Goal: Task Accomplishment & Management: Manage account settings

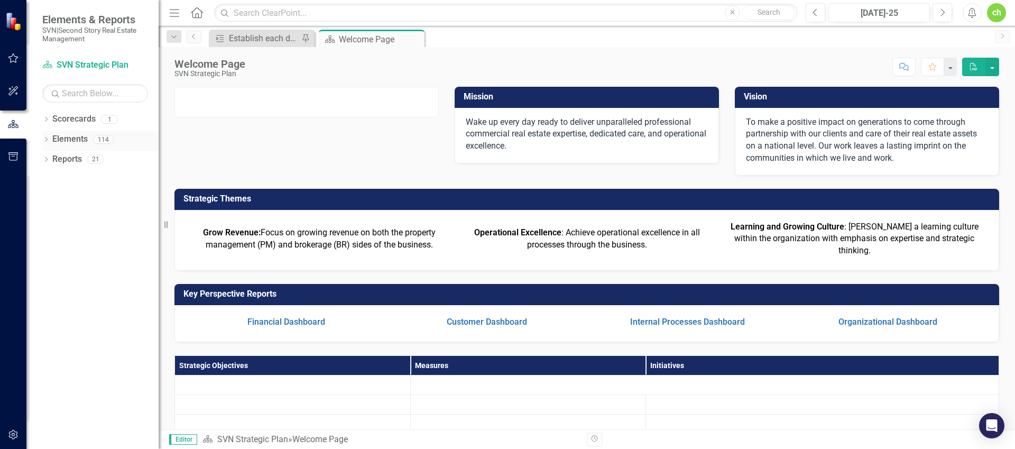
click at [73, 138] on link "Elements" at bounding box center [69, 139] width 35 height 12
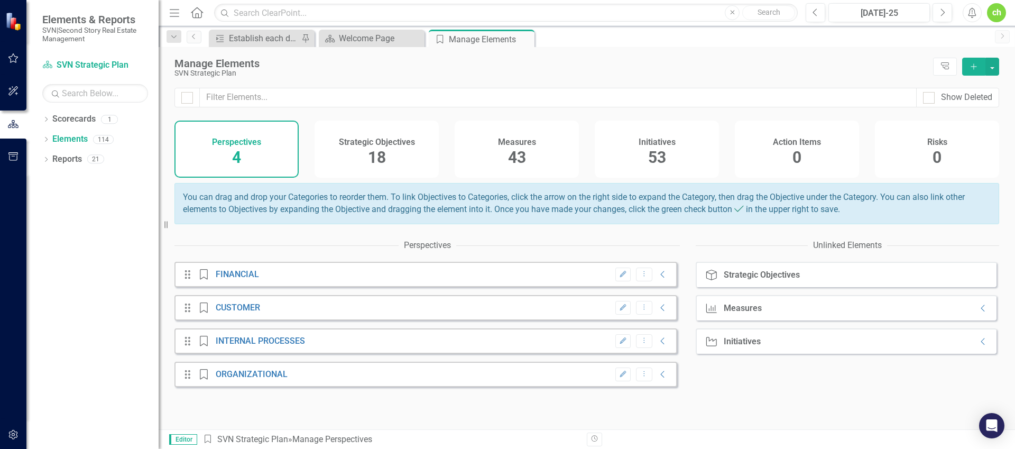
click at [540, 144] on div "Measures 43" at bounding box center [517, 149] width 124 height 57
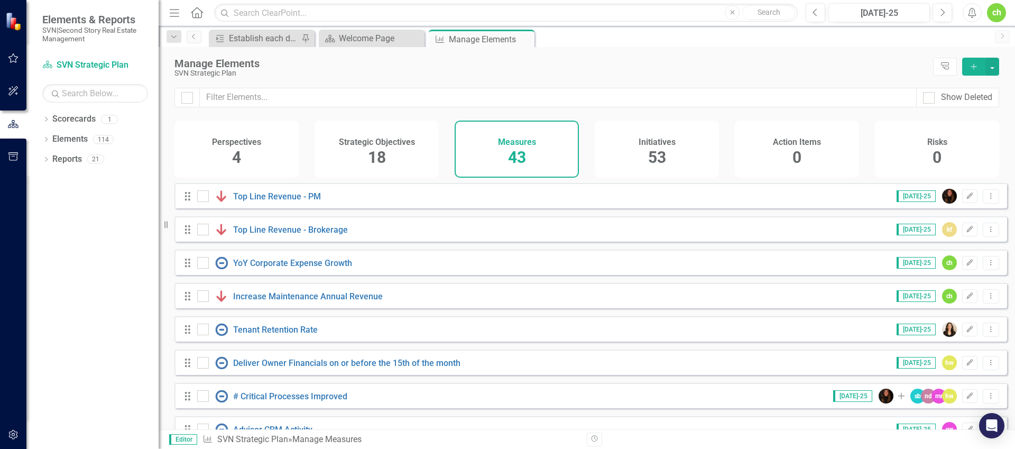
checkbox input "false"
click at [276, 201] on link "Top Line Revenue - PM" at bounding box center [277, 196] width 88 height 10
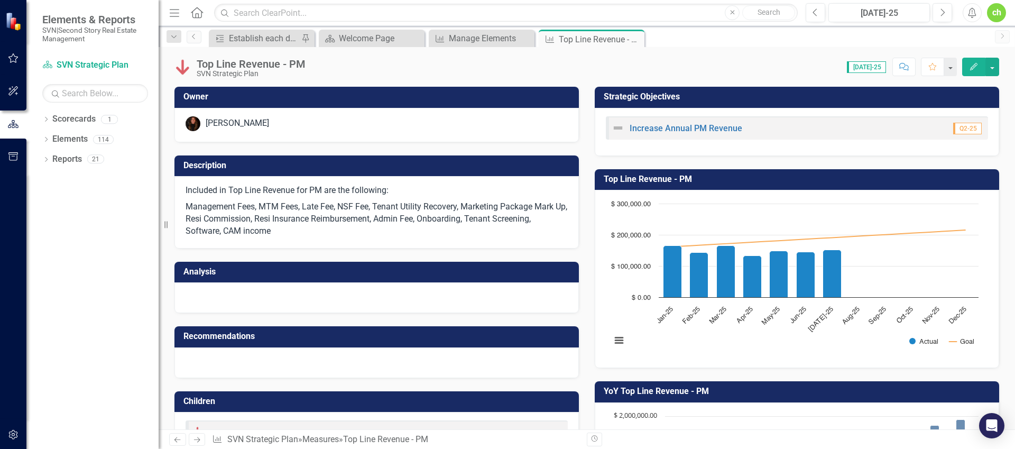
scroll to position [192, 0]
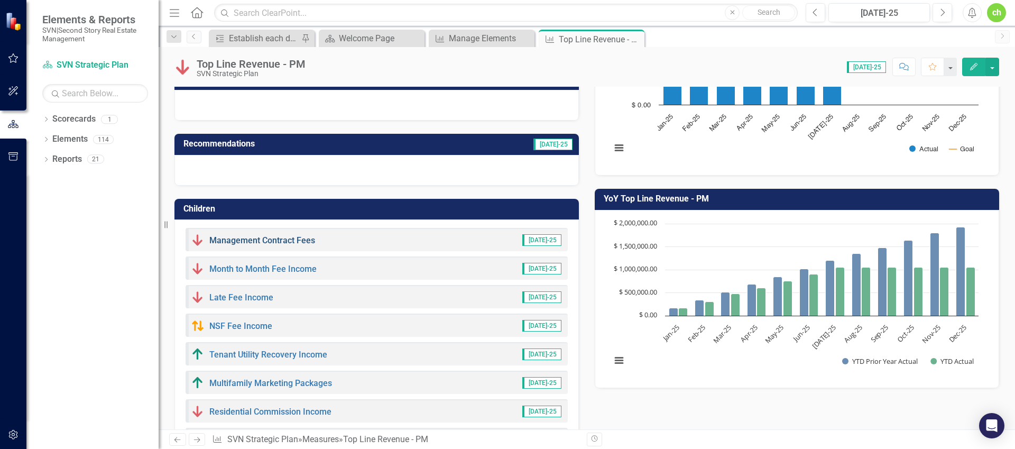
click at [268, 244] on link "Management Contract Fees" at bounding box center [262, 240] width 106 height 10
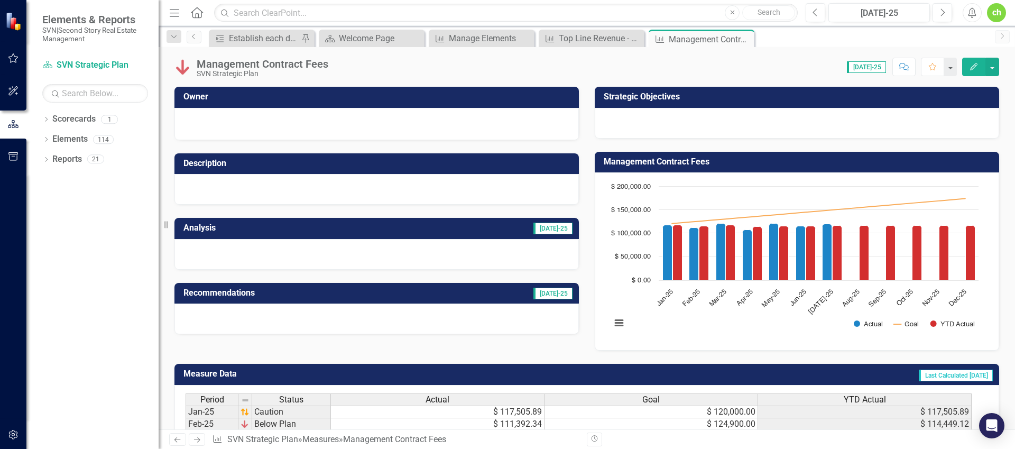
scroll to position [117, 0]
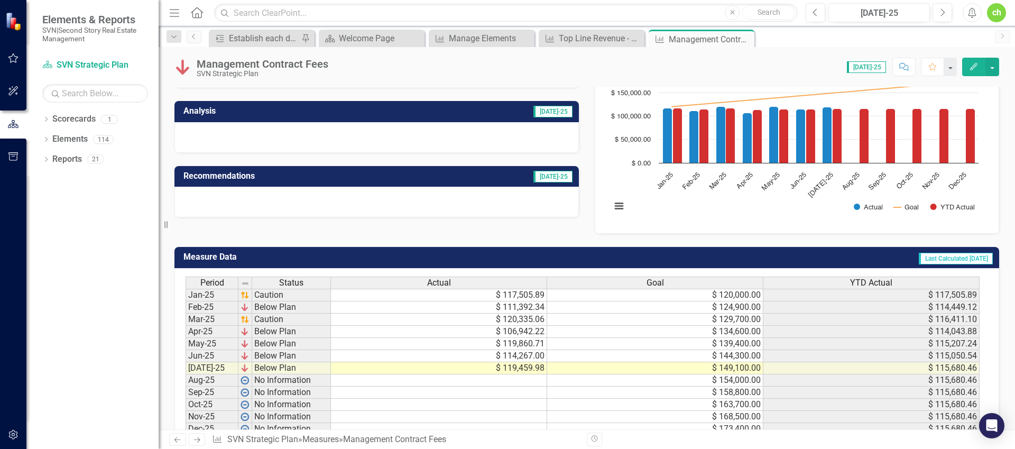
click at [508, 315] on td "$ 120,335.06" at bounding box center [439, 320] width 216 height 12
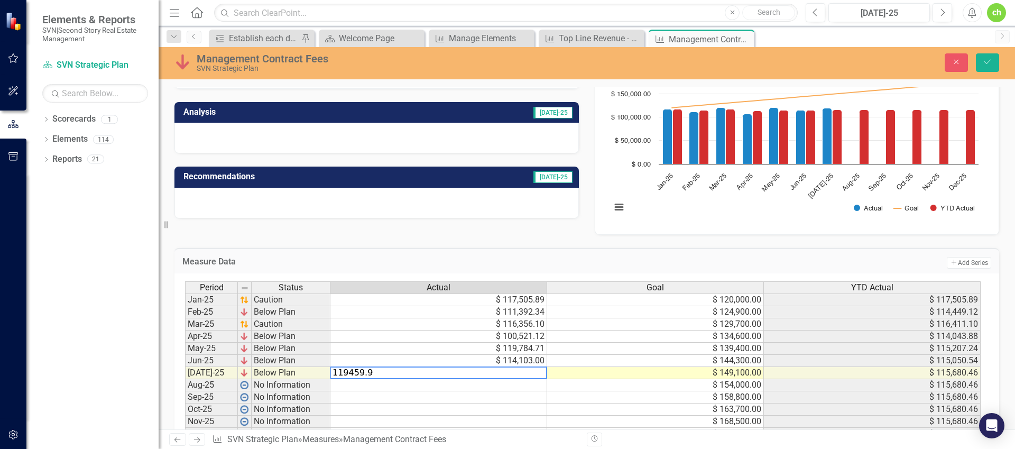
type textarea "119459.98"
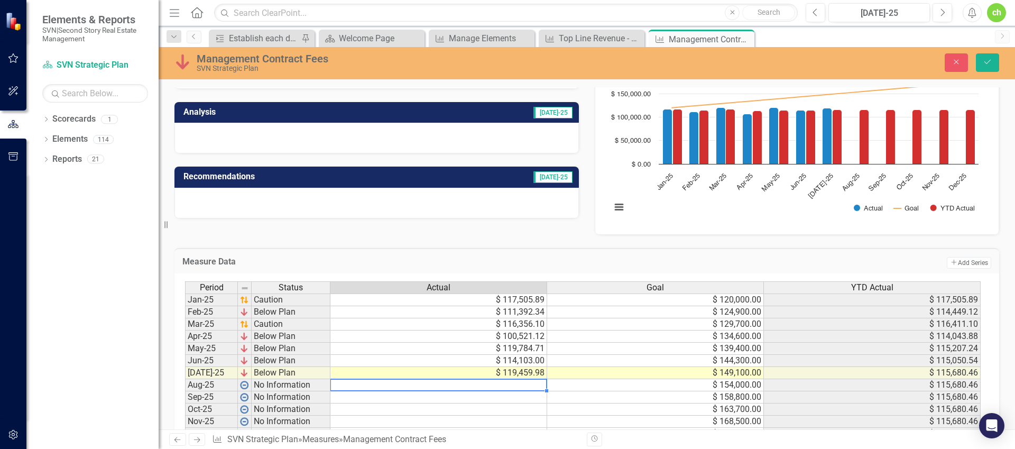
click at [597, 388] on td "$ 154,000.00" at bounding box center [655, 385] width 217 height 12
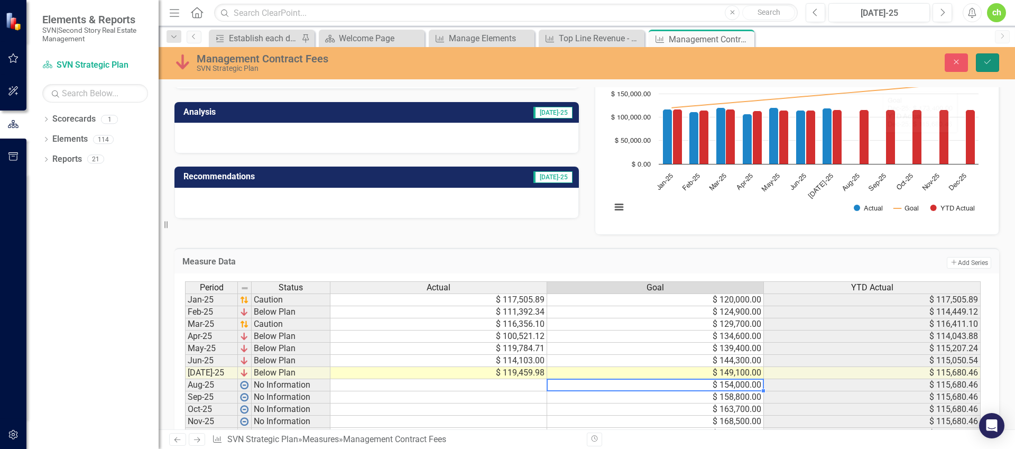
click at [992, 61] on button "Save" at bounding box center [987, 62] width 23 height 19
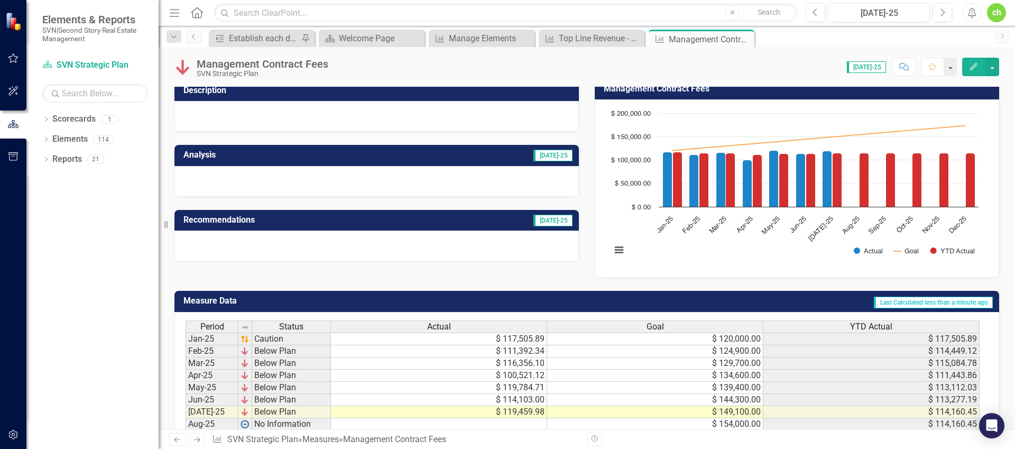
scroll to position [77, 0]
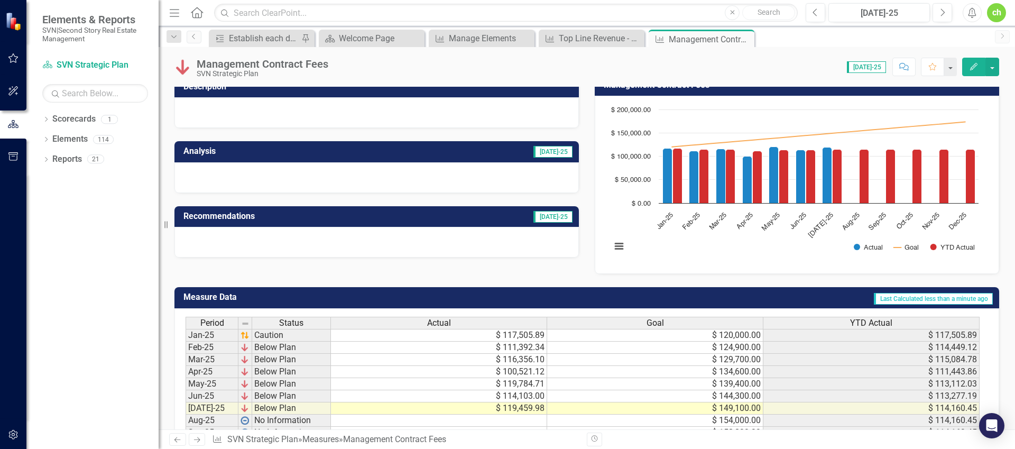
drag, startPoint x: 520, startPoint y: 181, endPoint x: 755, endPoint y: 115, distance: 244.2
click at [521, 180] on div at bounding box center [376, 177] width 404 height 31
click at [982, 67] on button "Edit" at bounding box center [973, 67] width 23 height 19
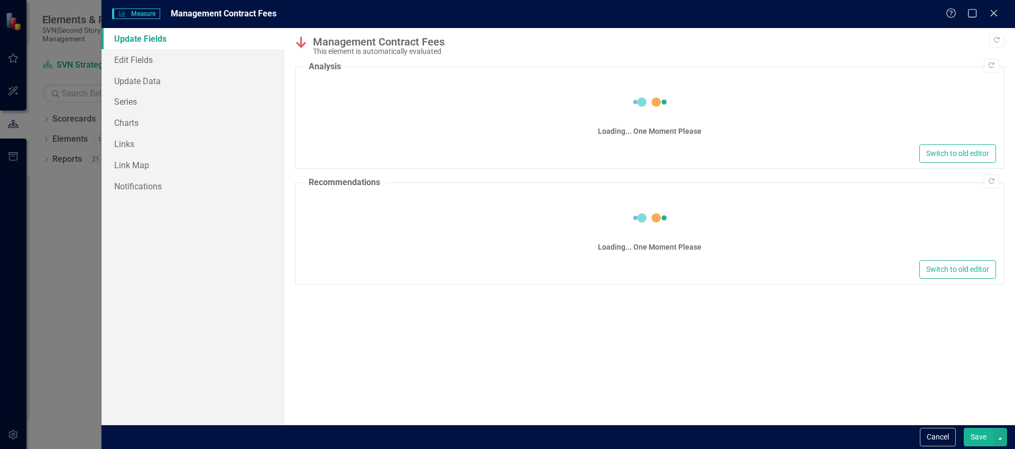
click at [386, 144] on div "Switch to old editor" at bounding box center [649, 153] width 693 height 19
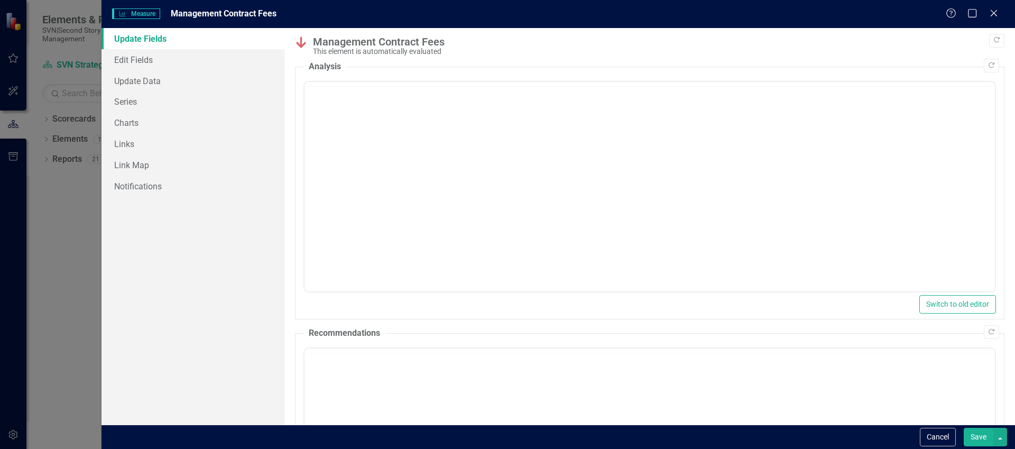
scroll to position [0, 0]
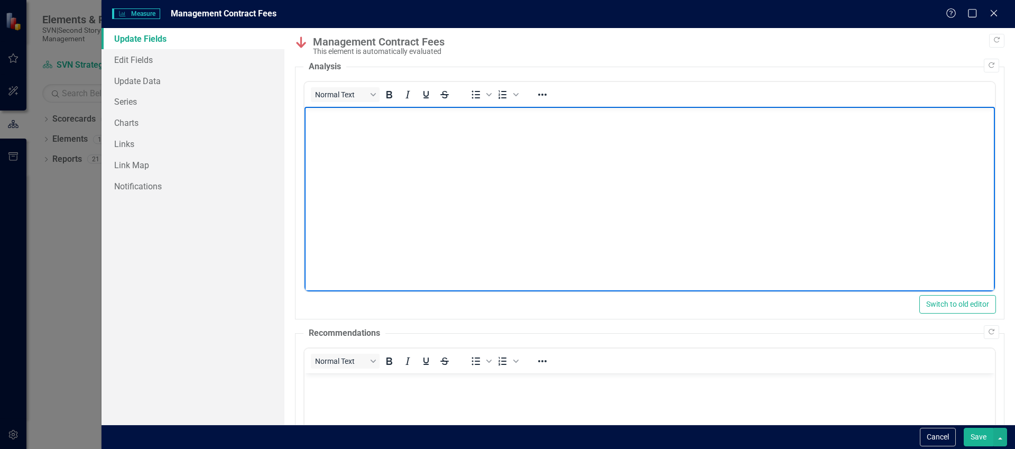
click at [416, 183] on body "Rich Text Area. Press ALT-0 for help." at bounding box center [649, 186] width 690 height 159
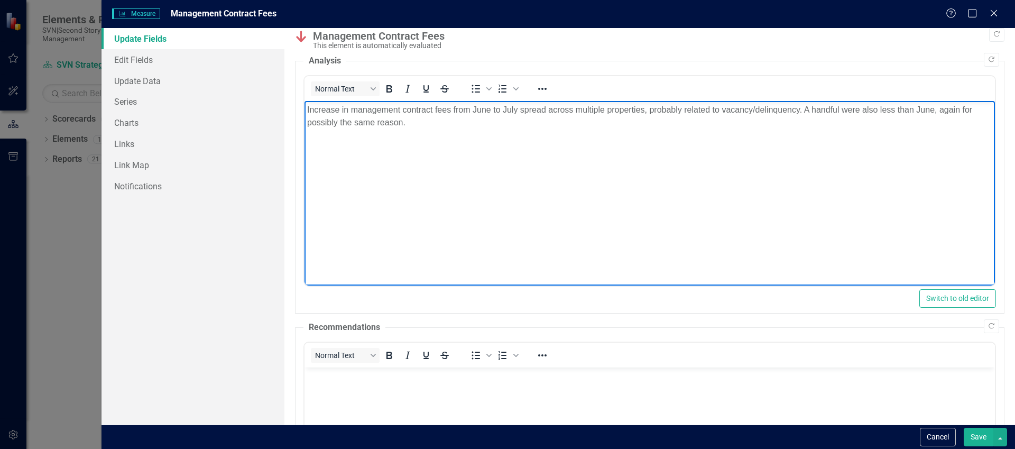
scroll to position [5, 0]
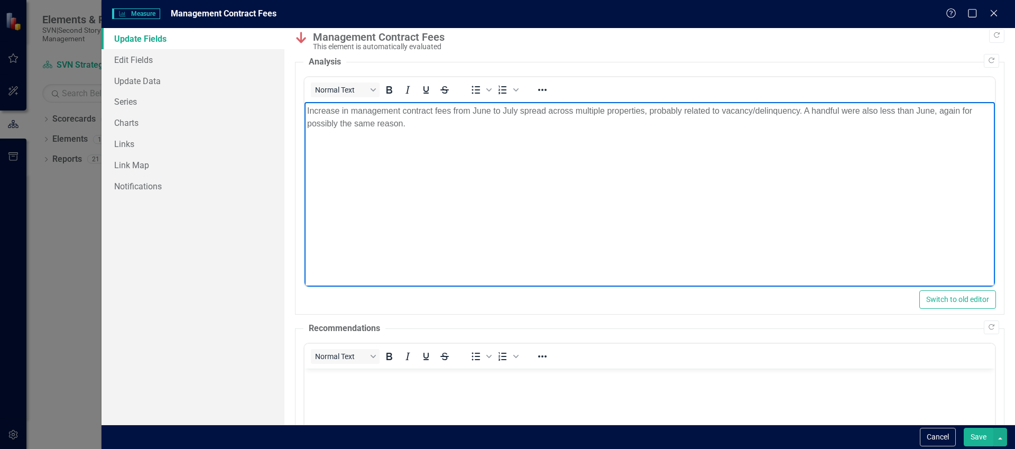
drag, startPoint x: 973, startPoint y: 434, endPoint x: 635, endPoint y: 319, distance: 356.6
click at [972, 434] on button "Save" at bounding box center [979, 437] width 30 height 19
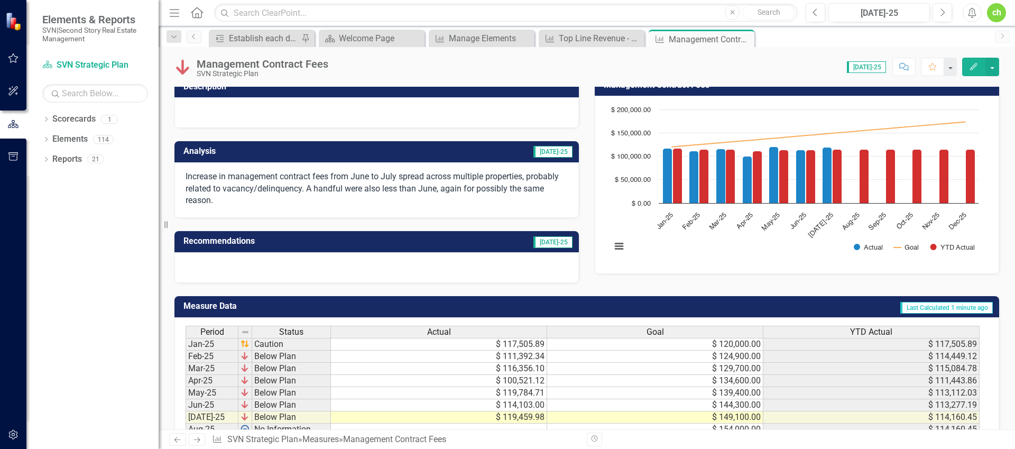
click at [0, 0] on icon "Close" at bounding box center [0, 0] width 0 height 0
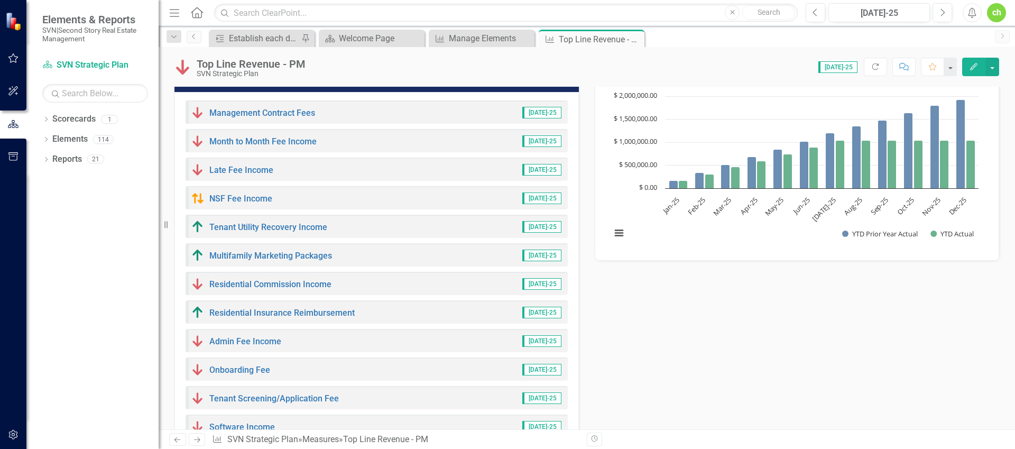
scroll to position [307, 0]
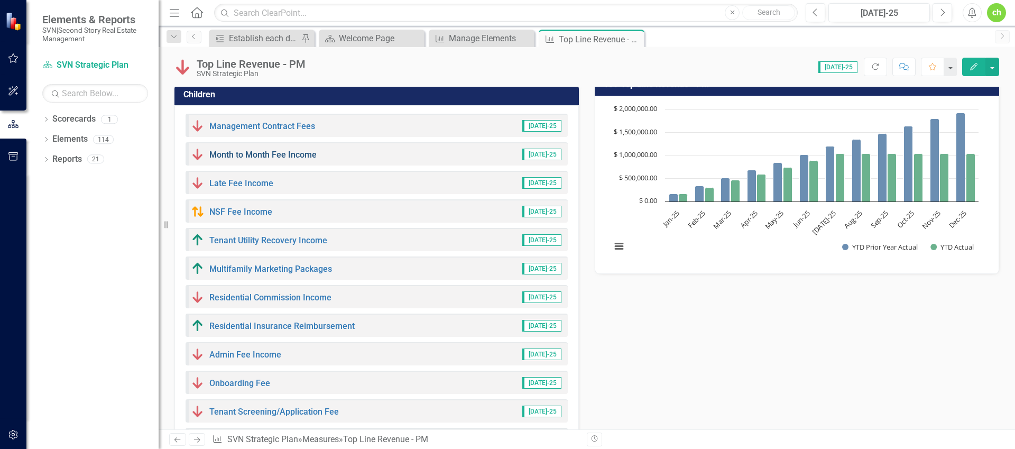
click at [291, 156] on link "Month to Month Fee Income" at bounding box center [262, 155] width 107 height 10
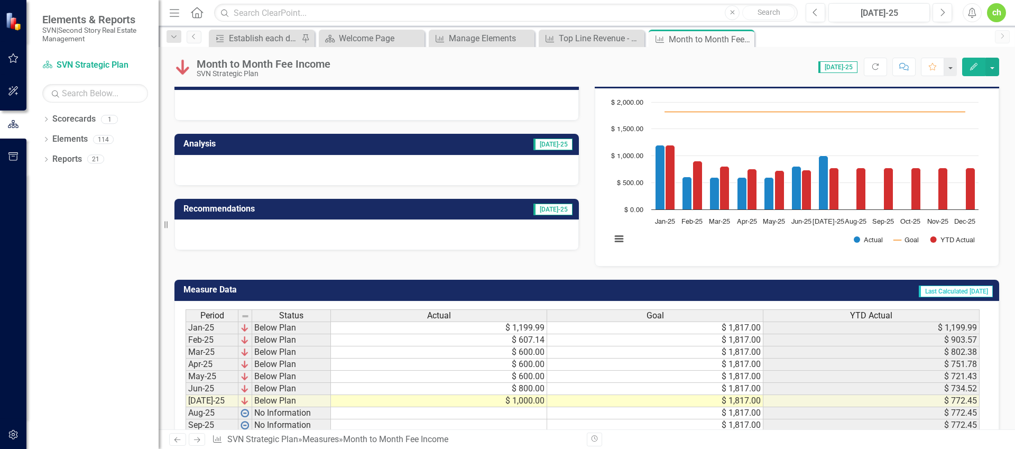
scroll to position [104, 0]
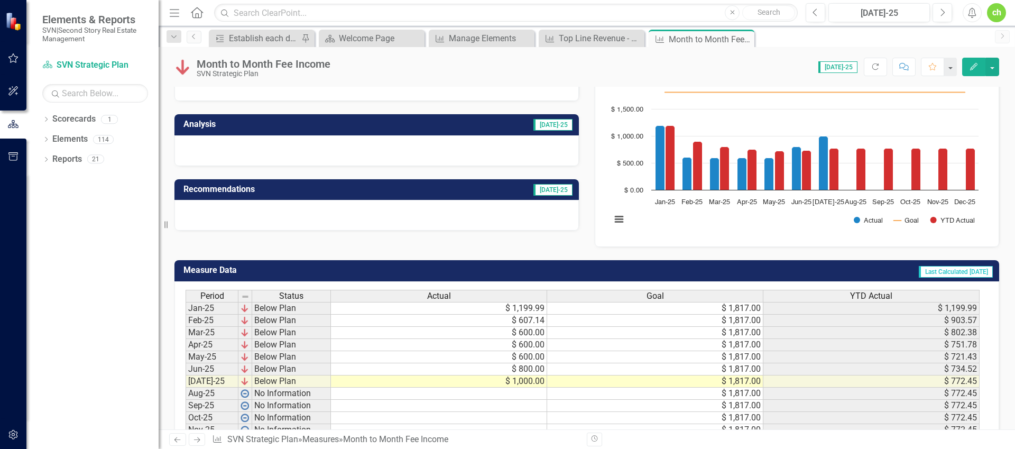
click at [527, 310] on td "$ 1,199.99" at bounding box center [439, 308] width 216 height 13
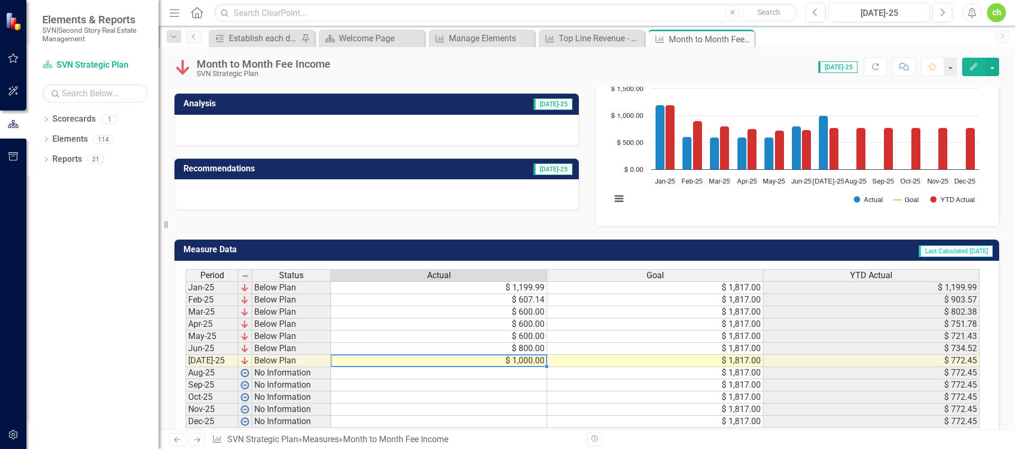
scroll to position [125, 0]
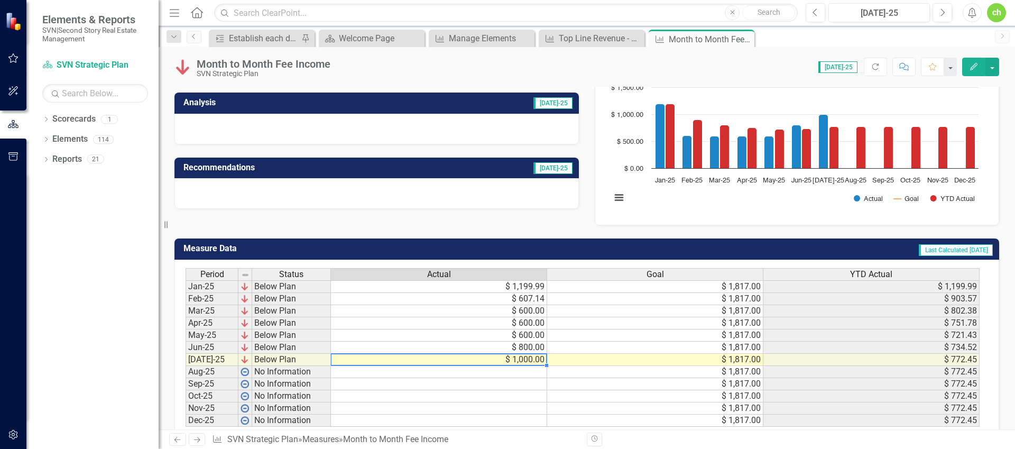
click at [969, 70] on button "Edit" at bounding box center [973, 67] width 23 height 19
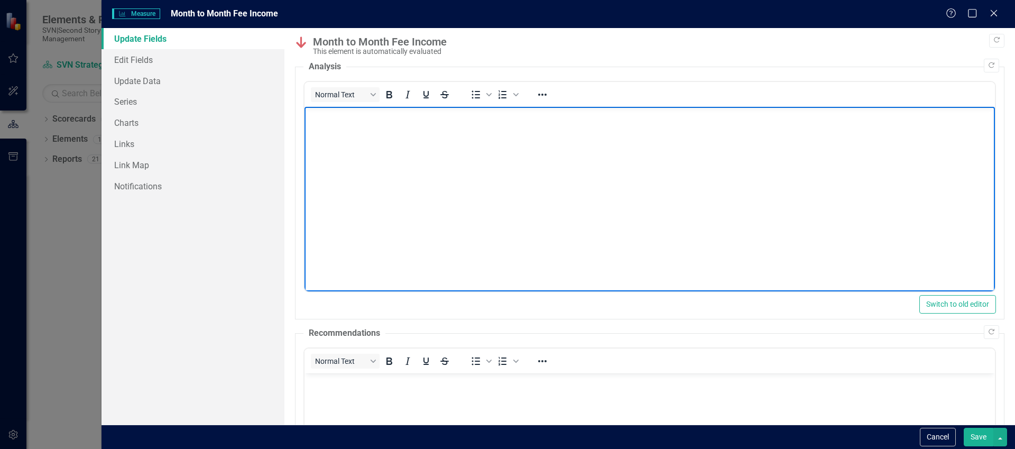
scroll to position [0, 0]
click at [967, 435] on button "Save" at bounding box center [979, 437] width 30 height 19
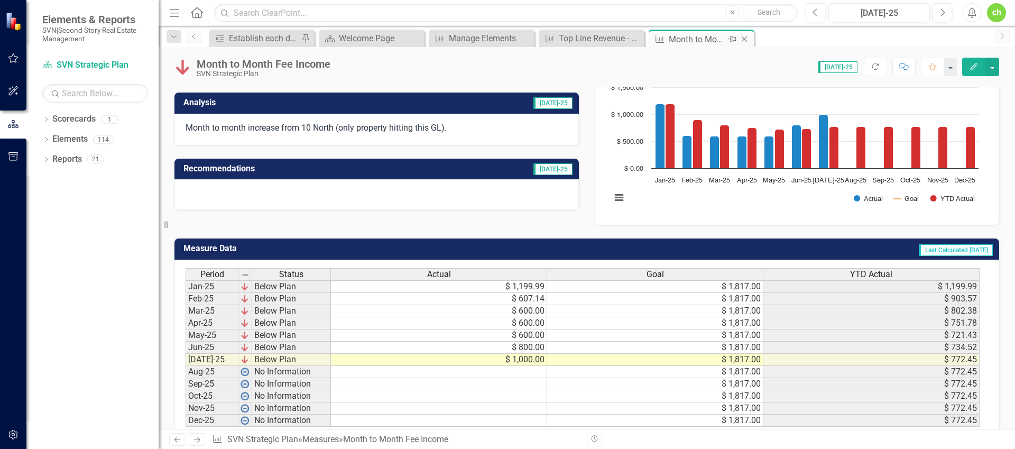
click at [745, 39] on icon "Close" at bounding box center [744, 39] width 11 height 8
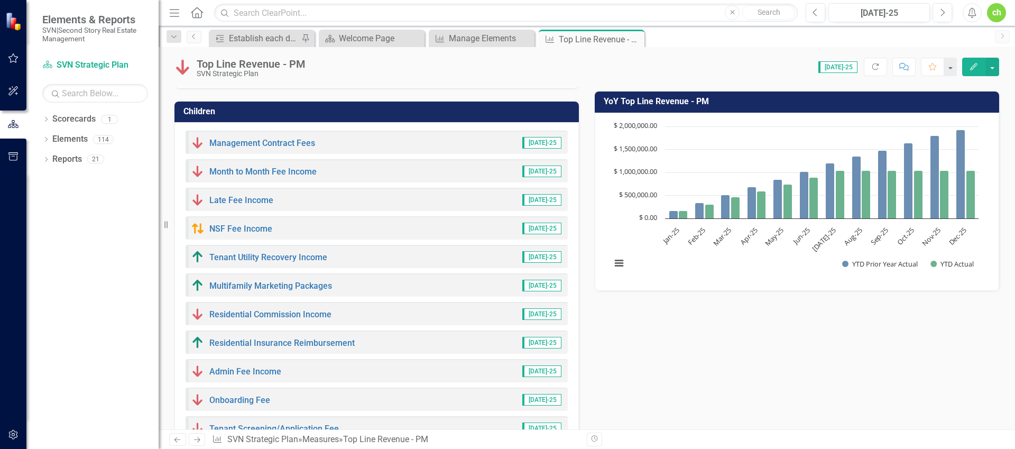
scroll to position [271, 0]
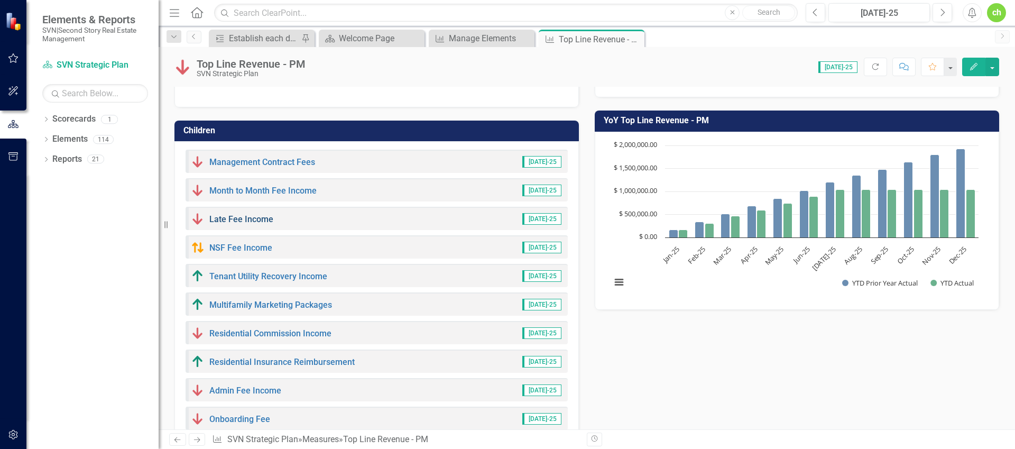
click at [238, 218] on link "Late Fee Income" at bounding box center [241, 219] width 64 height 10
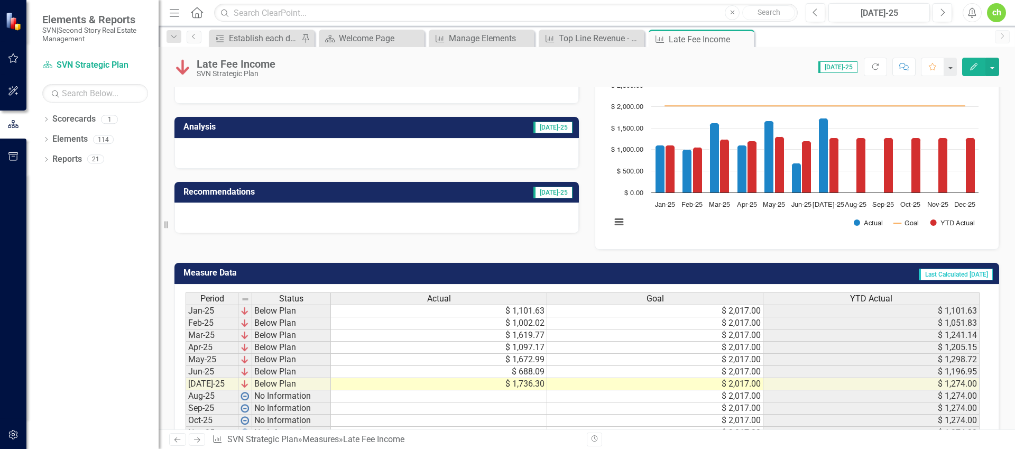
scroll to position [114, 0]
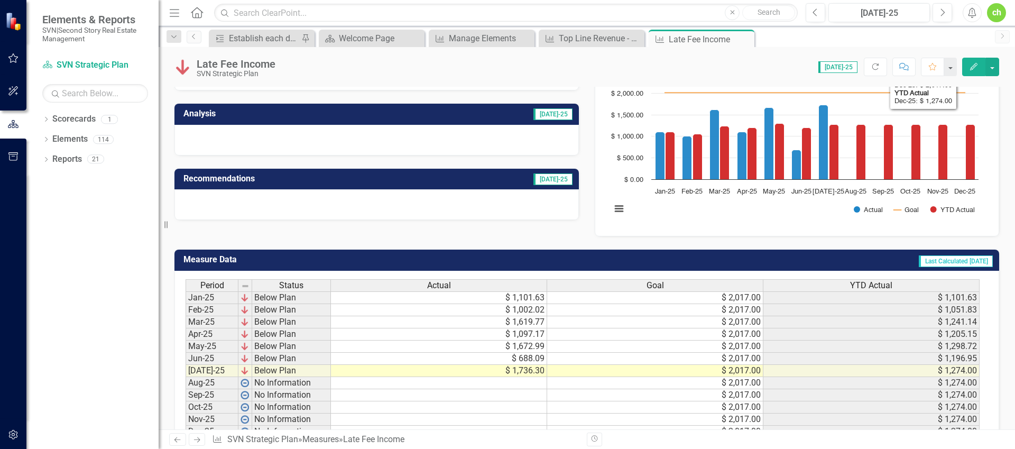
click at [973, 71] on button "Edit" at bounding box center [973, 67] width 23 height 19
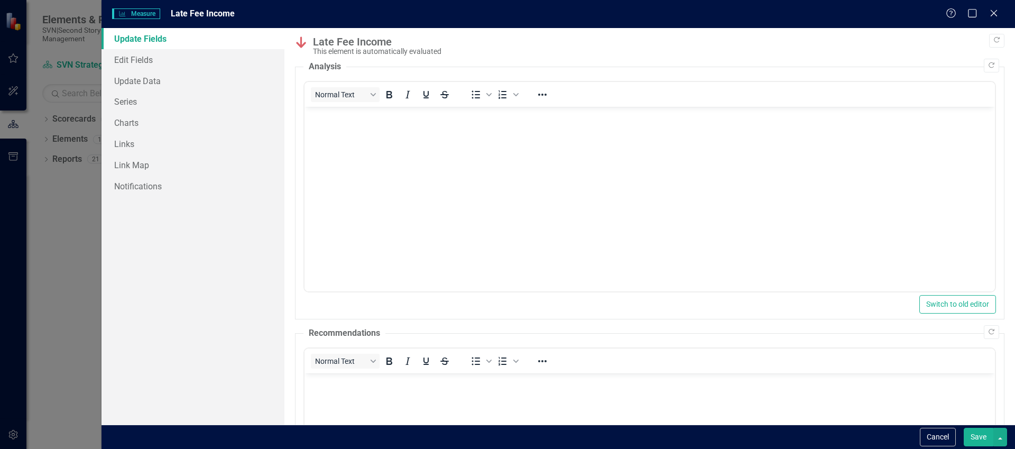
scroll to position [0, 0]
click at [401, 236] on body "Rich Text Area. Press ALT-0 for help." at bounding box center [649, 186] width 690 height 159
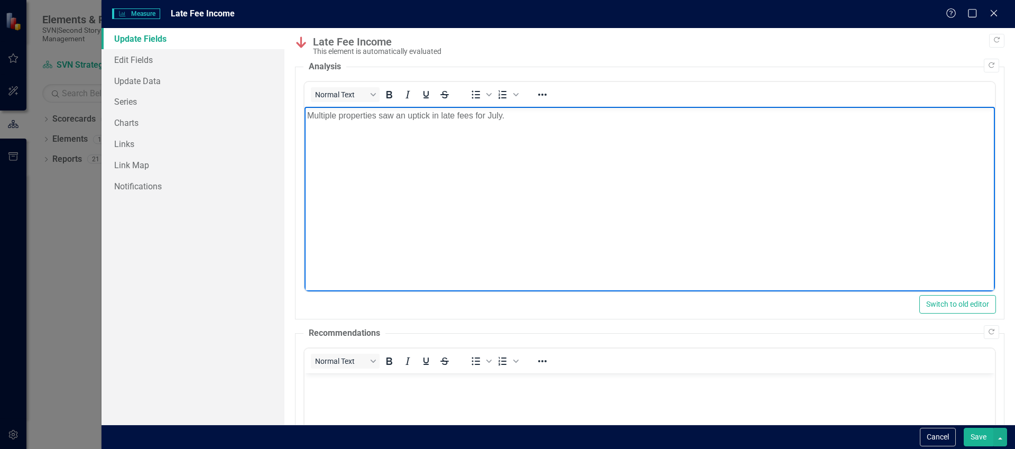
click at [983, 445] on button "Save" at bounding box center [979, 437] width 30 height 19
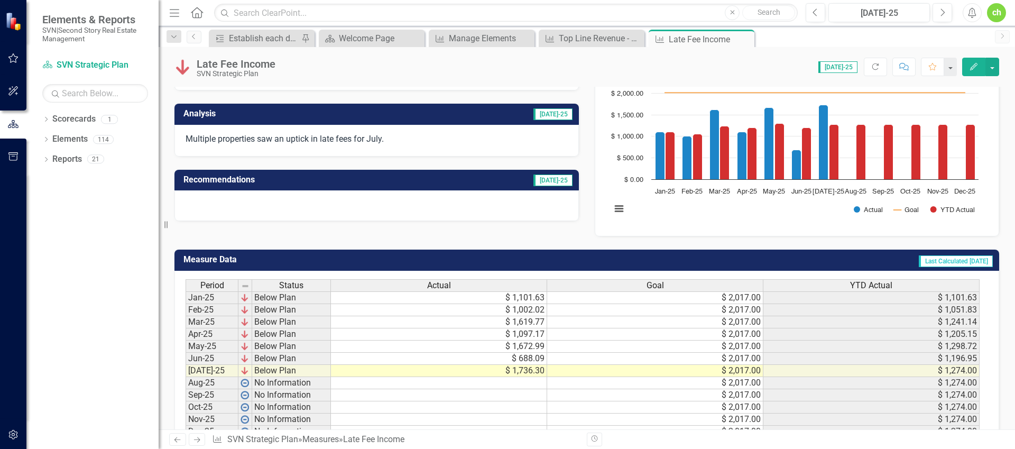
click at [0, 0] on icon at bounding box center [0, 0] width 0 height 0
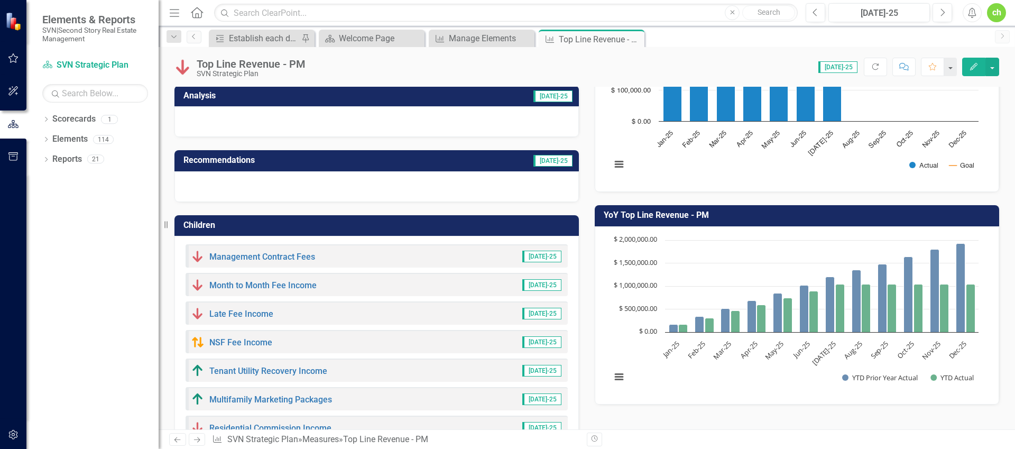
scroll to position [255, 0]
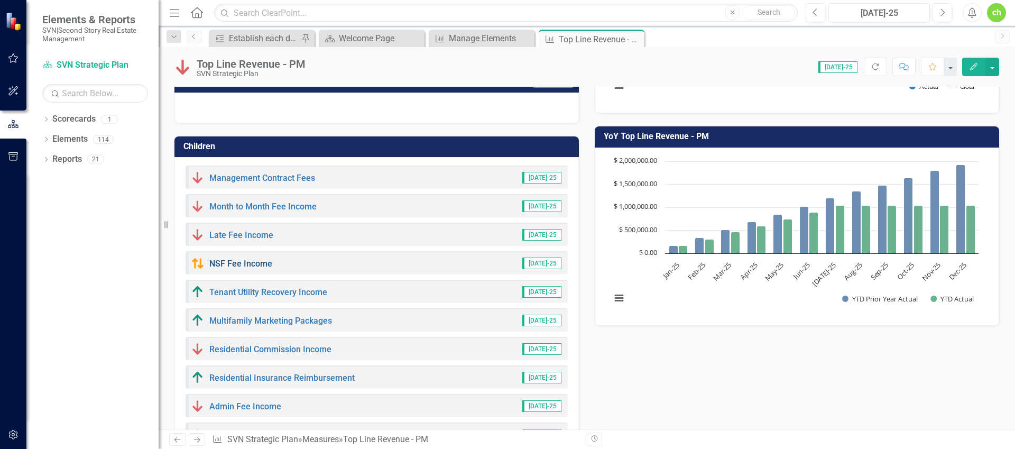
click at [250, 264] on link "NSF Fee Income" at bounding box center [240, 264] width 63 height 10
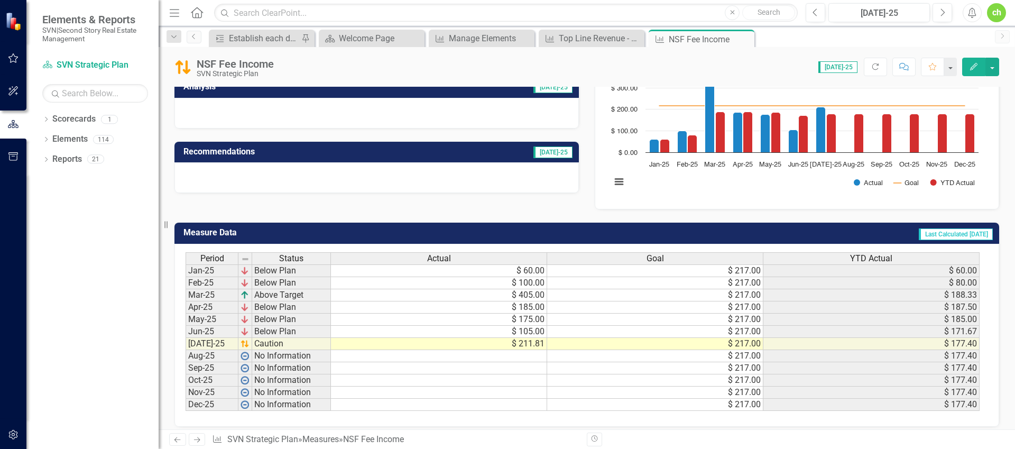
scroll to position [149, 0]
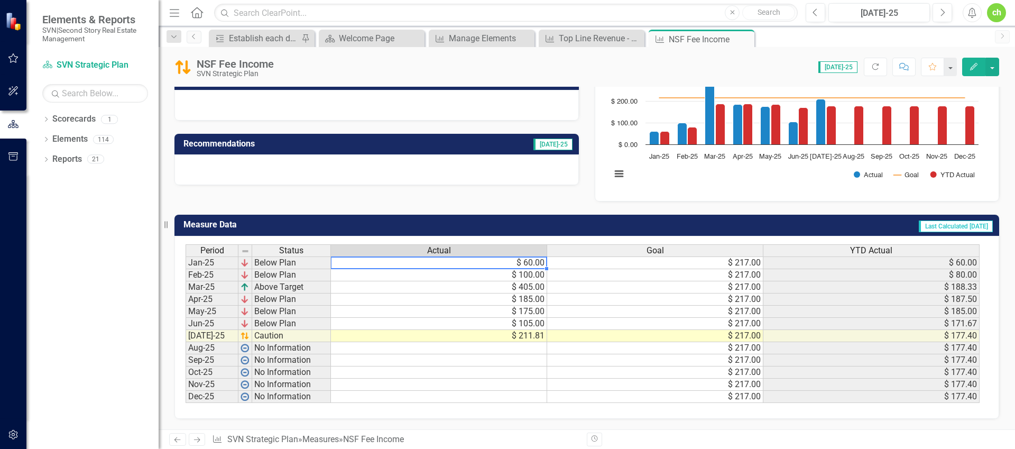
click at [502, 265] on td "$ 60.00" at bounding box center [439, 262] width 216 height 13
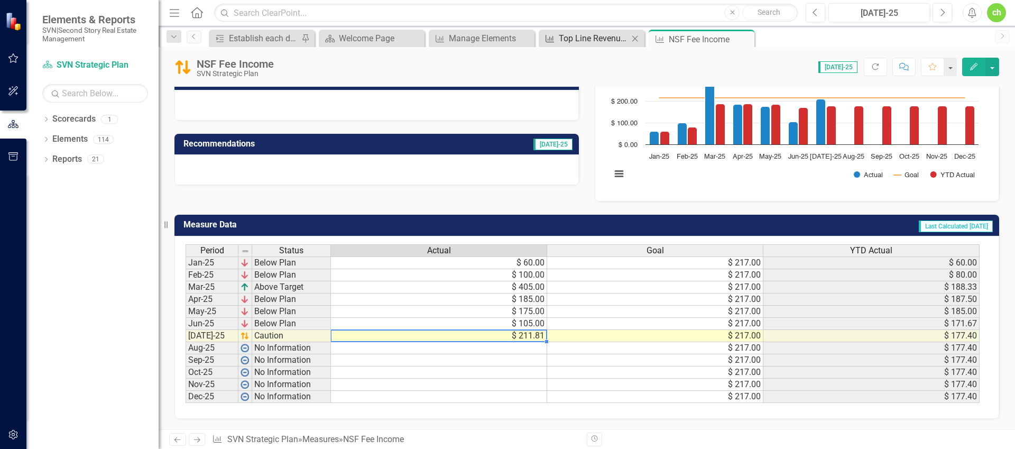
click at [603, 41] on div "Top Line Revenue - PM" at bounding box center [594, 38] width 70 height 13
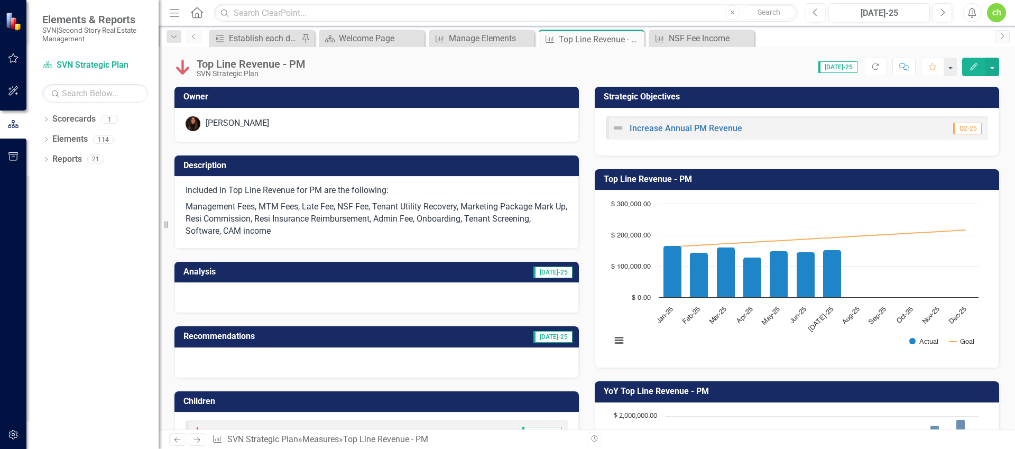
scroll to position [273, 0]
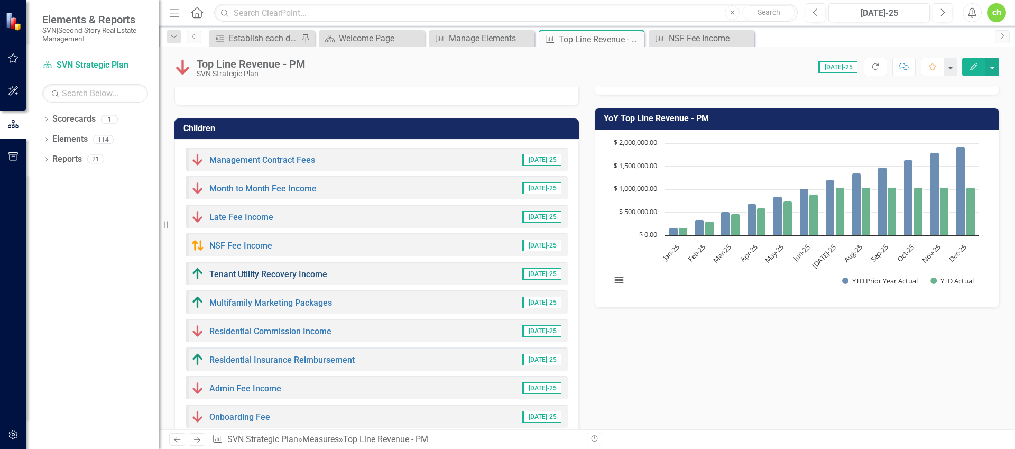
click at [289, 274] on link "Tenant Utility Recovery Income" at bounding box center [268, 274] width 118 height 10
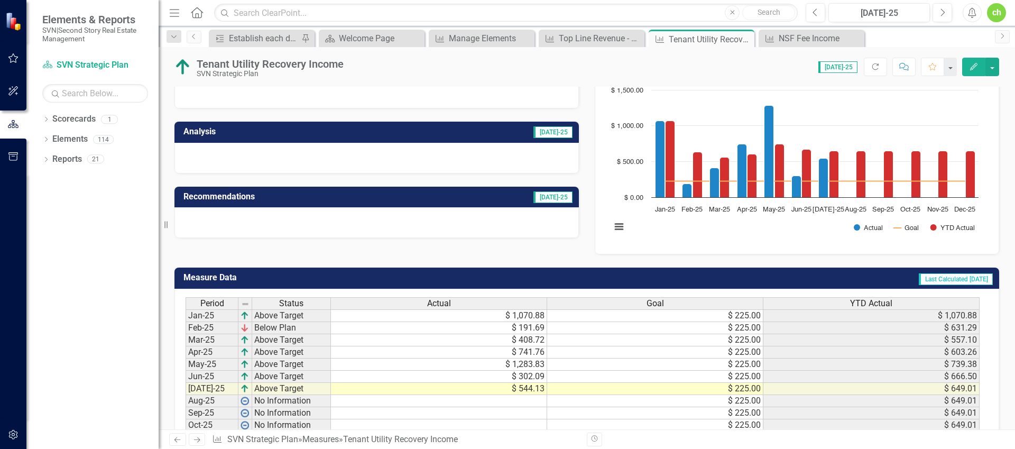
scroll to position [149, 0]
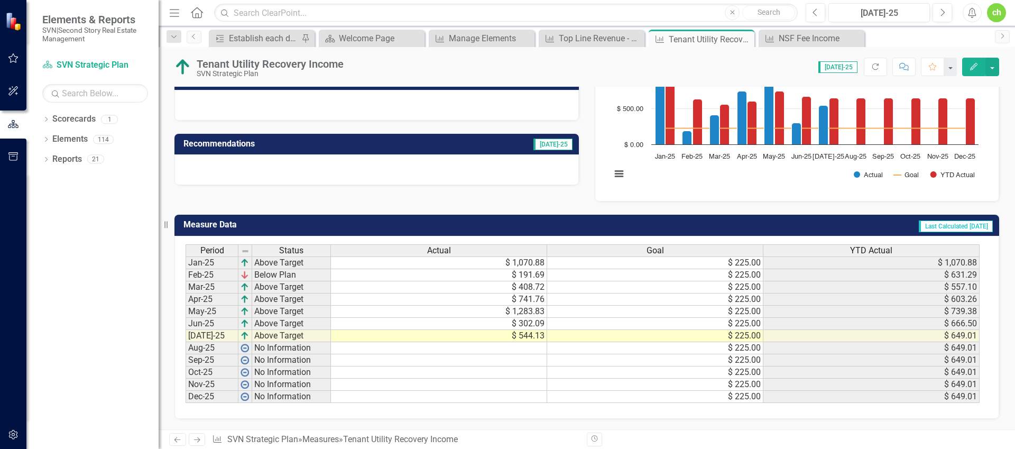
click at [532, 266] on td "$ 1,070.88" at bounding box center [439, 262] width 216 height 13
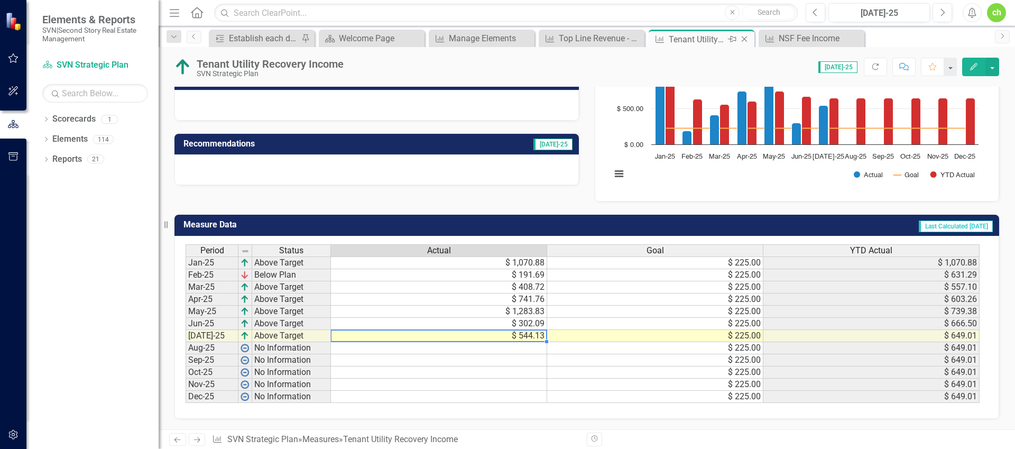
click at [746, 39] on icon "Close" at bounding box center [744, 39] width 11 height 8
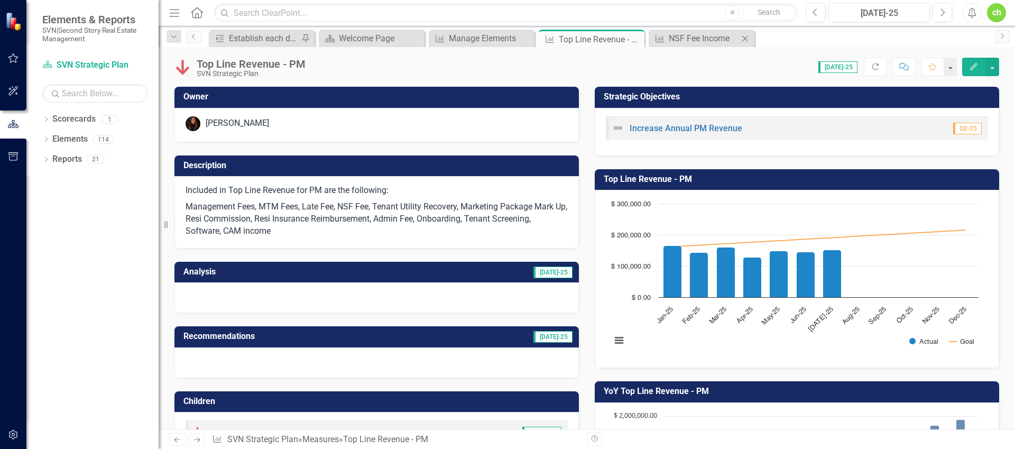
click at [741, 39] on icon "Close" at bounding box center [745, 38] width 11 height 8
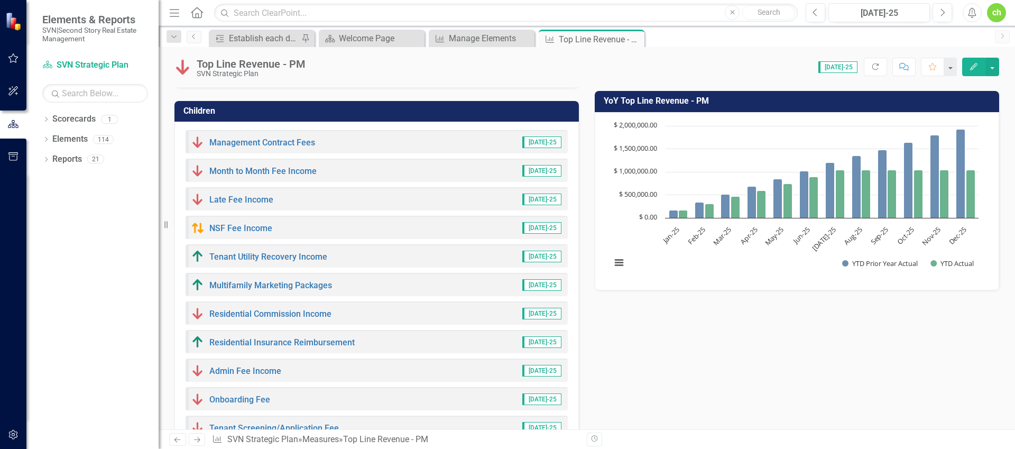
scroll to position [292, 0]
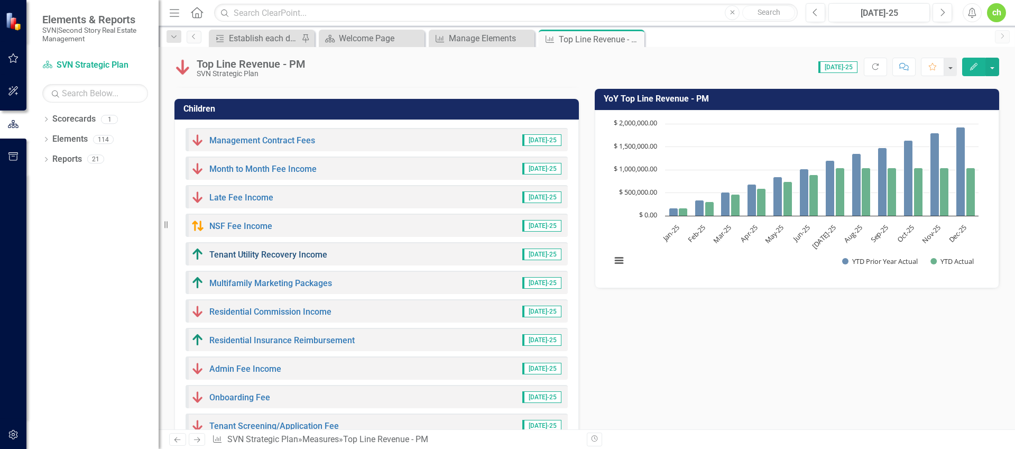
click at [302, 259] on link "Tenant Utility Recovery Income" at bounding box center [268, 255] width 118 height 10
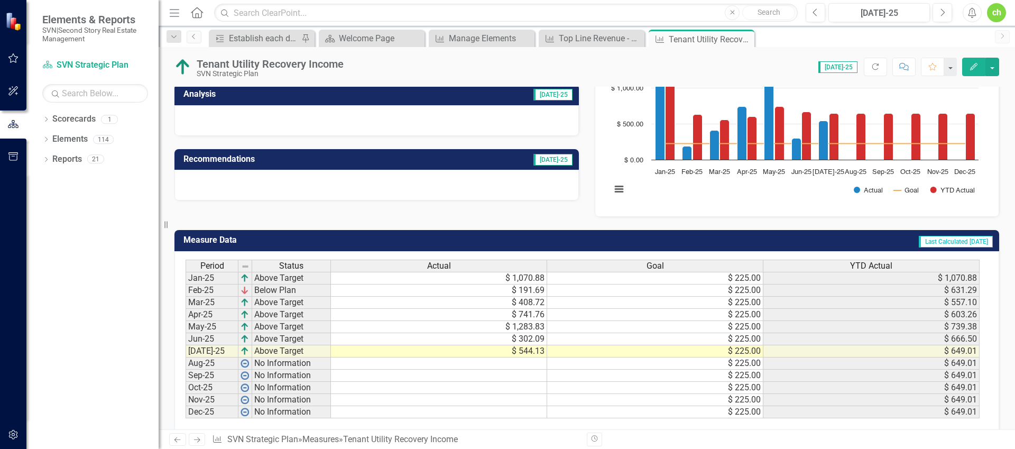
scroll to position [149, 0]
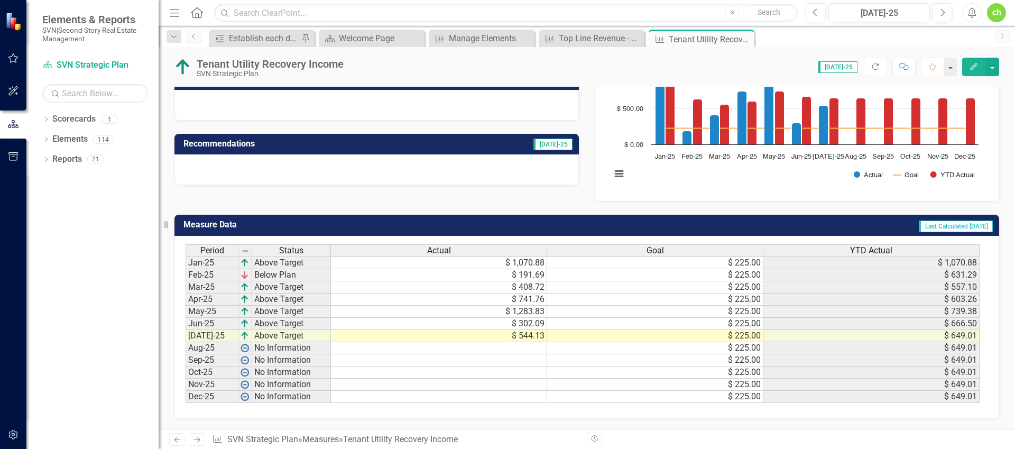
drag, startPoint x: 527, startPoint y: 265, endPoint x: 554, endPoint y: 286, distance: 33.9
click at [527, 265] on td "$ 1,070.88" at bounding box center [439, 262] width 216 height 13
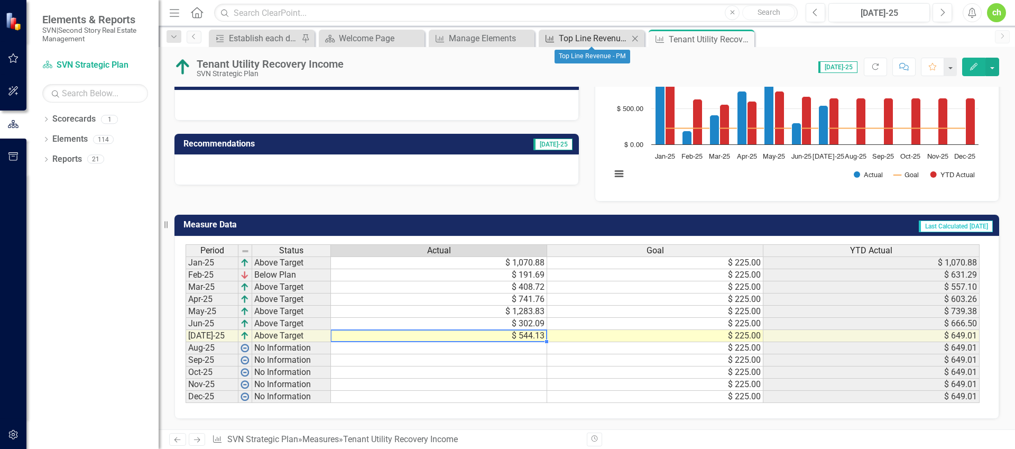
click at [613, 40] on div "Top Line Revenue - PM" at bounding box center [594, 38] width 70 height 13
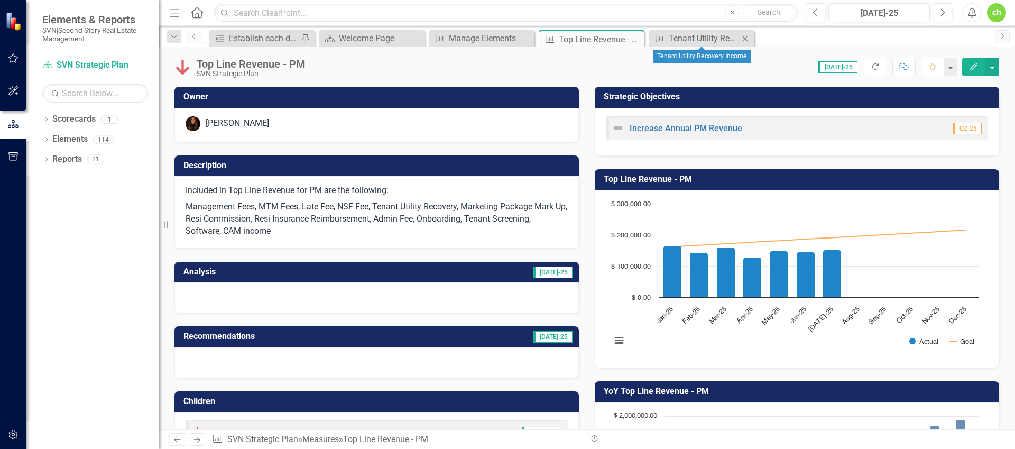
click at [745, 40] on icon "Close" at bounding box center [745, 38] width 11 height 8
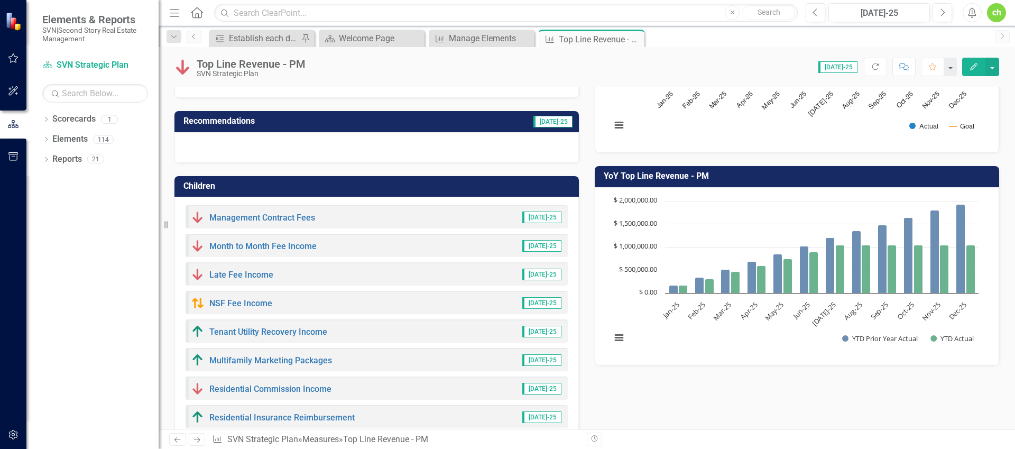
scroll to position [328, 0]
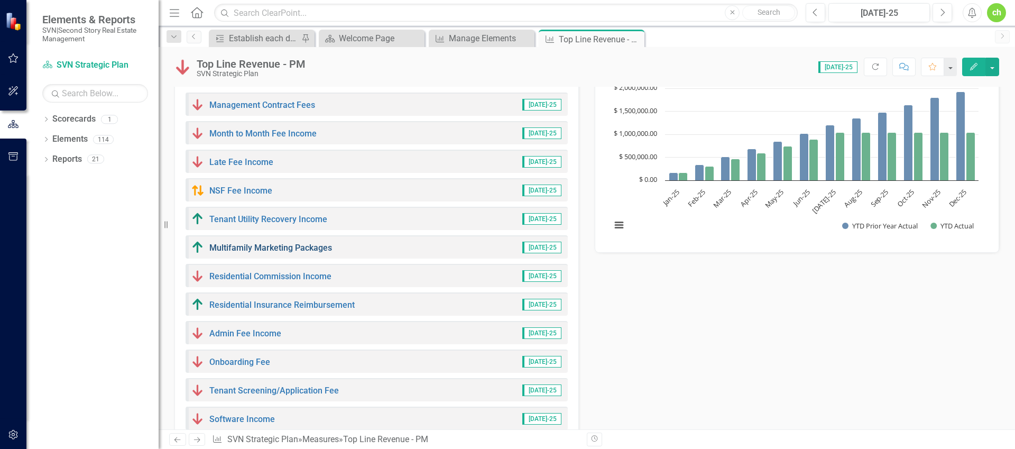
click at [281, 247] on link "Multifamily Marketing Packages" at bounding box center [270, 248] width 123 height 10
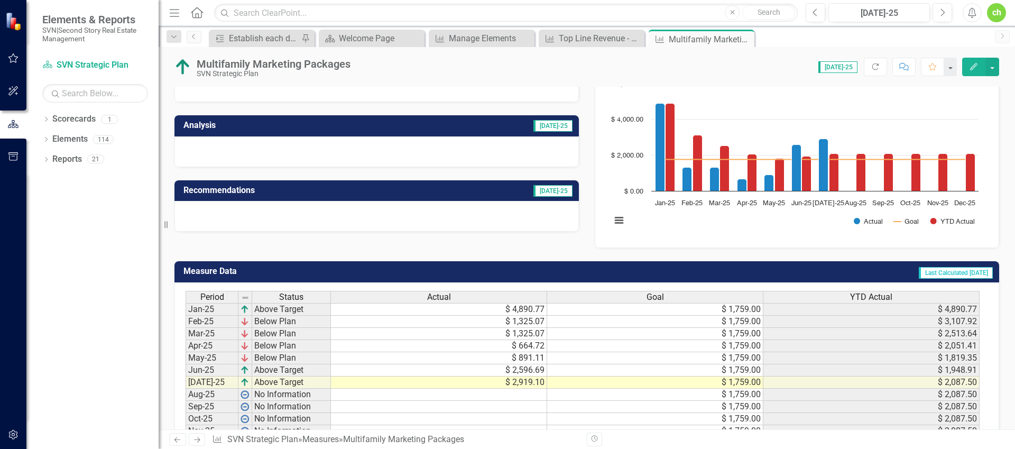
scroll to position [106, 0]
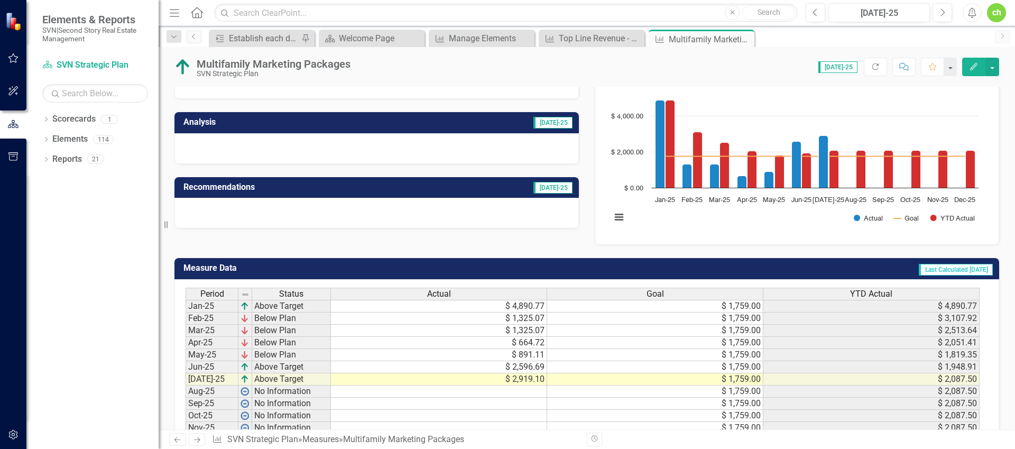
drag, startPoint x: 522, startPoint y: 303, endPoint x: 534, endPoint y: 306, distance: 12.6
click at [523, 303] on td "$ 4,890.77" at bounding box center [439, 306] width 216 height 13
click at [977, 69] on icon "Edit" at bounding box center [974, 66] width 10 height 7
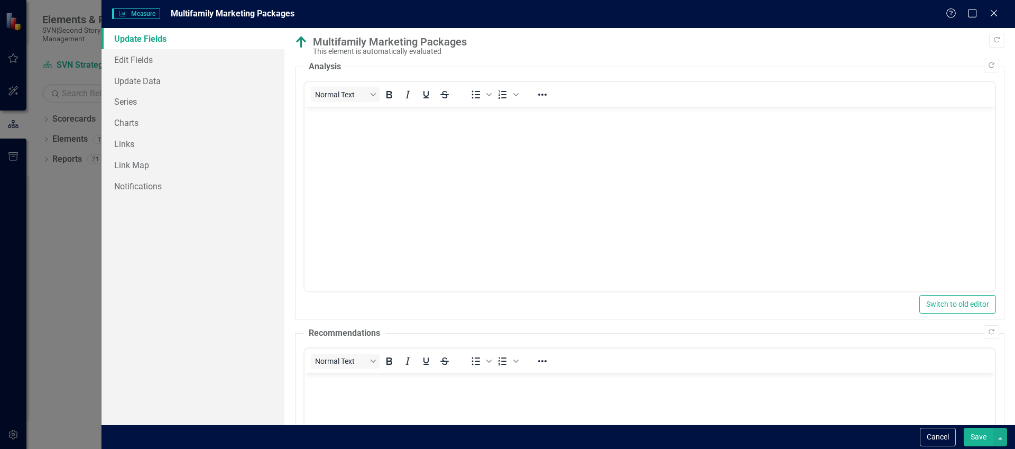
scroll to position [0, 0]
click at [398, 173] on body "Rich Text Area. Press ALT-0 for help." at bounding box center [649, 186] width 690 height 159
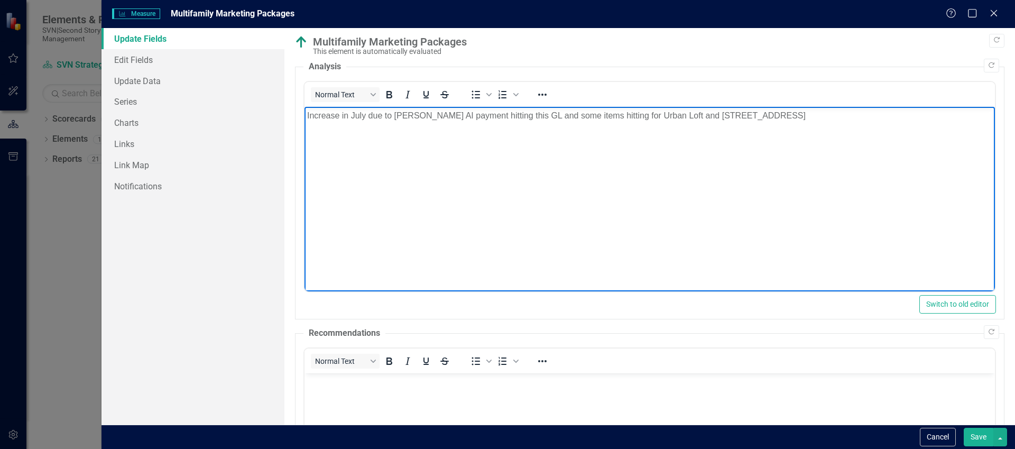
click at [978, 434] on button "Save" at bounding box center [979, 437] width 30 height 19
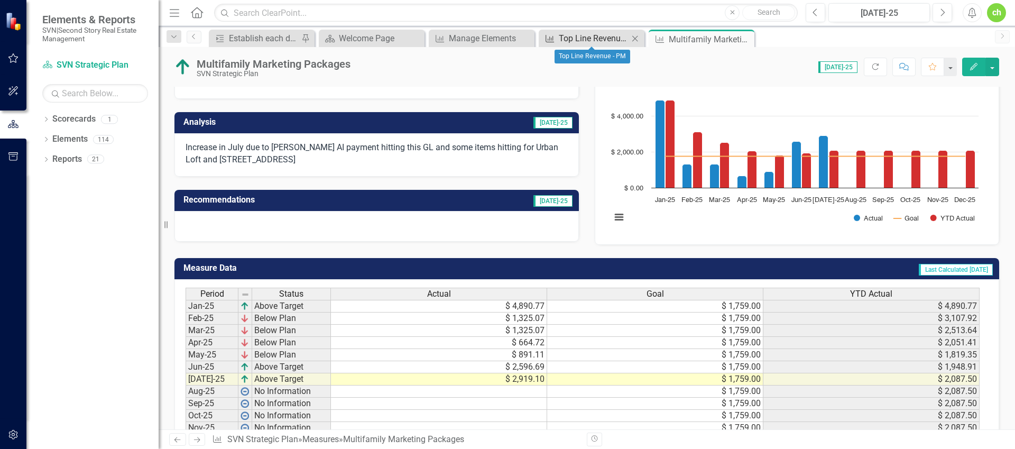
click at [595, 36] on div "Top Line Revenue - PM" at bounding box center [594, 38] width 70 height 13
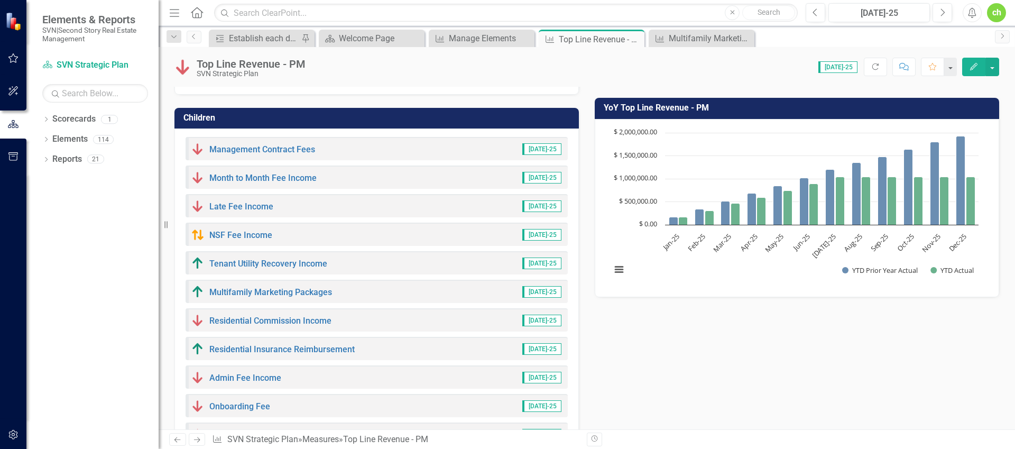
scroll to position [310, 0]
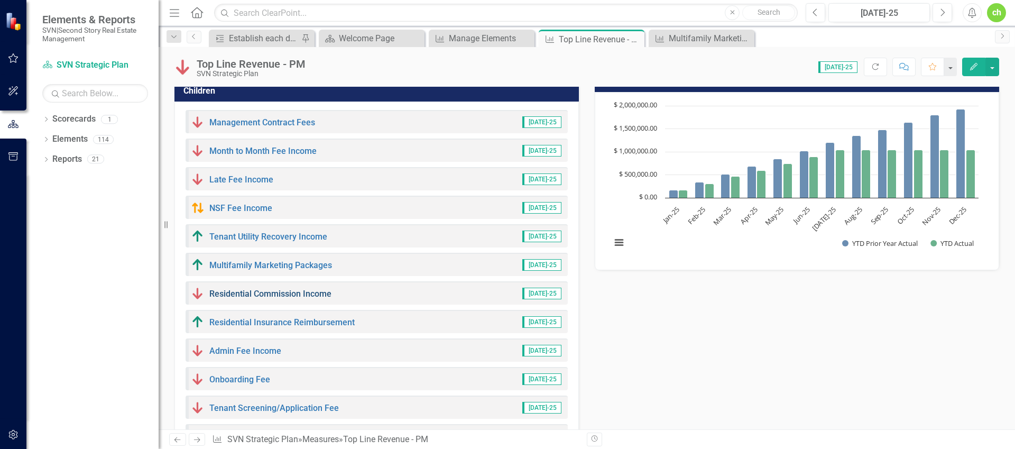
click at [270, 294] on link "Residential Commission Income" at bounding box center [270, 294] width 122 height 10
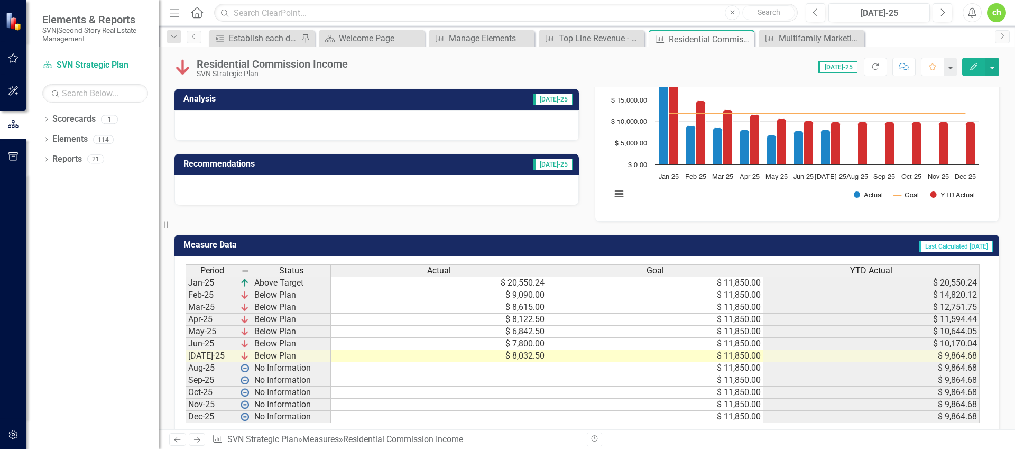
scroll to position [131, 0]
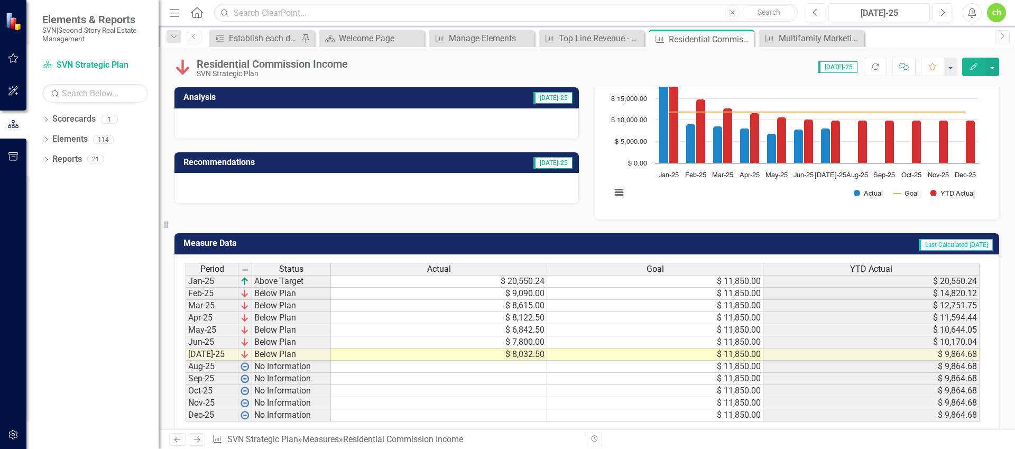
click at [529, 354] on td "$ 8,032.50" at bounding box center [439, 354] width 216 height 12
click at [594, 39] on div "Top Line Revenue - PM" at bounding box center [594, 38] width 70 height 13
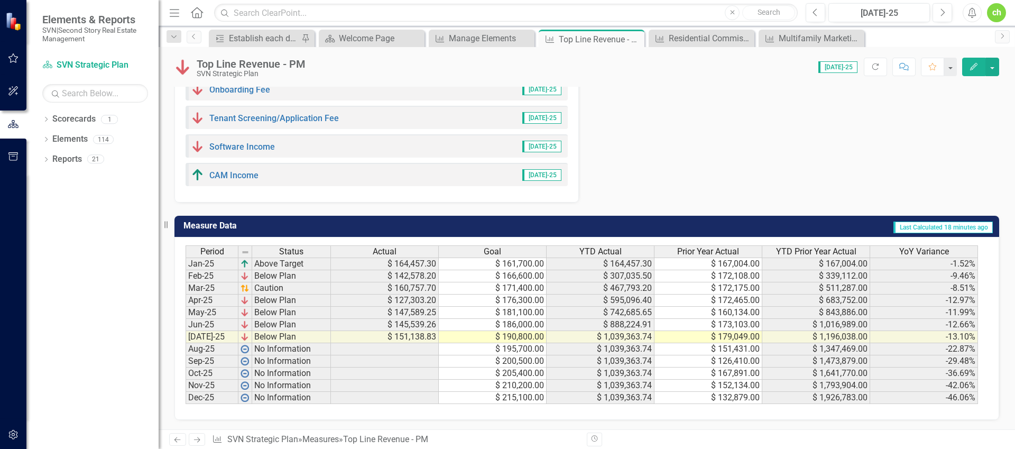
scroll to position [307, 0]
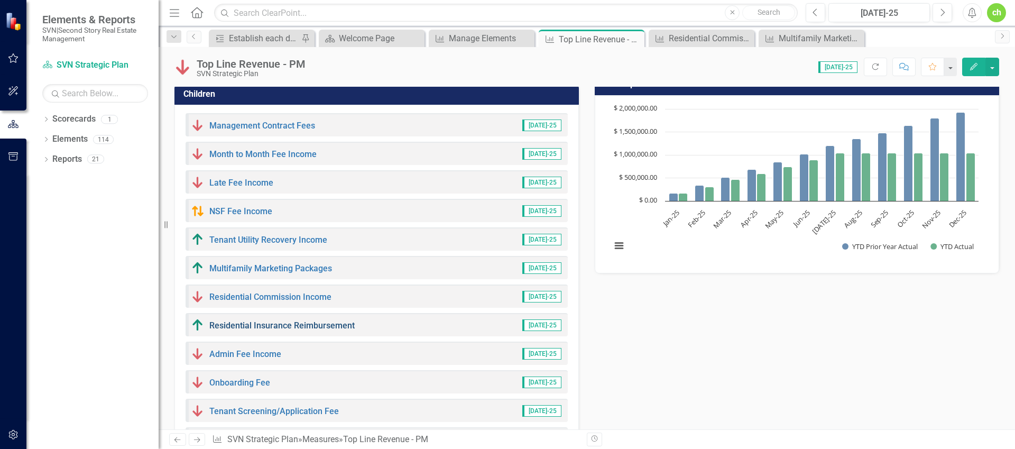
click at [290, 329] on link "Residential Insurance Reimbursement" at bounding box center [281, 325] width 145 height 10
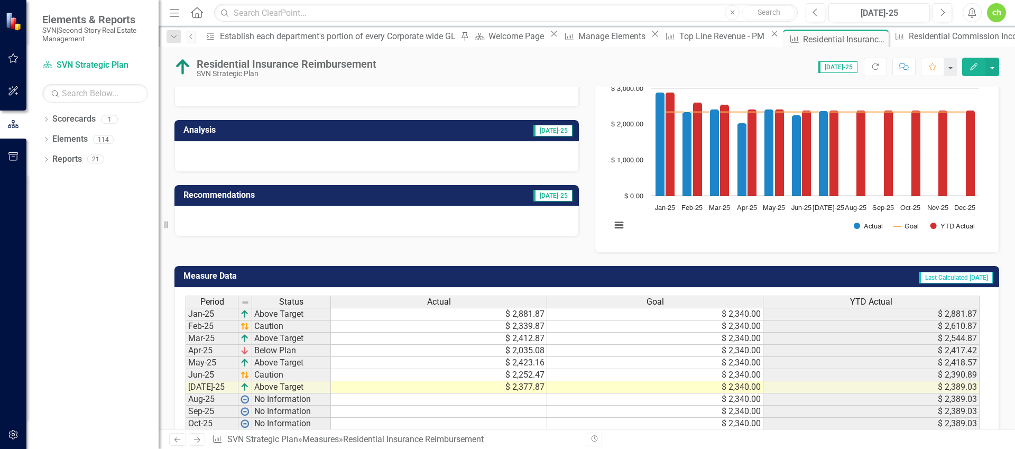
scroll to position [120, 0]
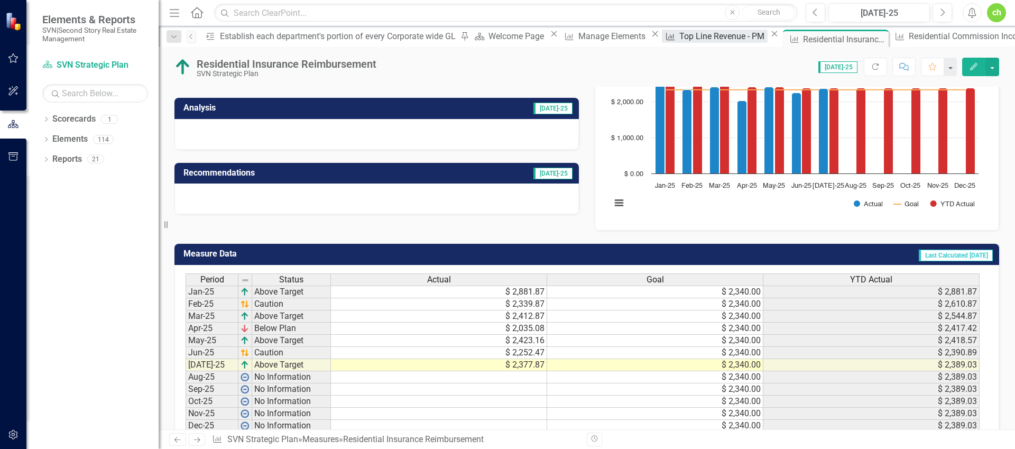
click at [679, 37] on div "Top Line Revenue - PM" at bounding box center [723, 36] width 88 height 13
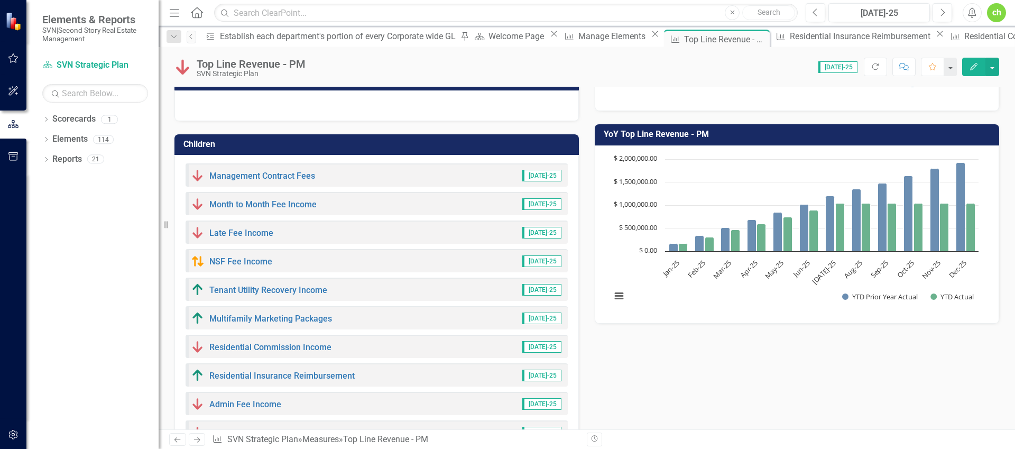
scroll to position [401, 0]
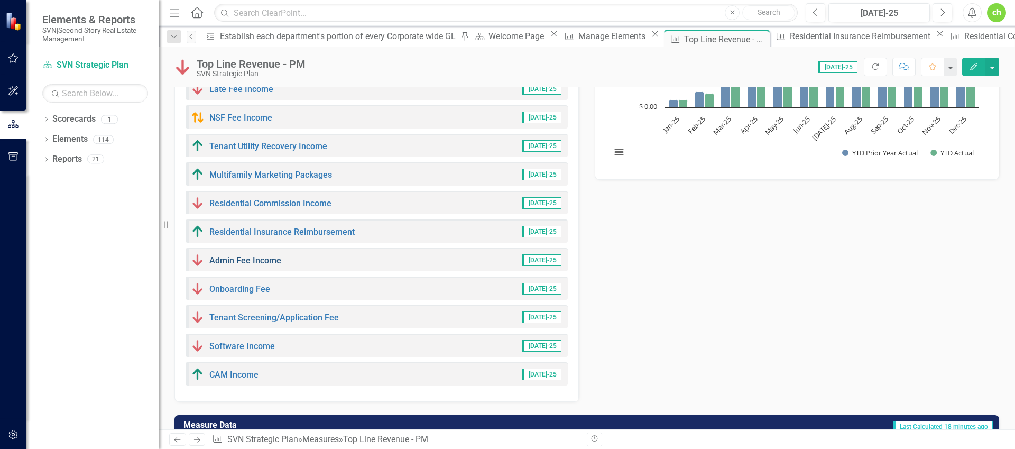
click at [263, 260] on link "Admin Fee Income" at bounding box center [245, 260] width 72 height 10
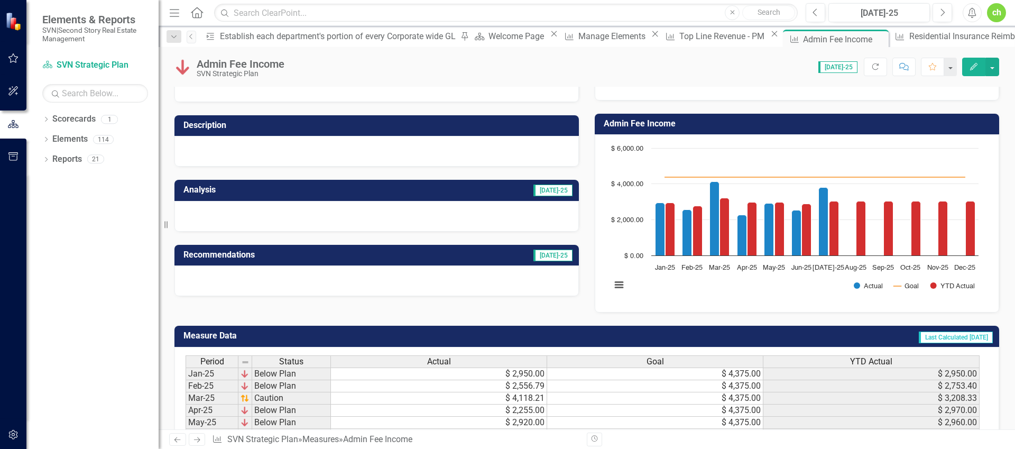
scroll to position [141, 0]
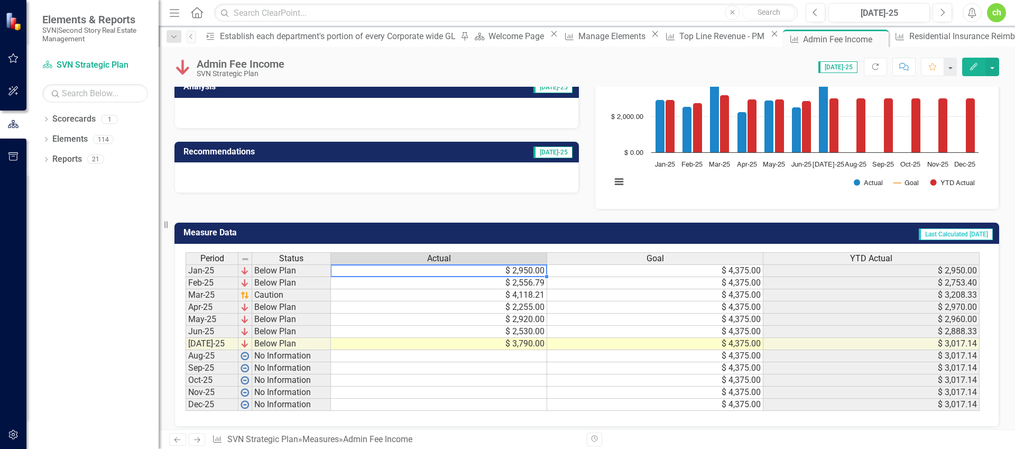
drag, startPoint x: 508, startPoint y: 270, endPoint x: 516, endPoint y: 272, distance: 8.2
click at [508, 270] on td "$ 2,950.00" at bounding box center [439, 270] width 216 height 13
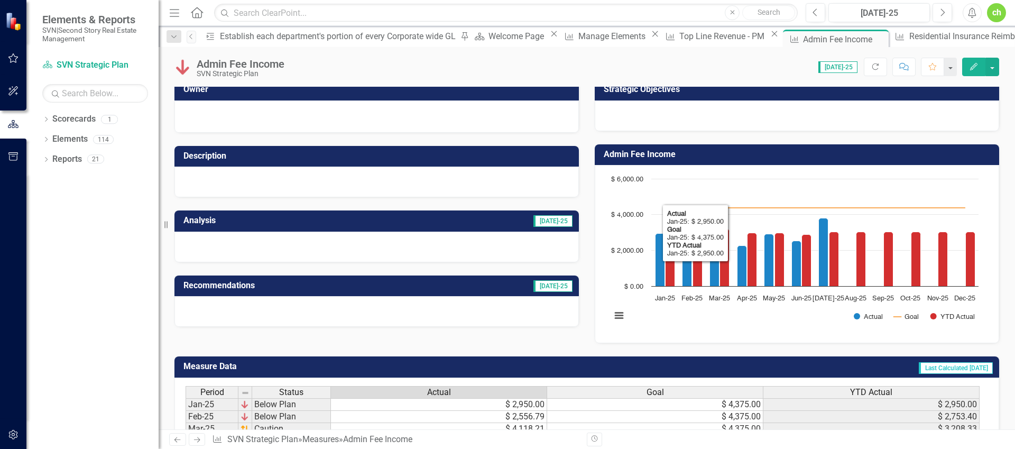
scroll to position [0, 0]
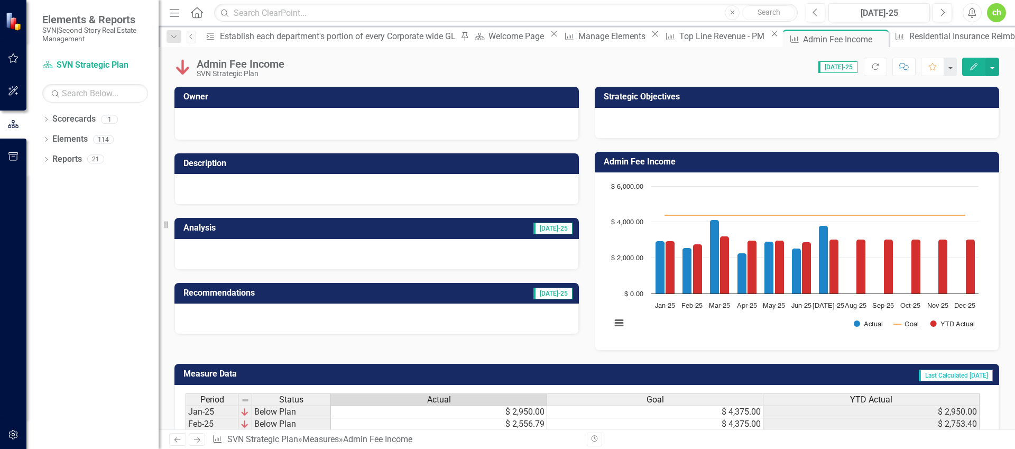
click at [969, 68] on icon "Edit" at bounding box center [974, 66] width 10 height 7
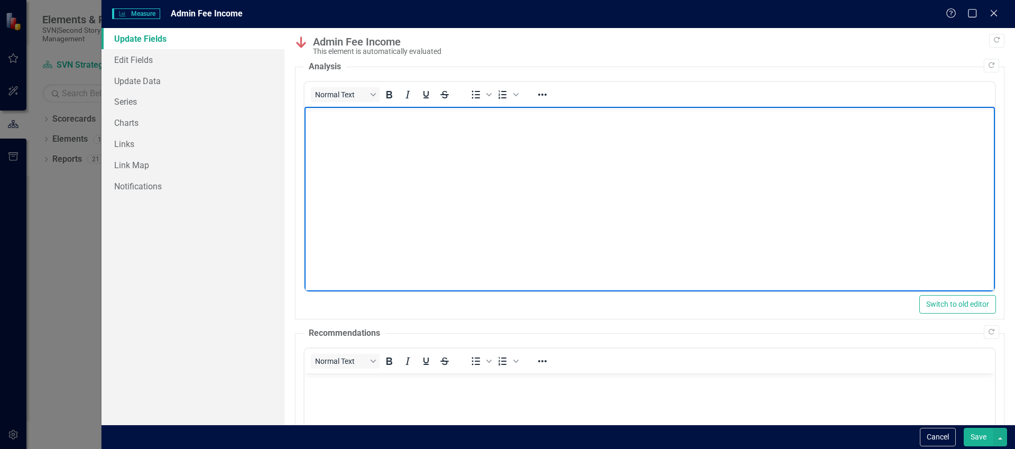
click at [469, 208] on body "Rich Text Area. Press ALT-0 for help." at bounding box center [649, 186] width 690 height 159
click at [614, 116] on p "Admin Fee increase primarily related to 10 North (jumped from $250 to $1,000)" at bounding box center [649, 115] width 685 height 13
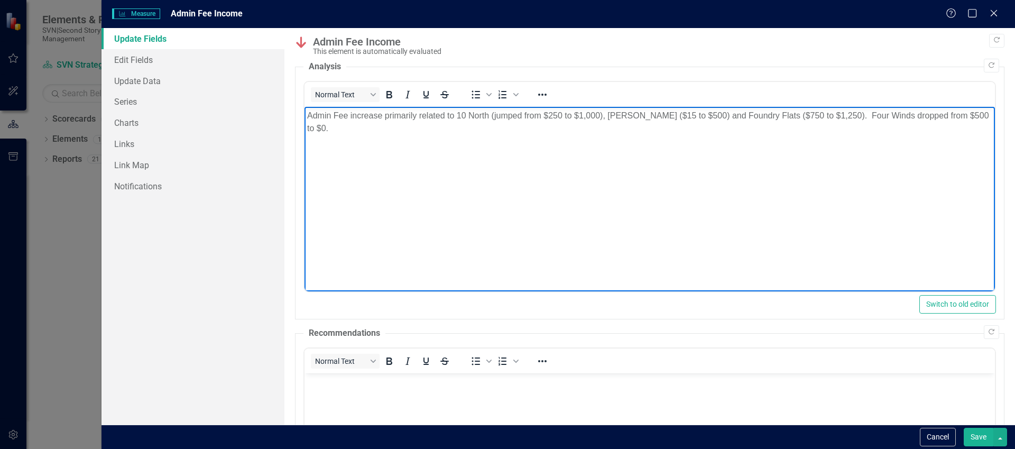
click at [972, 437] on button "Save" at bounding box center [979, 437] width 30 height 19
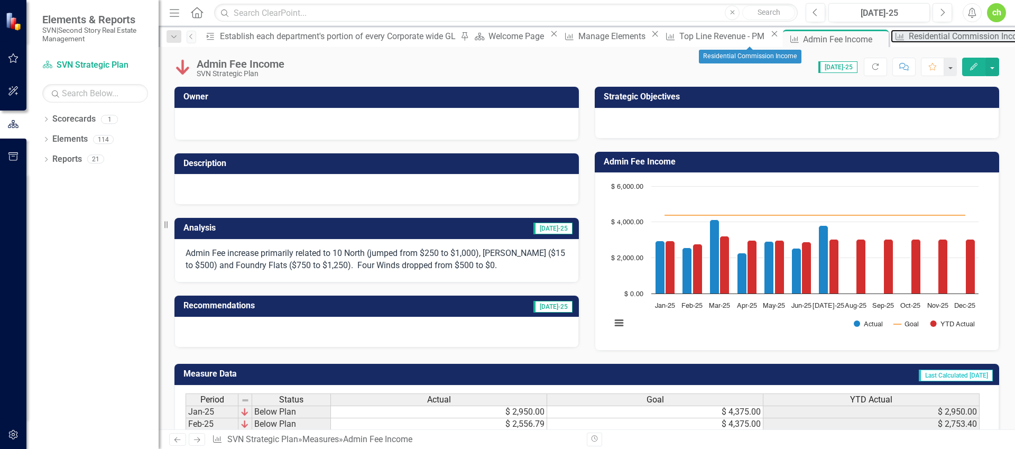
click at [909, 38] on div "Residential Commission Income" at bounding box center [970, 36] width 123 height 13
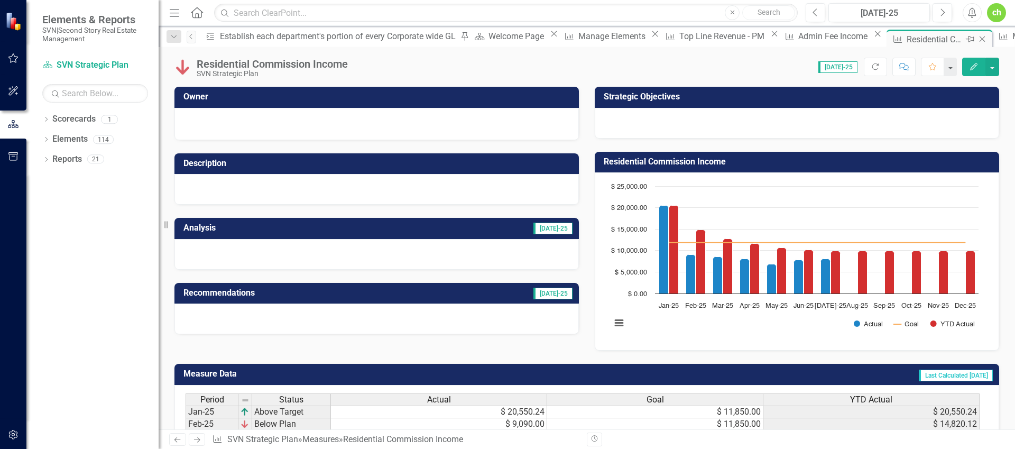
click at [977, 37] on icon "Close" at bounding box center [982, 39] width 11 height 8
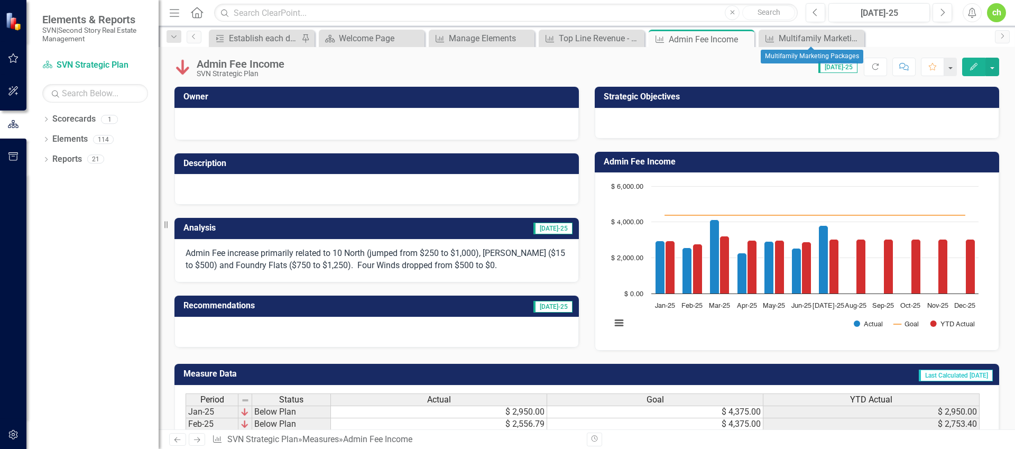
drag, startPoint x: 856, startPoint y: 38, endPoint x: 851, endPoint y: 40, distance: 5.7
click at [0, 0] on icon "Close" at bounding box center [0, 0] width 0 height 0
click at [744, 38] on icon "Close" at bounding box center [744, 39] width 11 height 8
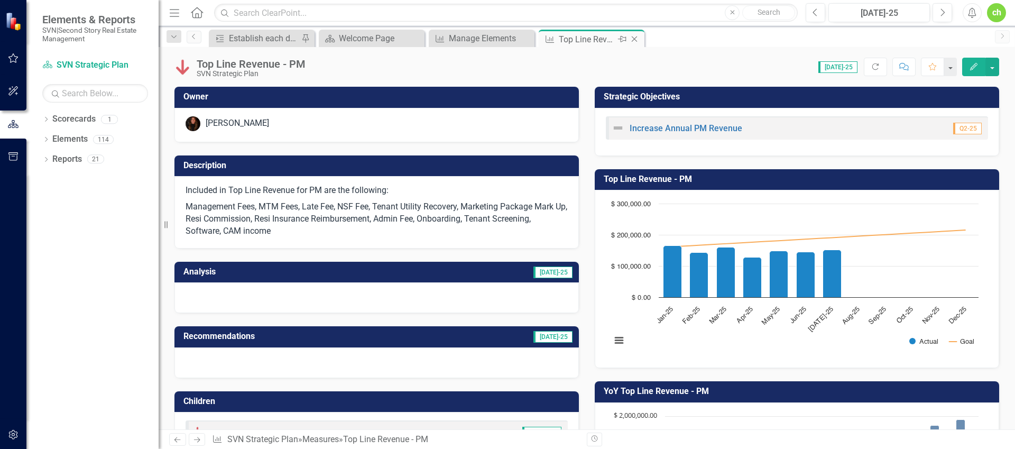
click at [579, 40] on div "Top Line Revenue - PM" at bounding box center [587, 39] width 57 height 13
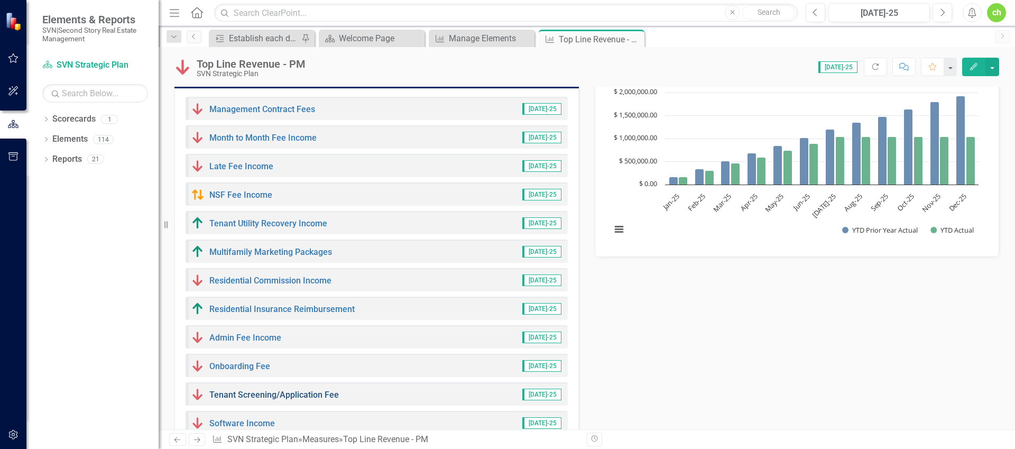
scroll to position [324, 0]
click at [238, 366] on link "Onboarding Fee" at bounding box center [239, 366] width 61 height 10
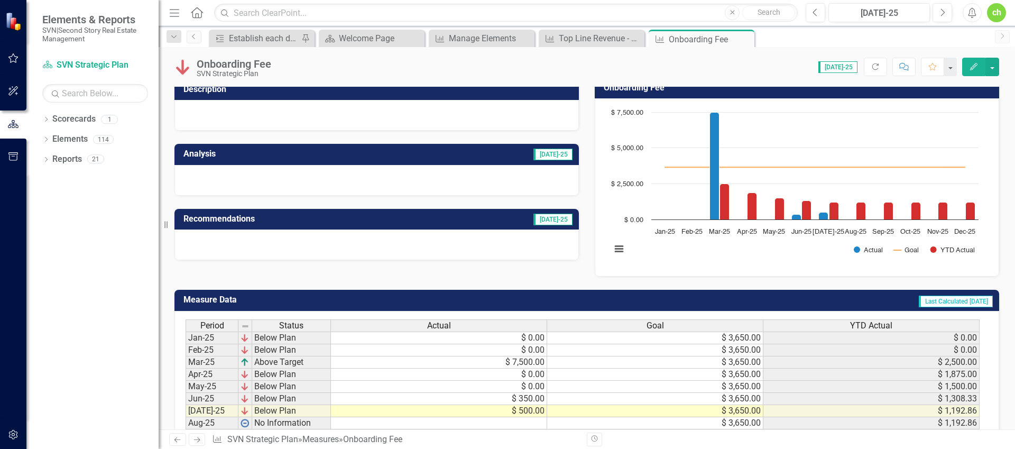
scroll to position [98, 0]
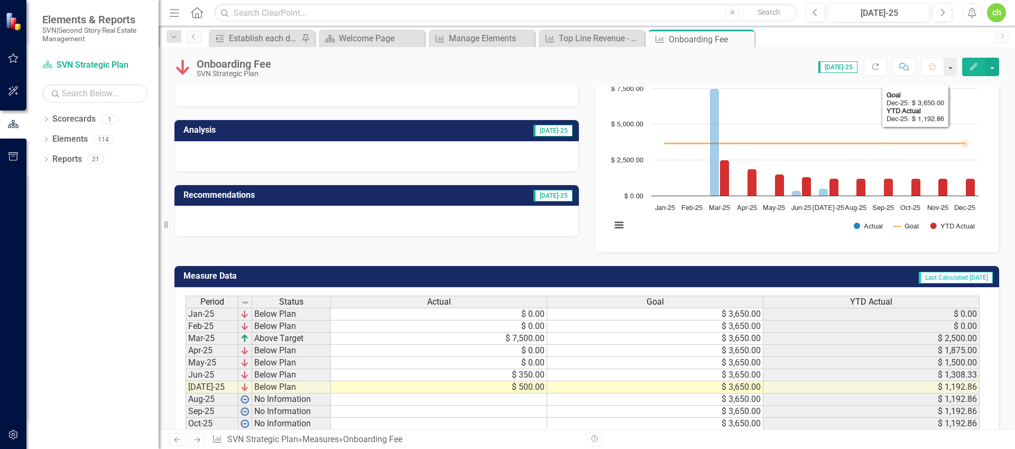
click at [976, 66] on icon "Edit" at bounding box center [974, 66] width 10 height 7
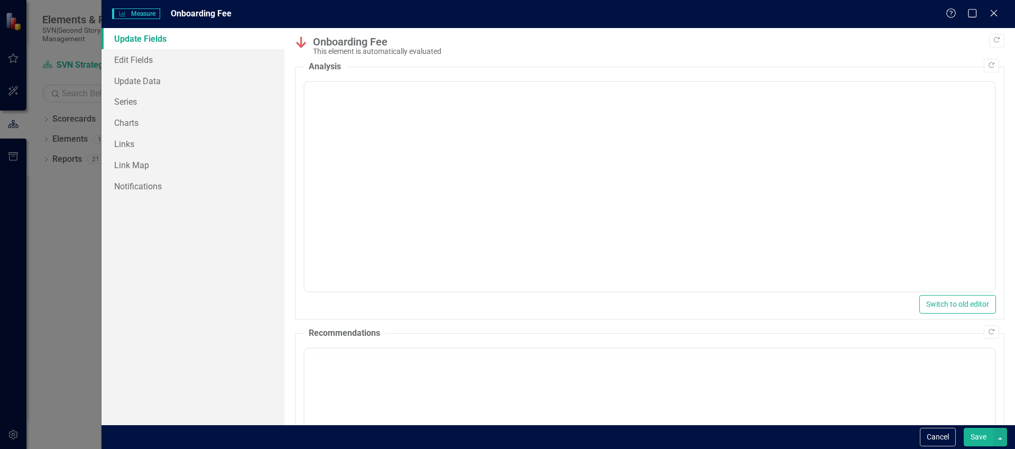
scroll to position [0, 0]
click at [377, 202] on body "Rich Text Area. Press ALT-0 for help." at bounding box center [649, 186] width 690 height 159
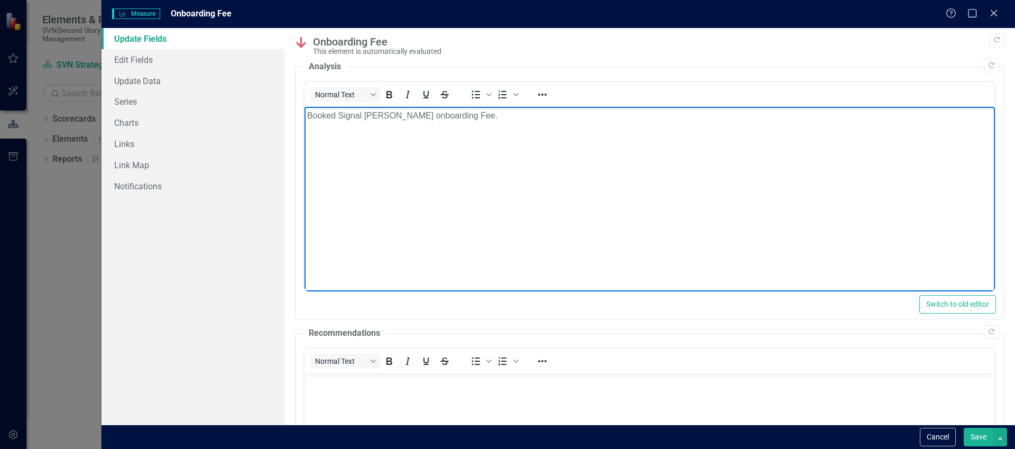
click at [975, 439] on button "Save" at bounding box center [979, 437] width 30 height 19
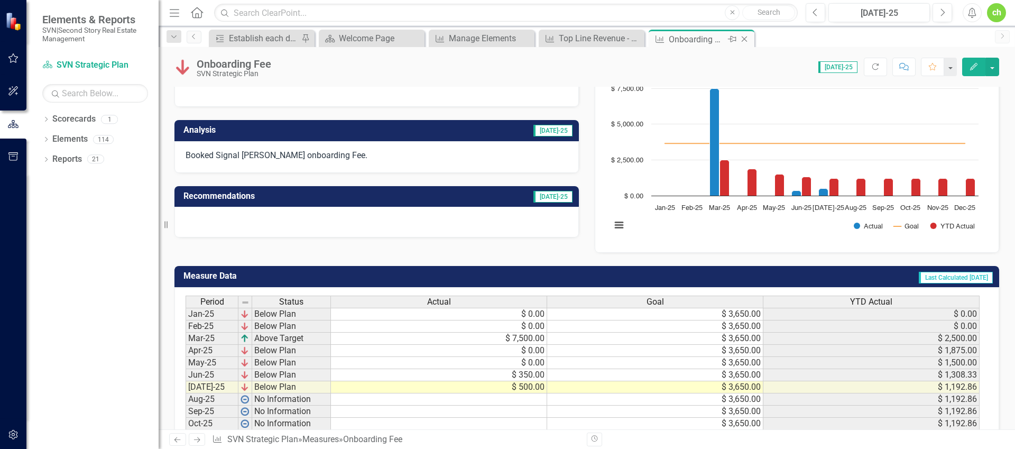
click at [746, 39] on icon "Close" at bounding box center [744, 39] width 11 height 8
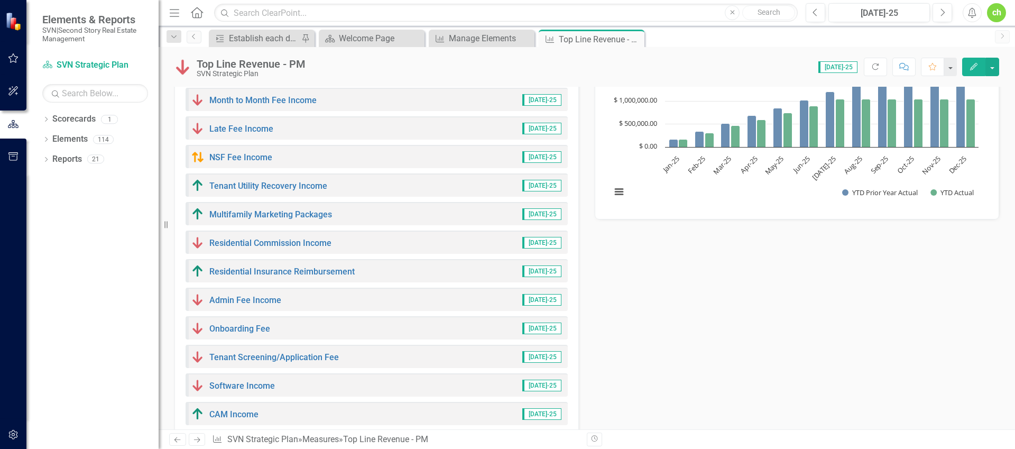
scroll to position [385, 0]
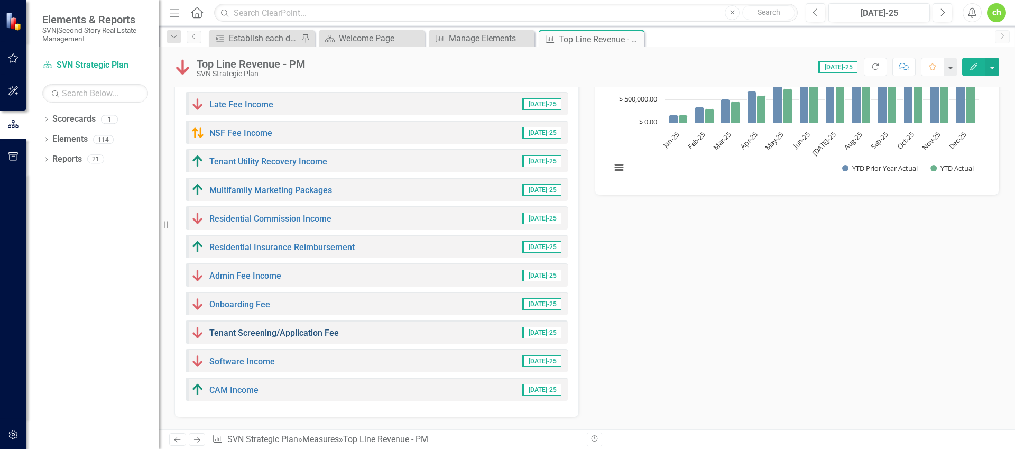
click at [251, 334] on link "Tenant Screening/Application Fee" at bounding box center [274, 333] width 130 height 10
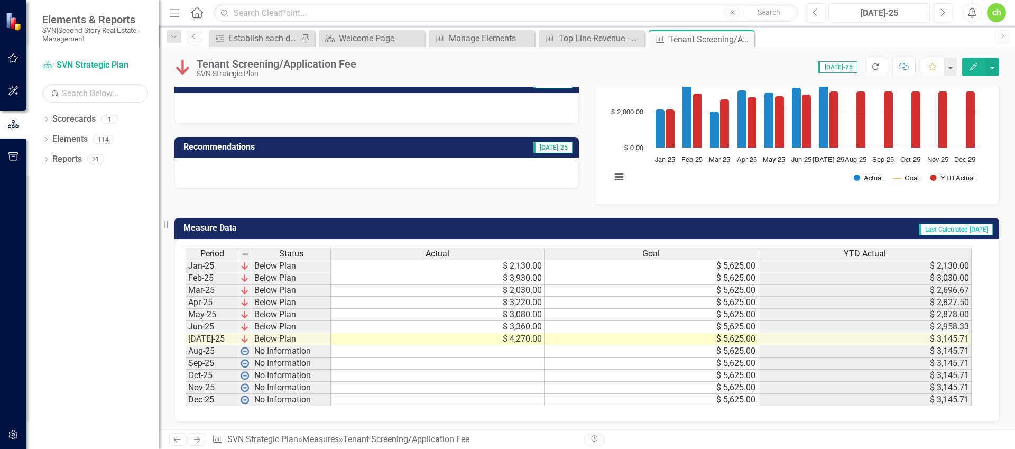
scroll to position [149, 0]
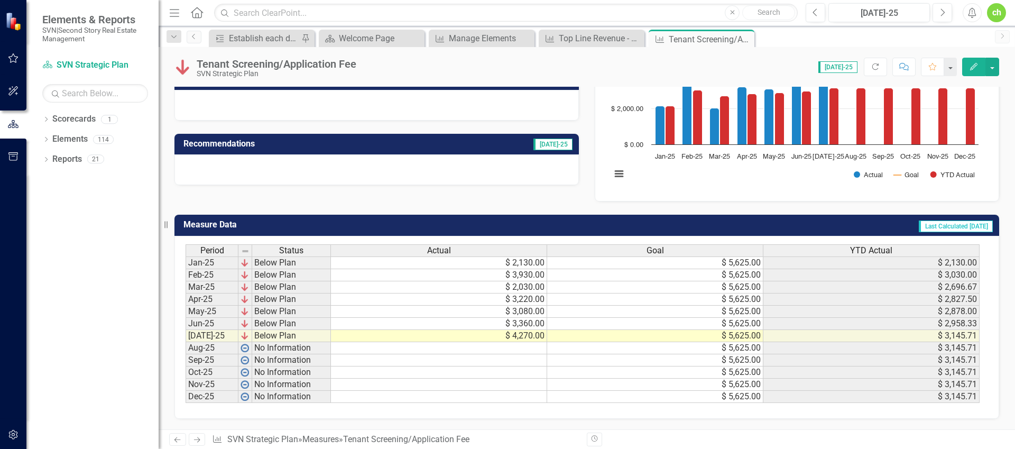
click at [530, 261] on td "$ 2,130.00" at bounding box center [439, 262] width 216 height 13
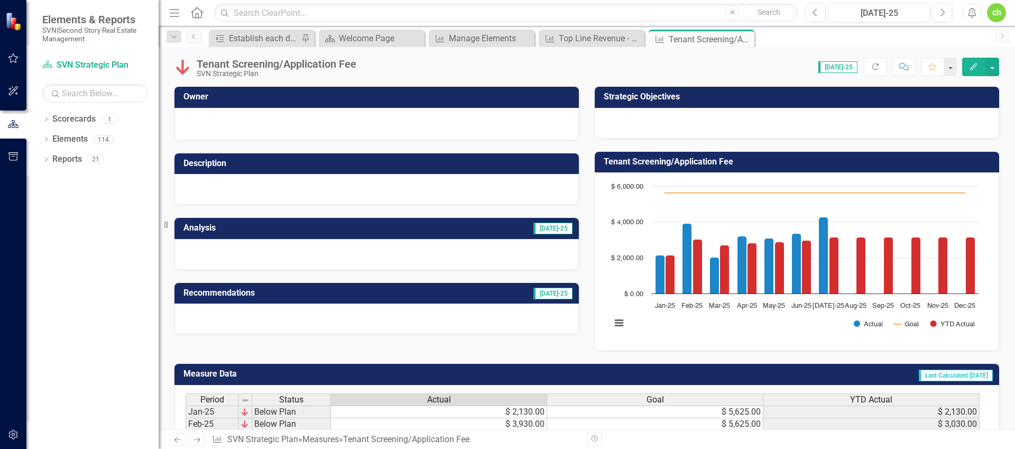
scroll to position [149, 0]
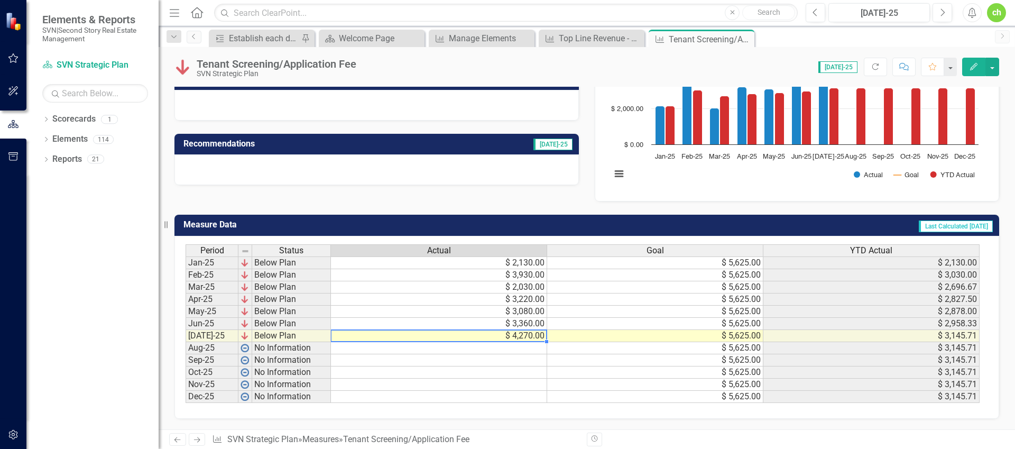
click at [969, 62] on button "Edit" at bounding box center [973, 67] width 23 height 19
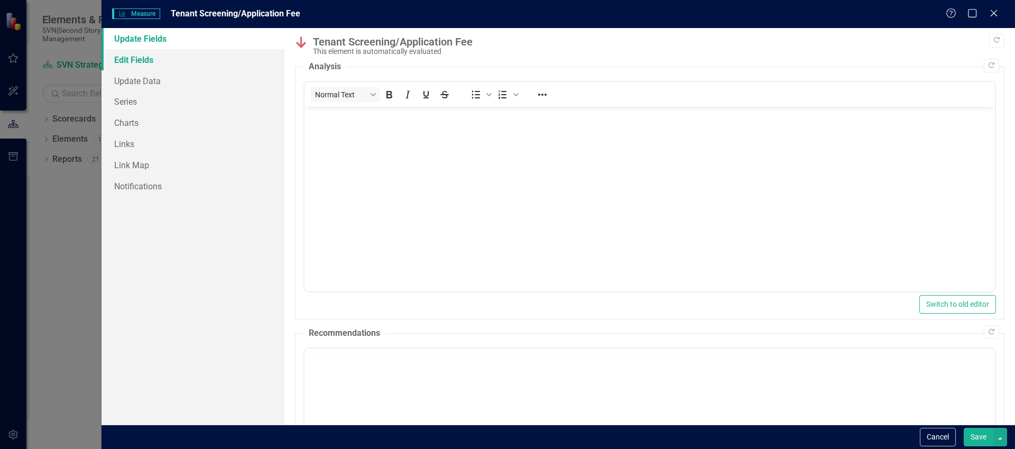
scroll to position [0, 0]
click at [556, 215] on body "Rich Text Area. Press ALT-0 for help." at bounding box center [649, 186] width 690 height 159
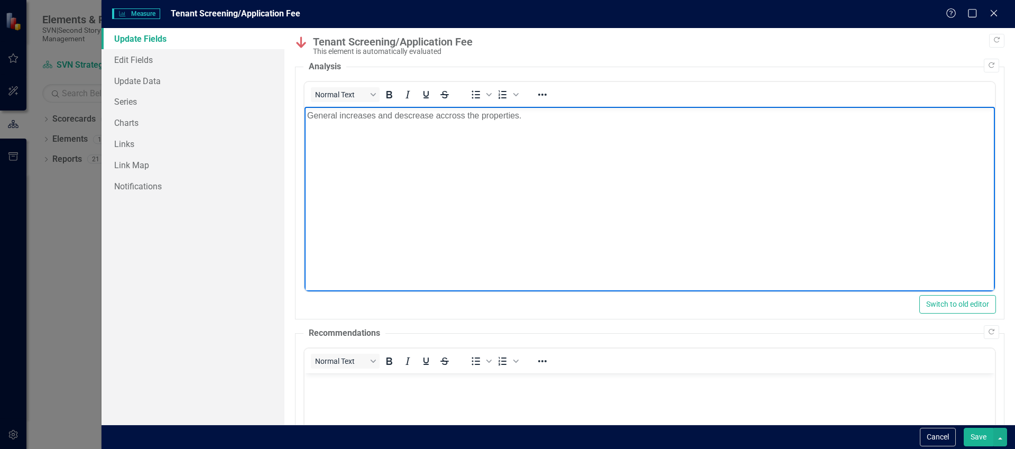
click at [419, 118] on p "General increases and descrease accross the properties." at bounding box center [649, 115] width 685 height 13
click at [982, 446] on button "Save" at bounding box center [979, 437] width 30 height 19
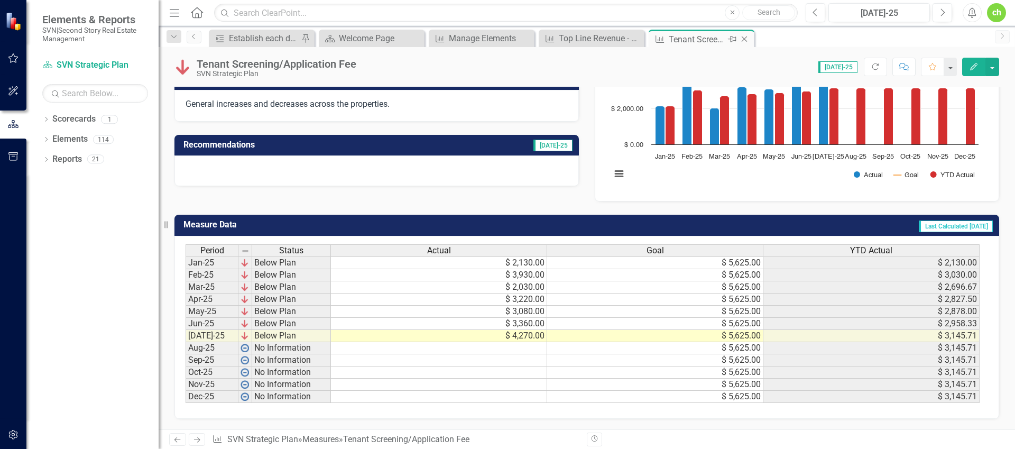
click at [748, 39] on icon "Close" at bounding box center [744, 39] width 11 height 8
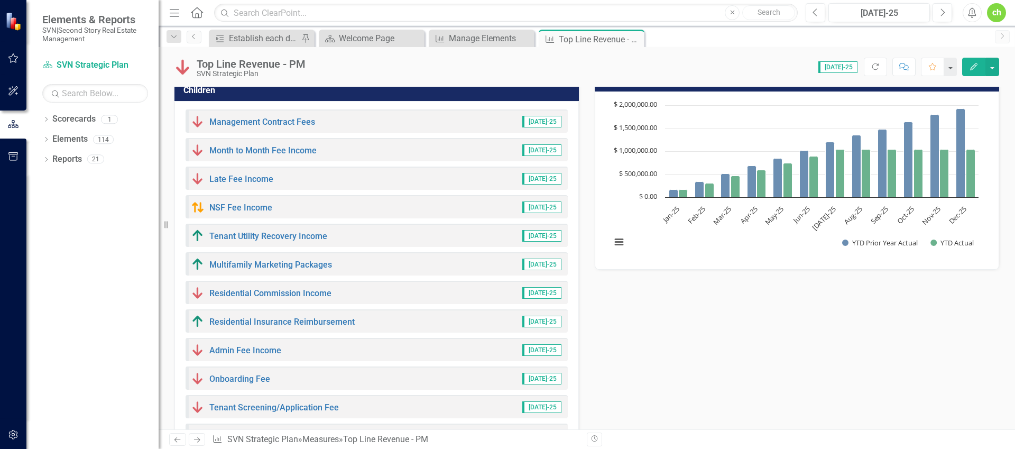
scroll to position [406, 0]
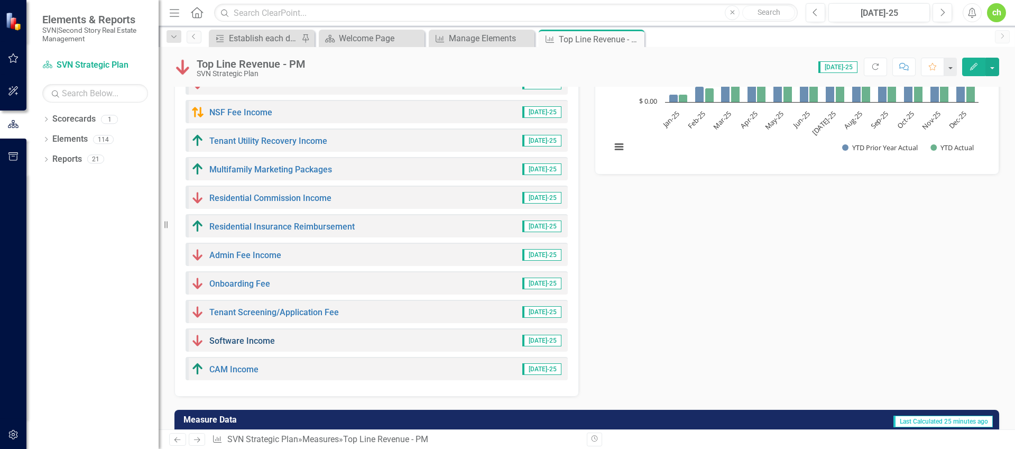
click at [259, 342] on link "Software Income" at bounding box center [242, 341] width 66 height 10
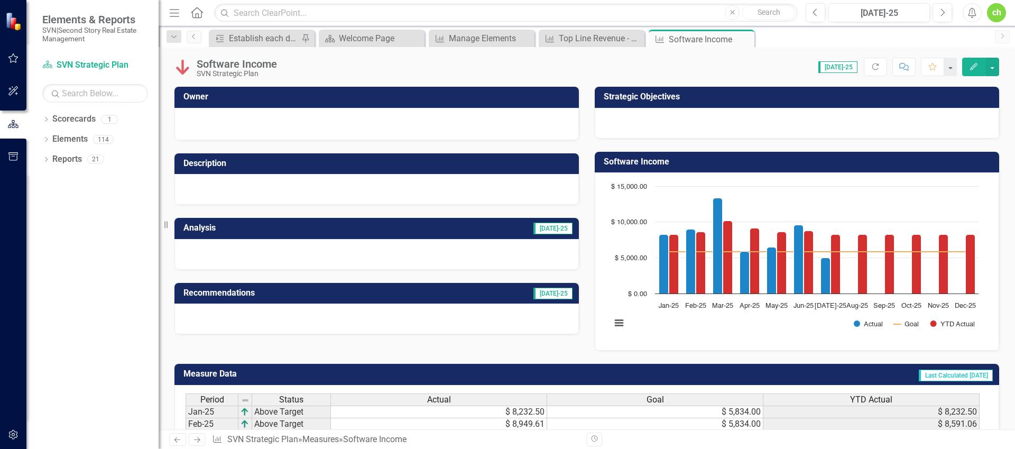
scroll to position [149, 0]
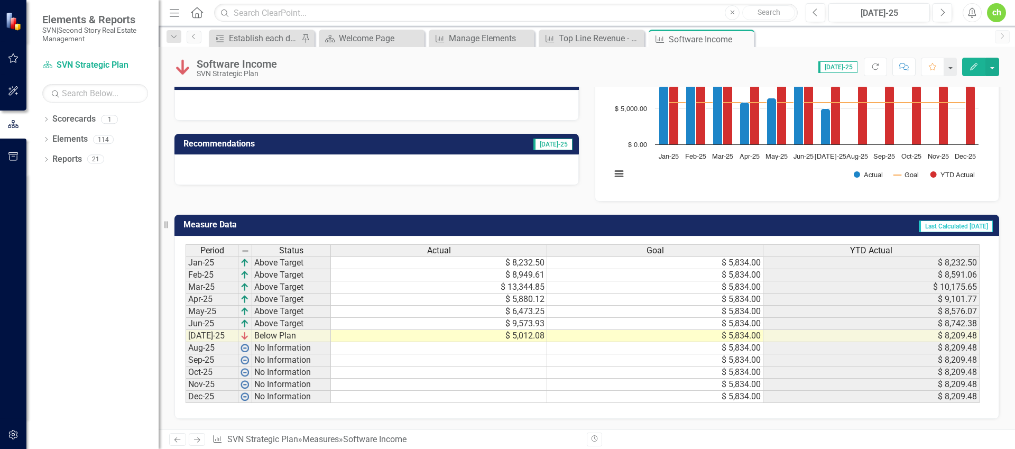
click at [534, 265] on td "$ 8,232.50" at bounding box center [439, 262] width 216 height 13
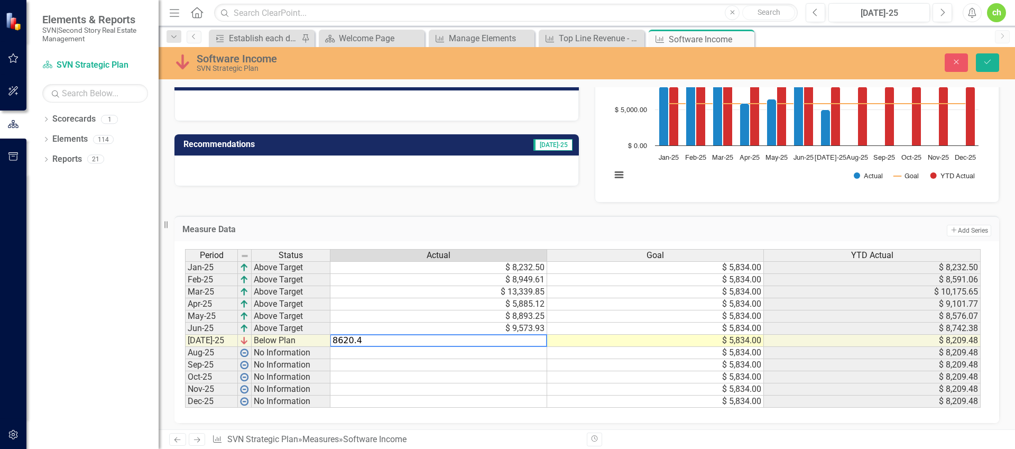
type textarea "8620.40"
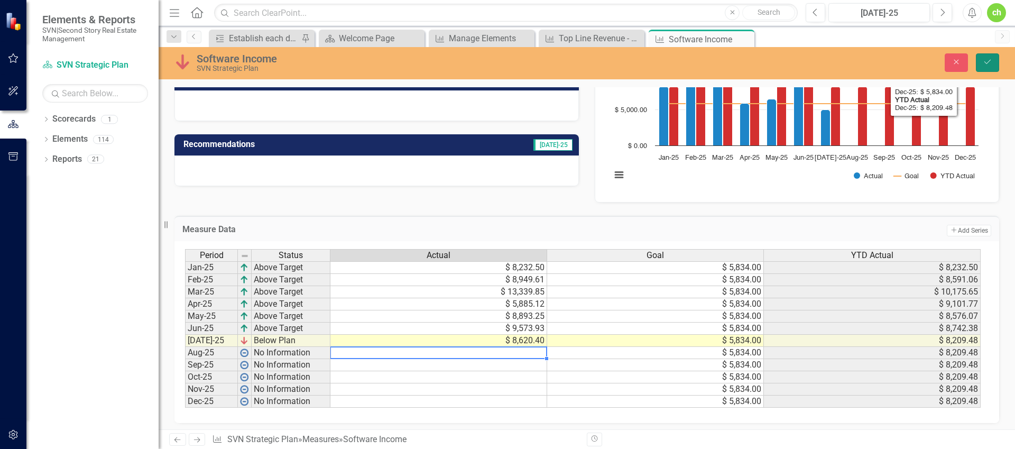
click at [997, 60] on button "Save" at bounding box center [987, 62] width 23 height 19
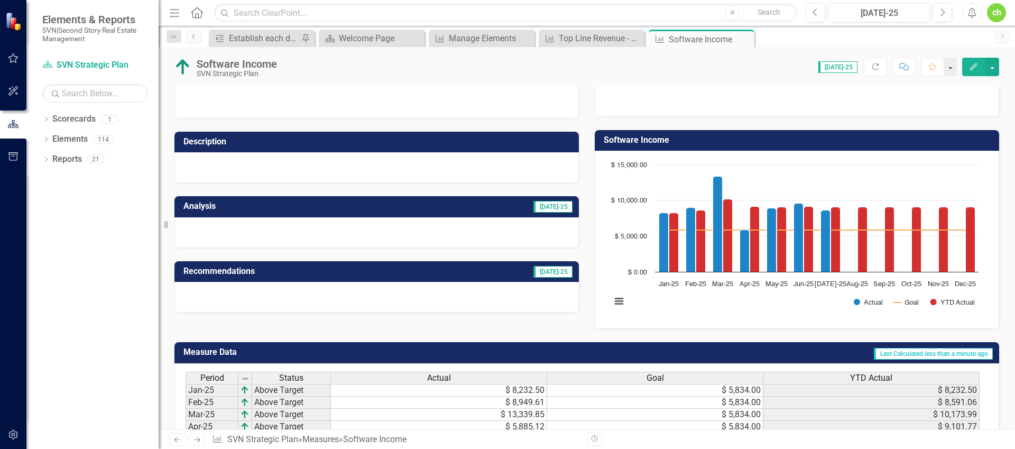
scroll to position [25, 0]
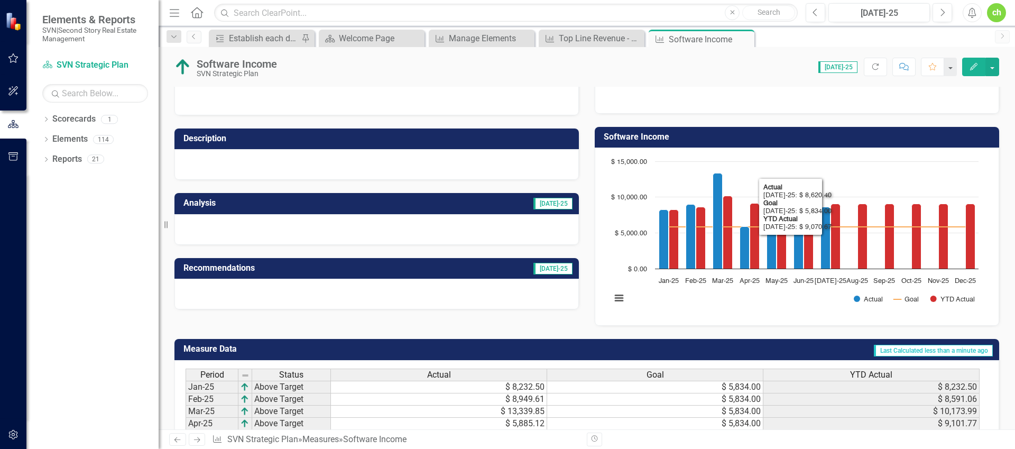
click at [971, 66] on icon "Edit" at bounding box center [974, 66] width 10 height 7
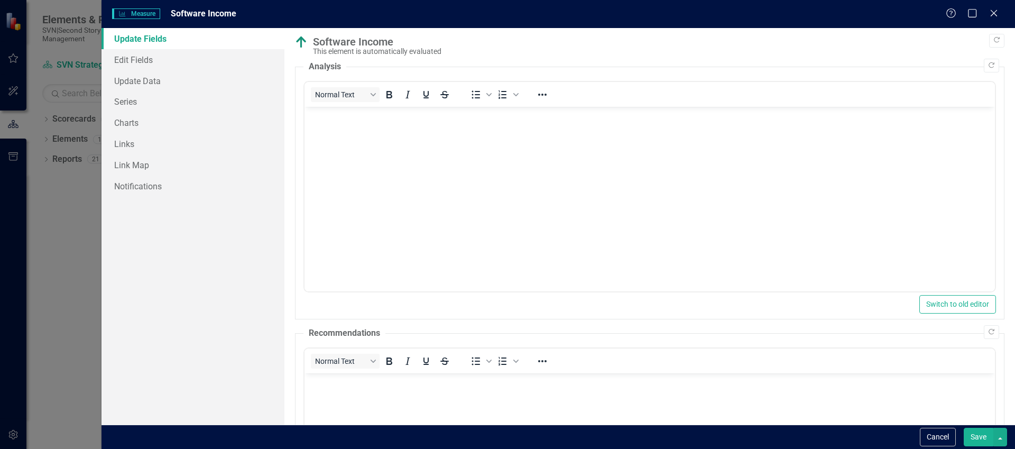
scroll to position [0, 0]
drag, startPoint x: 363, startPoint y: 257, endPoint x: 366, endPoint y: 251, distance: 6.6
click at [363, 256] on body "Rich Text Area. Press ALT-0 for help." at bounding box center [649, 186] width 690 height 159
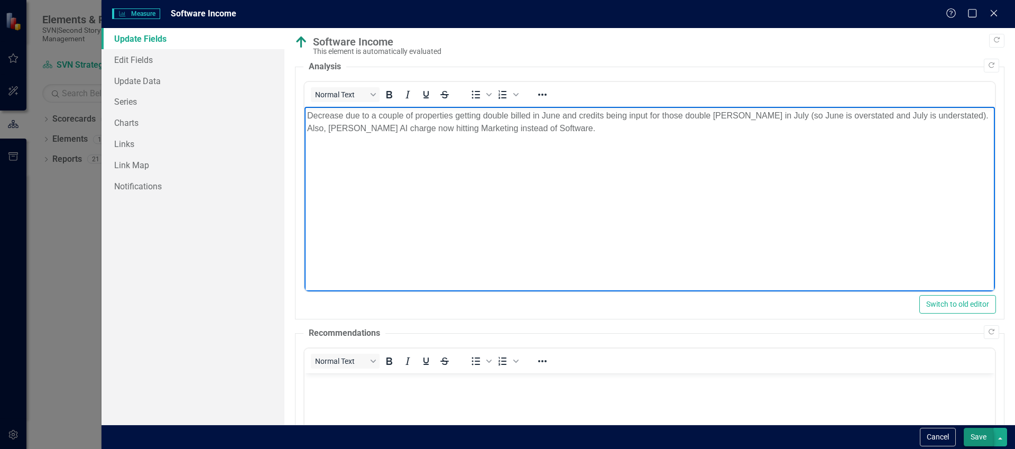
click at [978, 439] on button "Save" at bounding box center [979, 437] width 30 height 19
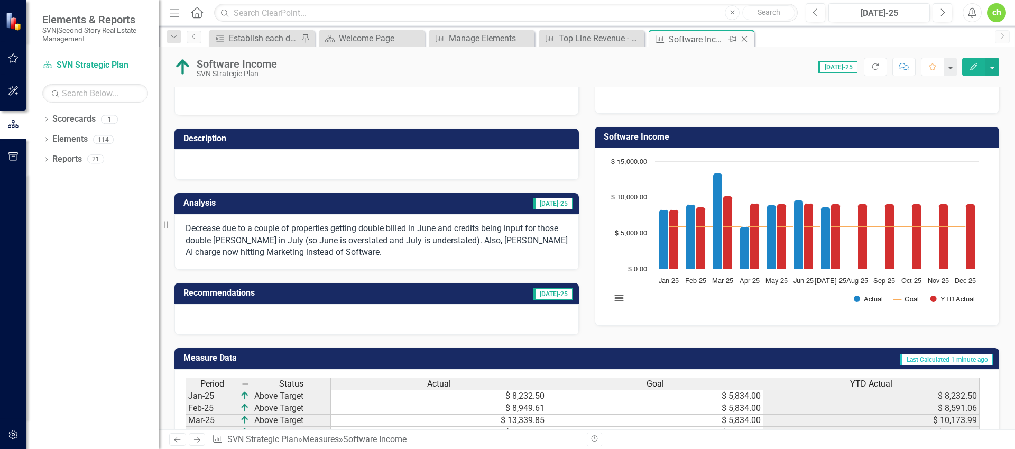
click at [746, 39] on icon "Close" at bounding box center [744, 39] width 11 height 8
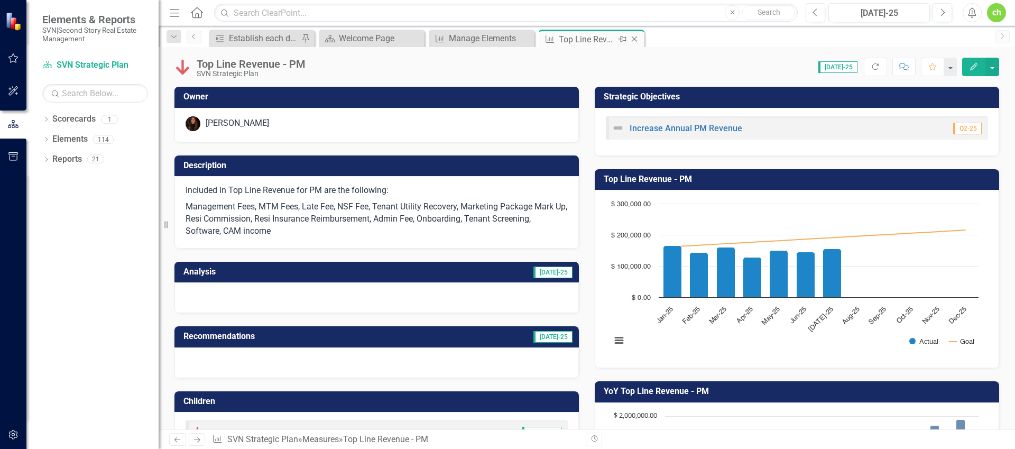
click at [598, 41] on div "Top Line Revenue - PM" at bounding box center [587, 39] width 57 height 13
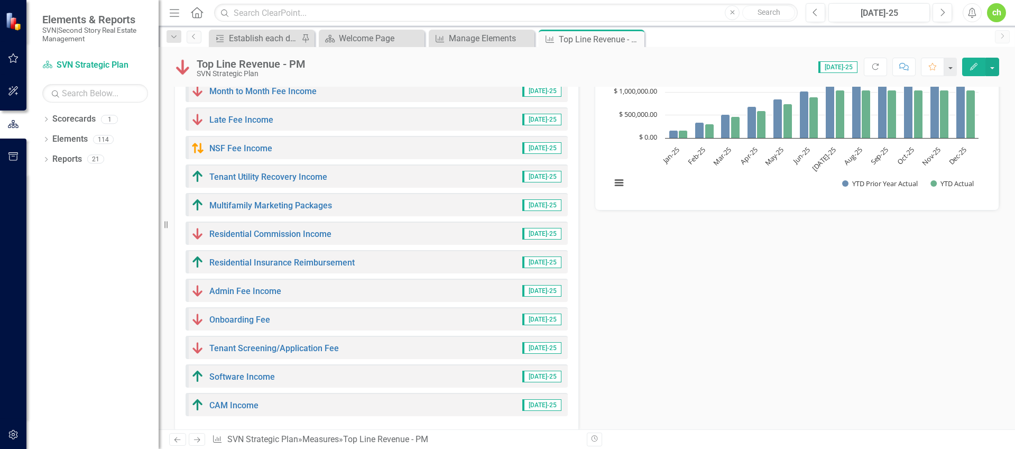
scroll to position [464, 0]
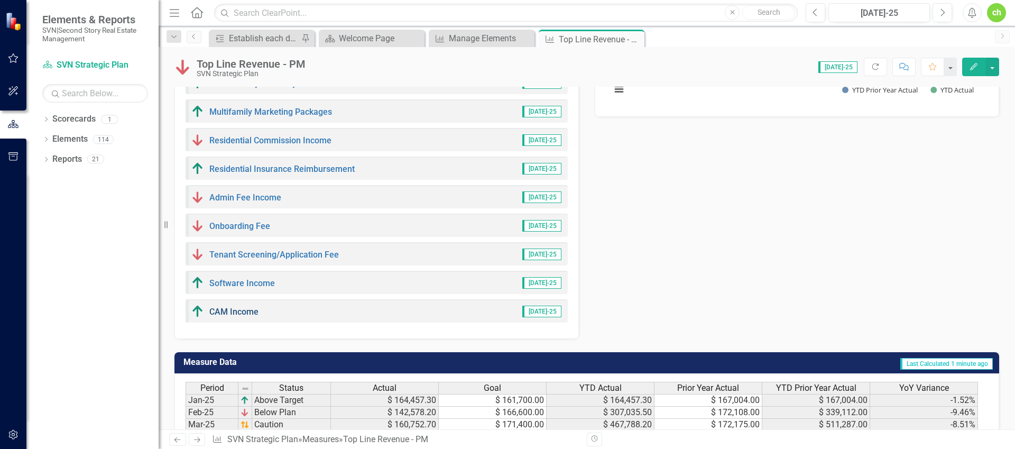
click at [237, 312] on link "CAM Income" at bounding box center [233, 312] width 49 height 10
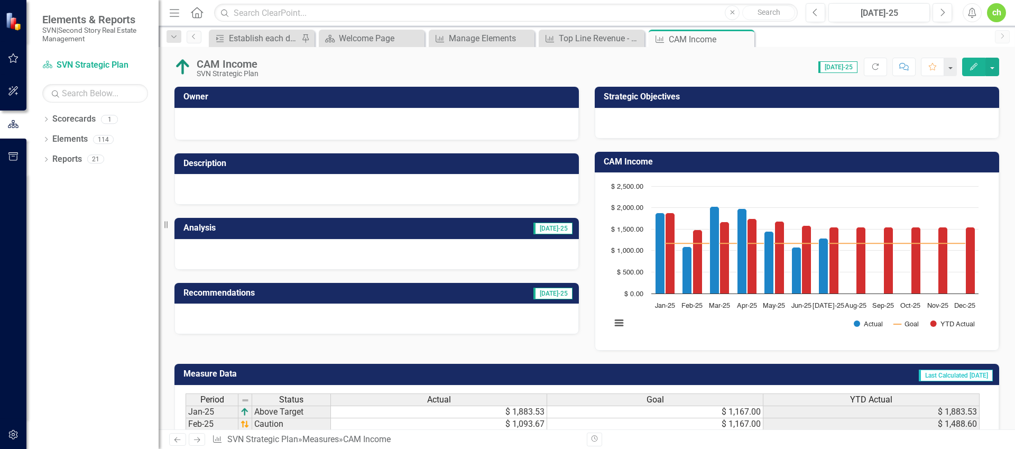
scroll to position [149, 0]
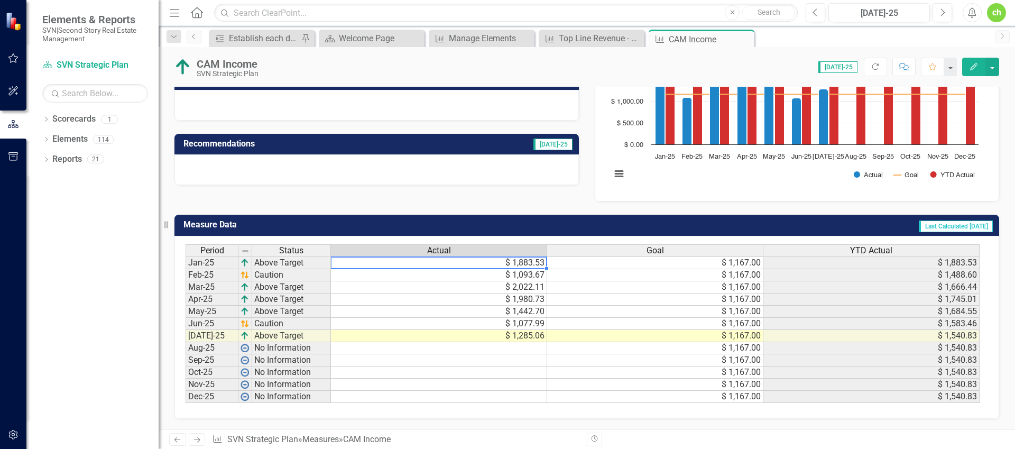
drag, startPoint x: 524, startPoint y: 263, endPoint x: 575, endPoint y: 277, distance: 52.7
click at [524, 263] on td "$ 1,883.53" at bounding box center [439, 262] width 216 height 13
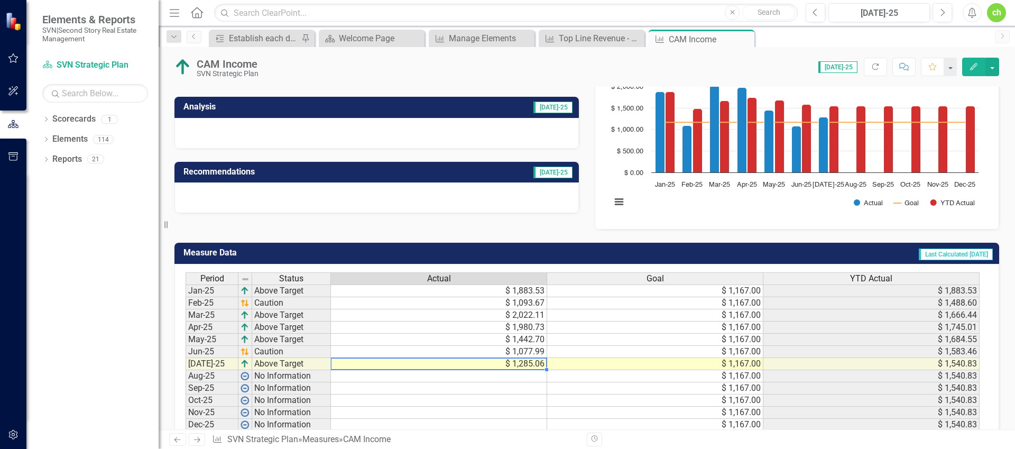
scroll to position [26, 0]
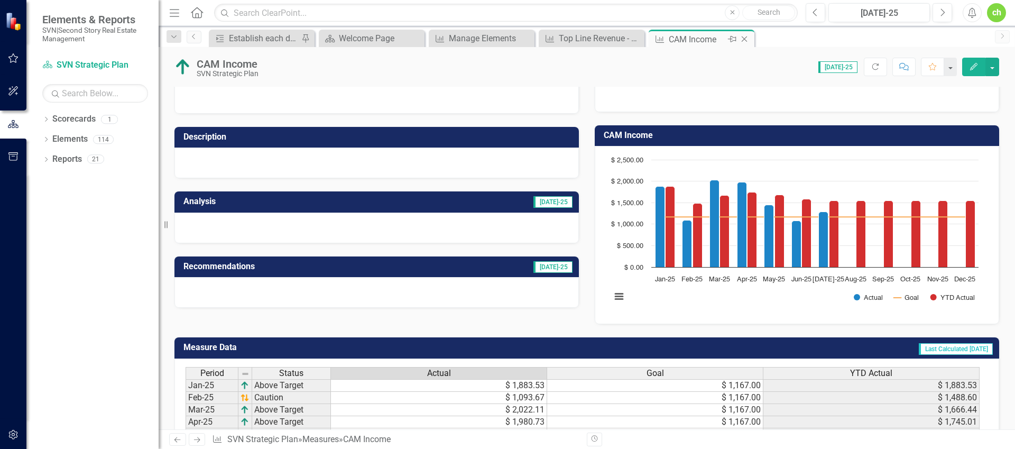
click at [748, 38] on icon "Close" at bounding box center [744, 39] width 11 height 8
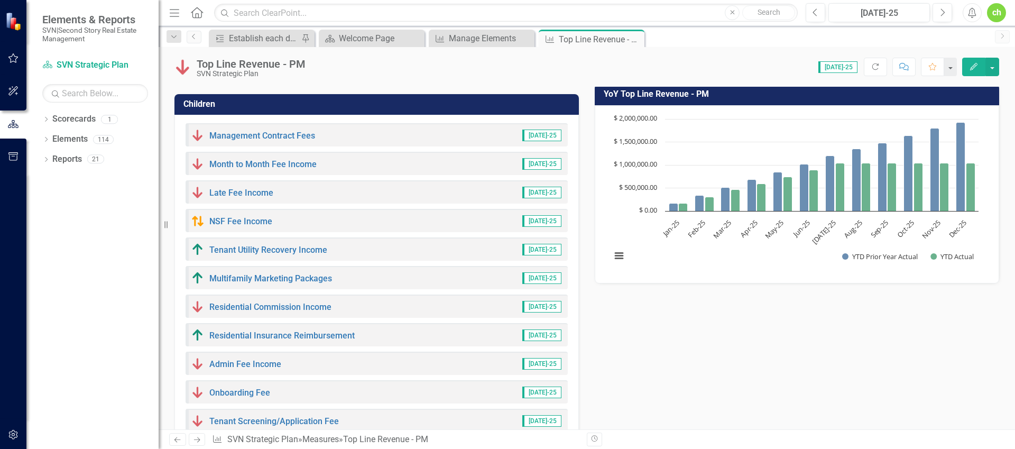
scroll to position [269, 0]
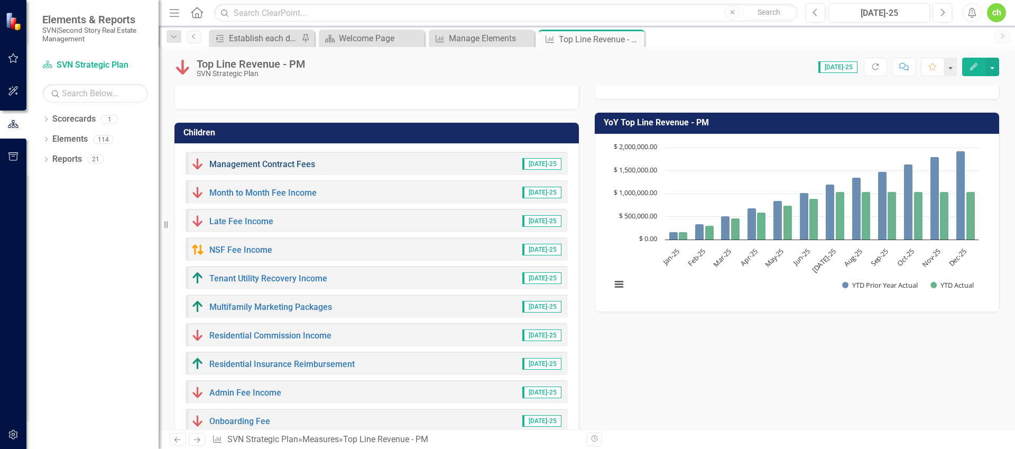
click at [291, 164] on link "Management Contract Fees" at bounding box center [262, 164] width 106 height 10
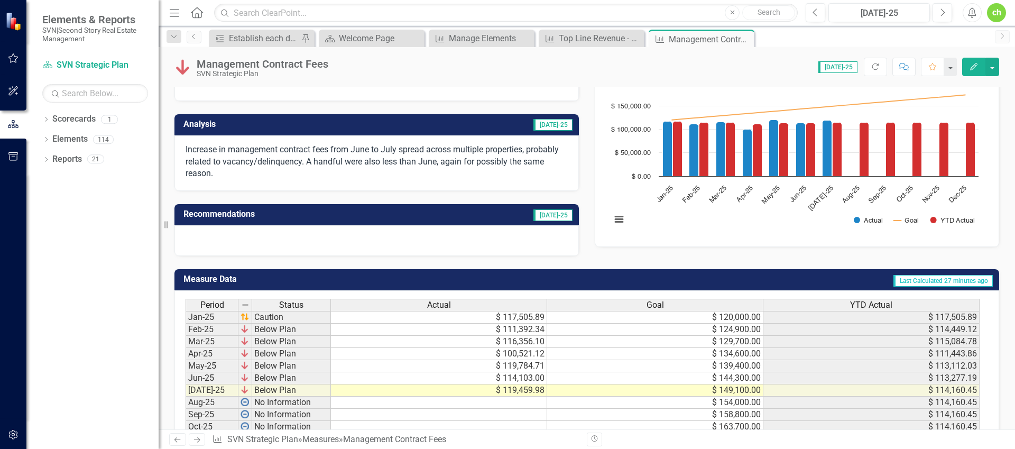
scroll to position [105, 0]
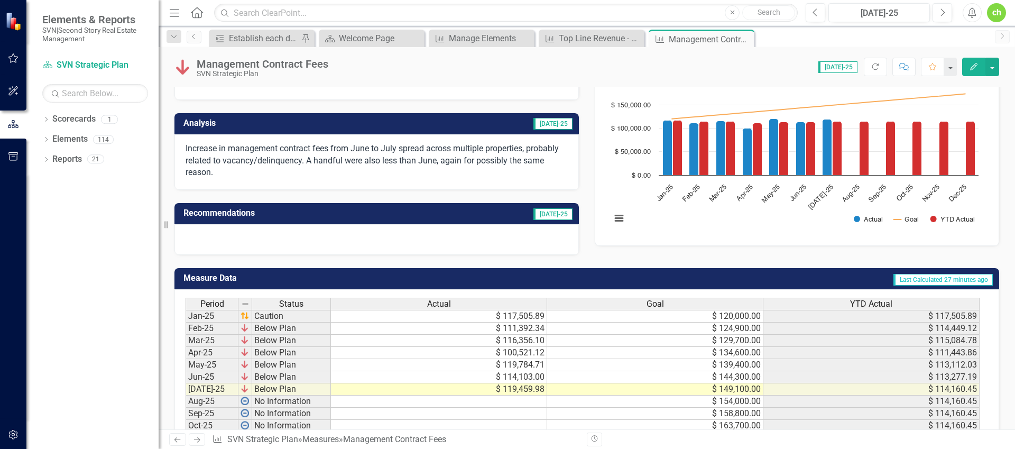
click at [186, 321] on div "Period Status Actual Goal YTD Actual Jan-25 Caution $ 117,505.89 $ 120,000.00 $…" at bounding box center [186, 377] width 0 height 159
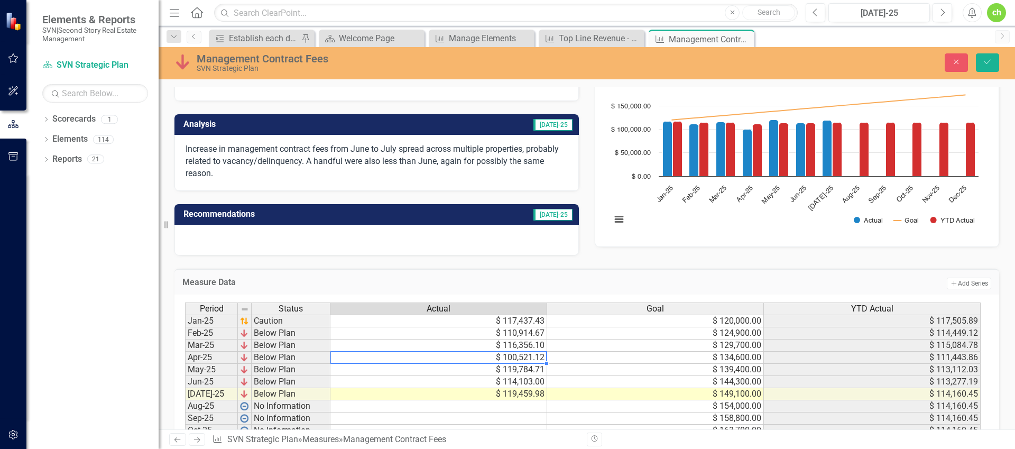
type textarea "100521.12"
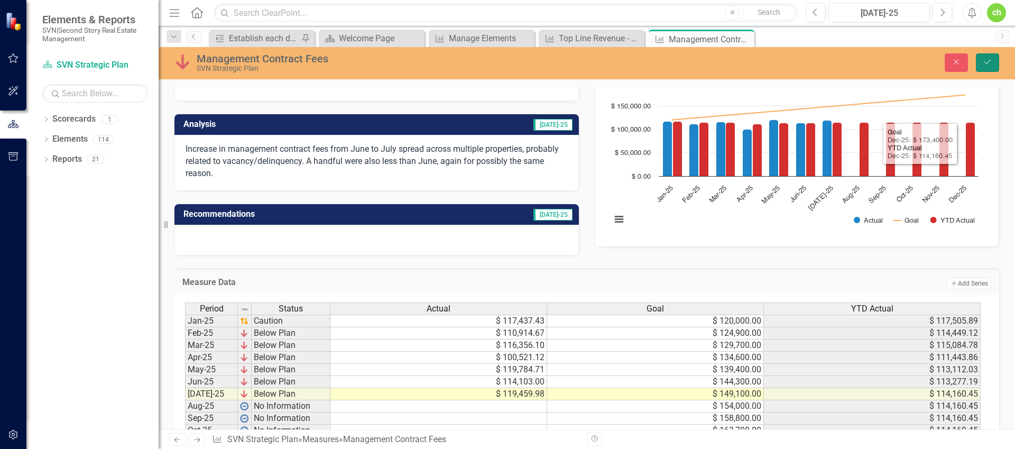
click at [992, 60] on icon "Save" at bounding box center [988, 61] width 10 height 7
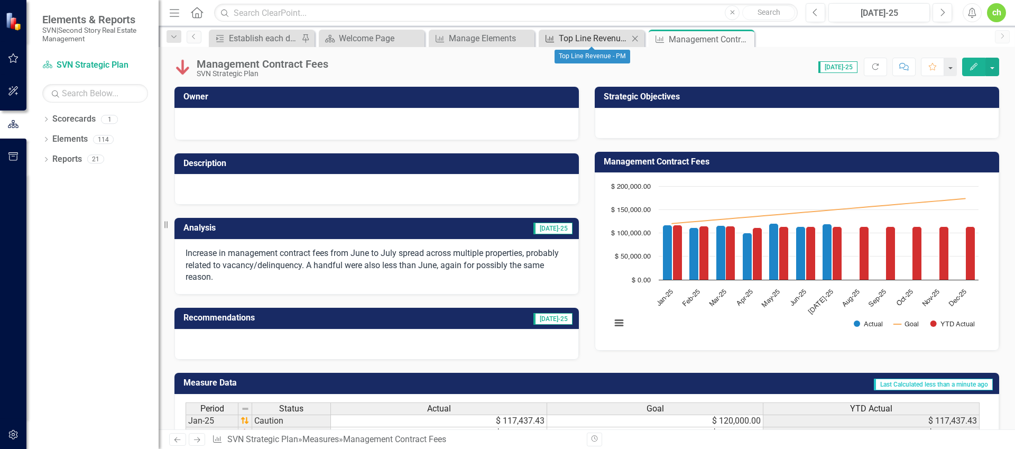
click at [576, 40] on div "Top Line Revenue - PM" at bounding box center [594, 38] width 70 height 13
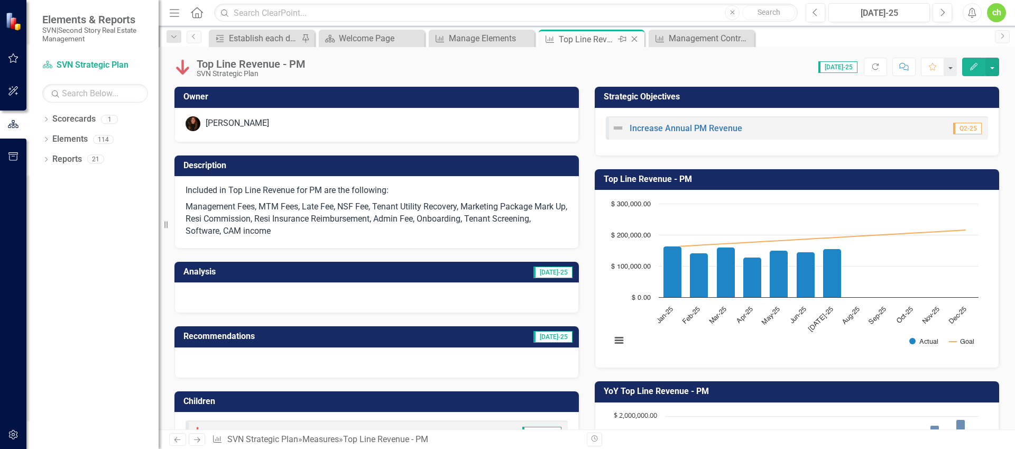
click at [578, 39] on div "Top Line Revenue - PM" at bounding box center [587, 39] width 57 height 13
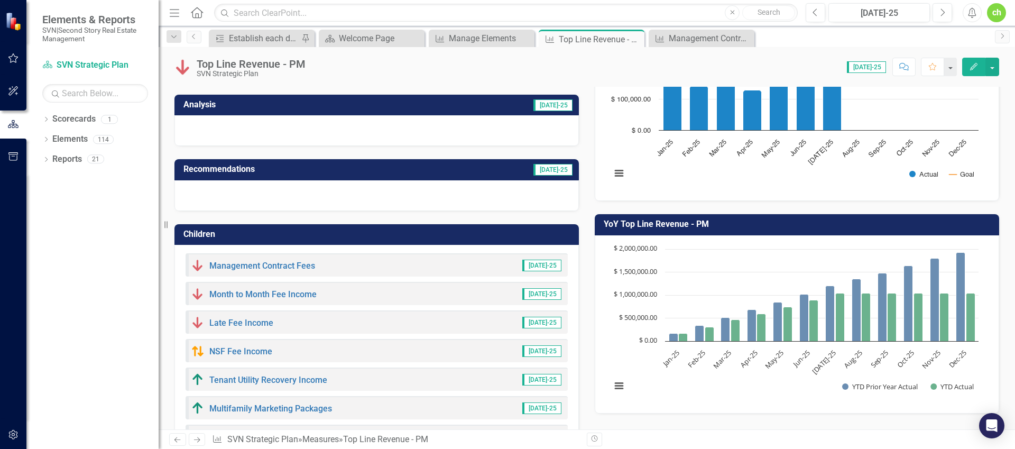
scroll to position [170, 0]
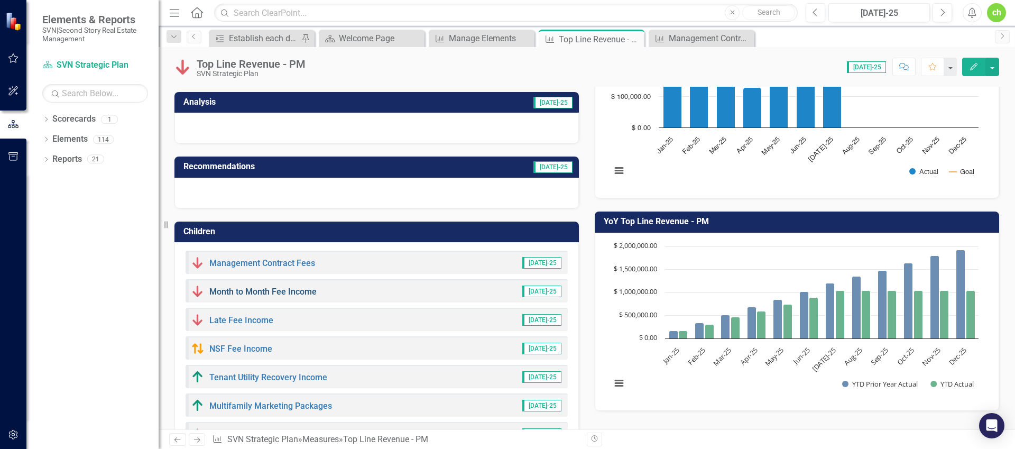
click at [294, 288] on link "Month to Month Fee Income" at bounding box center [262, 292] width 107 height 10
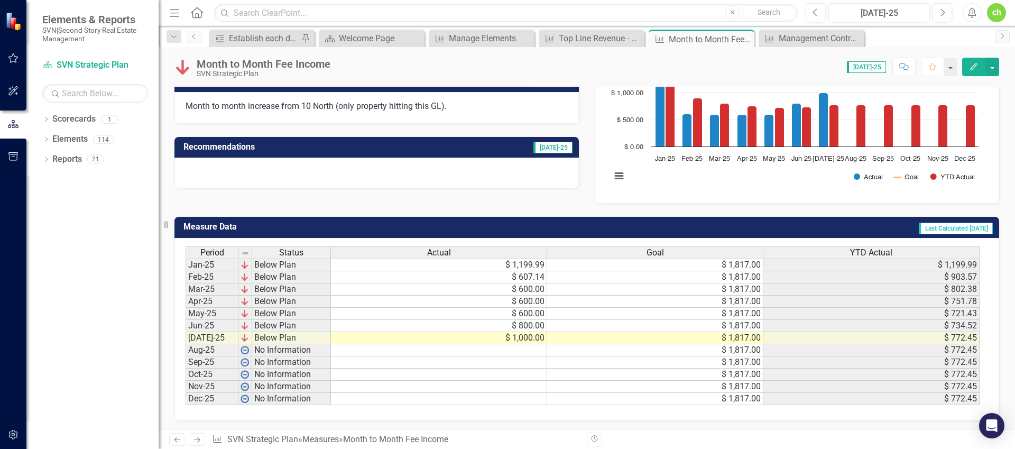
scroll to position [149, 0]
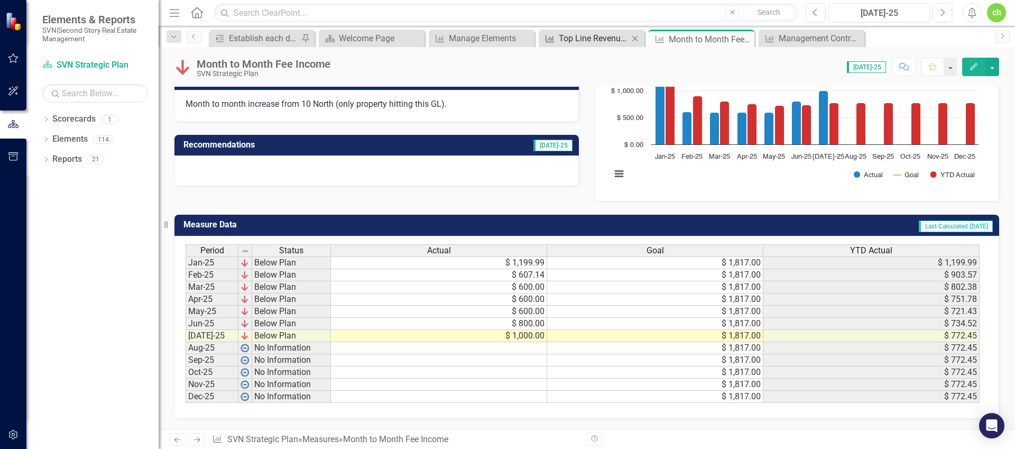
click at [609, 35] on div "Top Line Revenue - PM" at bounding box center [594, 38] width 70 height 13
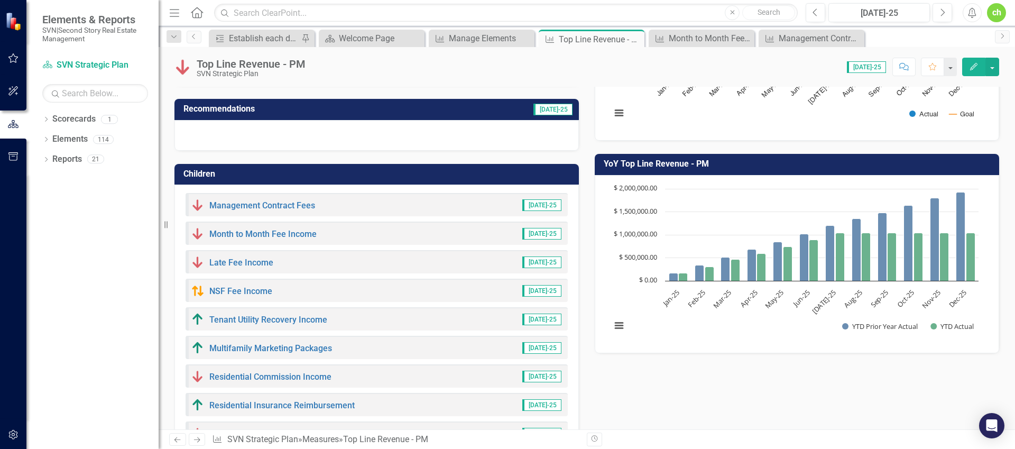
scroll to position [256, 0]
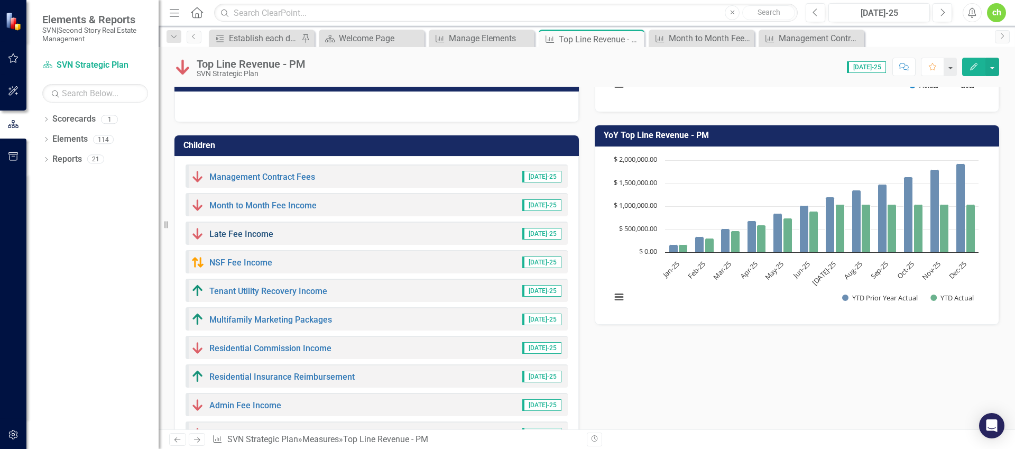
click at [254, 231] on link "Late Fee Income" at bounding box center [241, 234] width 64 height 10
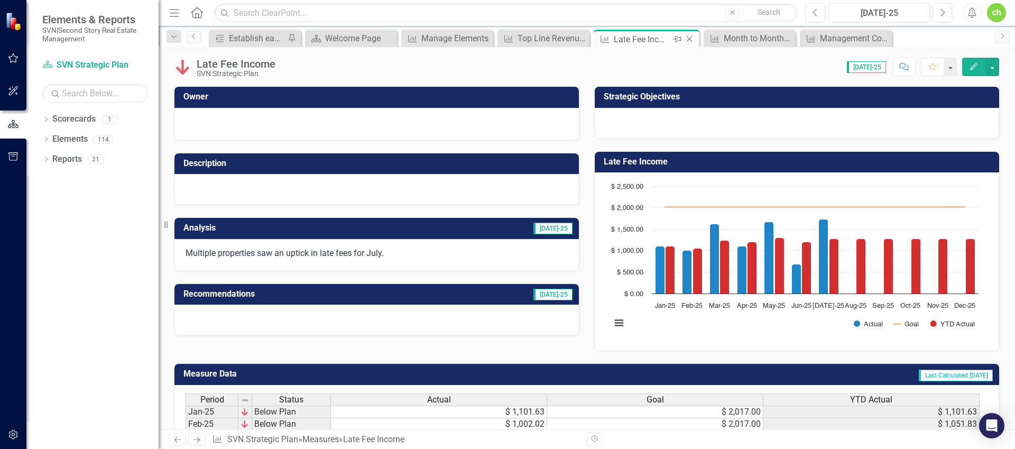
click at [690, 38] on icon at bounding box center [690, 39] width 6 height 6
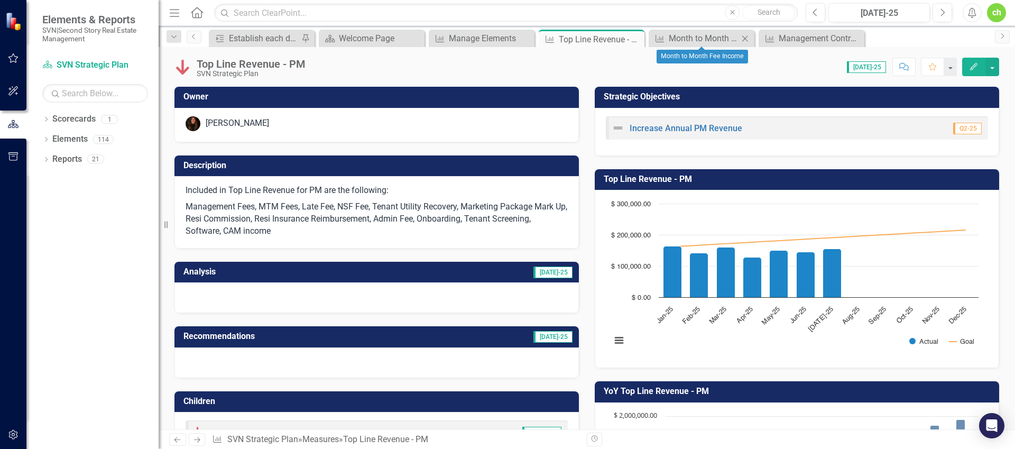
click at [745, 40] on icon "Close" at bounding box center [745, 38] width 11 height 8
click at [0, 0] on icon "Close" at bounding box center [0, 0] width 0 height 0
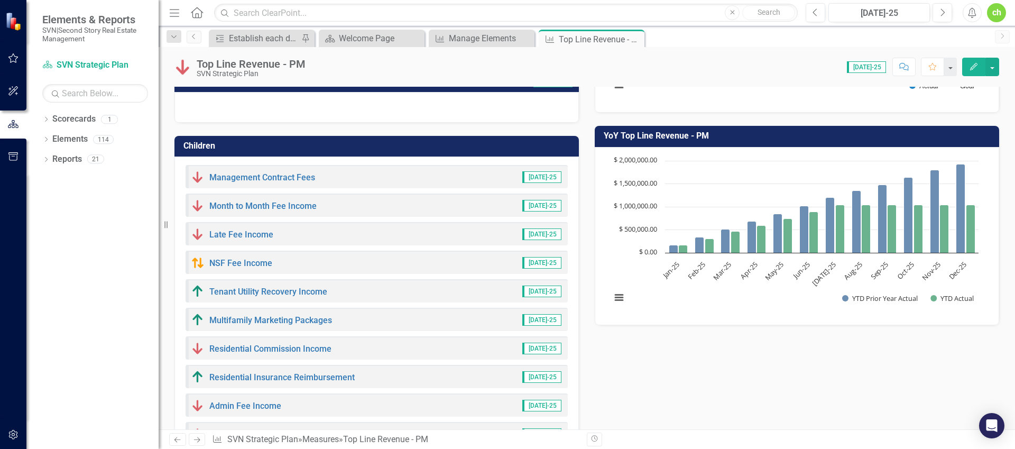
scroll to position [265, 0]
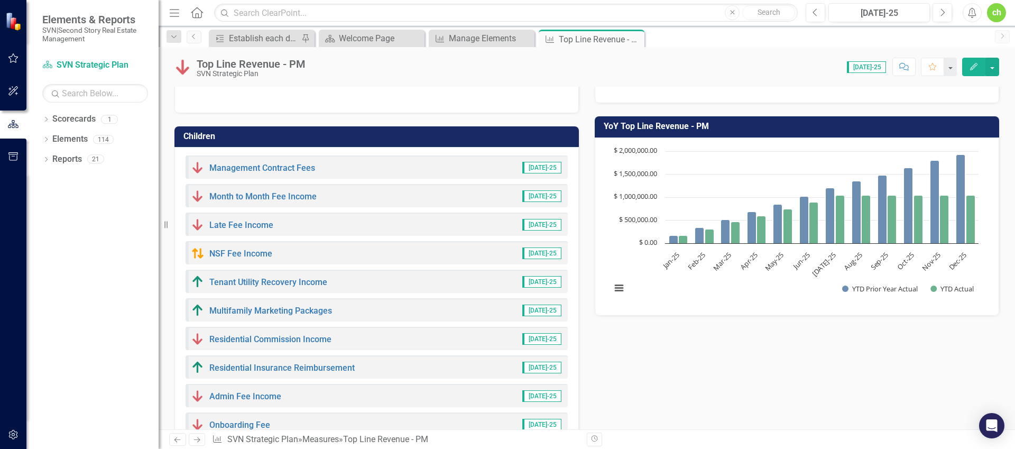
click at [251, 258] on div "NSF Fee Income" at bounding box center [231, 253] width 81 height 13
click at [251, 253] on link "NSF Fee Income" at bounding box center [240, 253] width 63 height 10
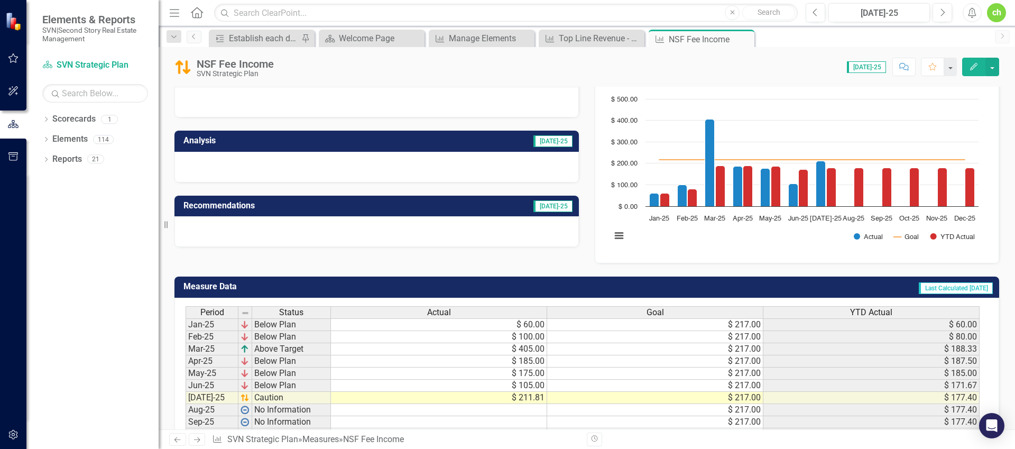
scroll to position [108, 0]
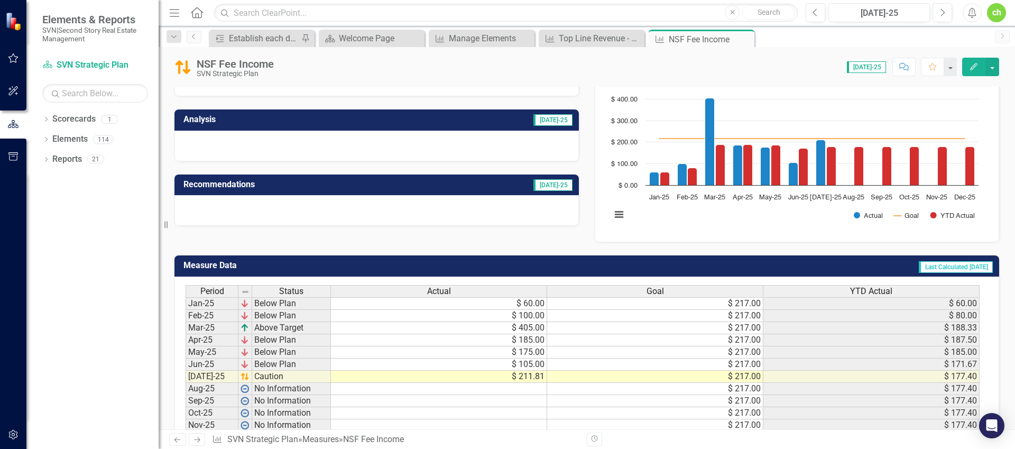
click at [0, 0] on icon "Close" at bounding box center [0, 0] width 0 height 0
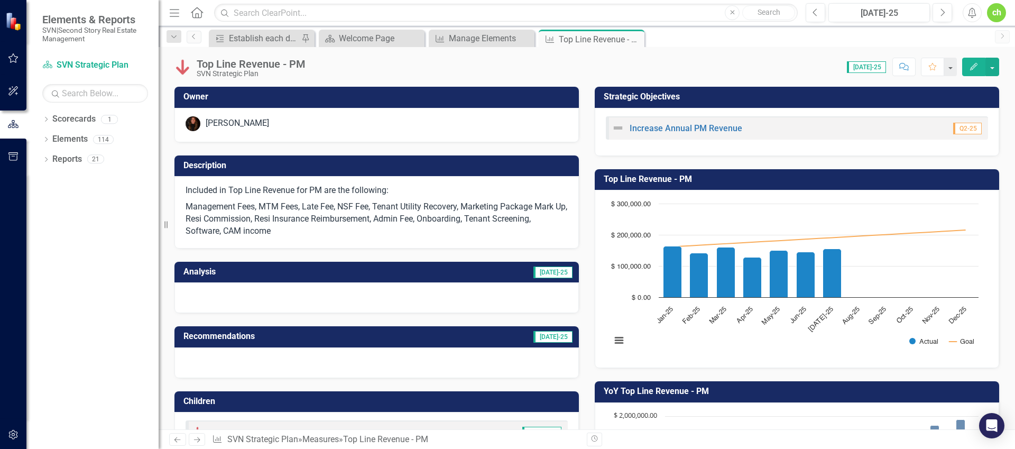
scroll to position [276, 0]
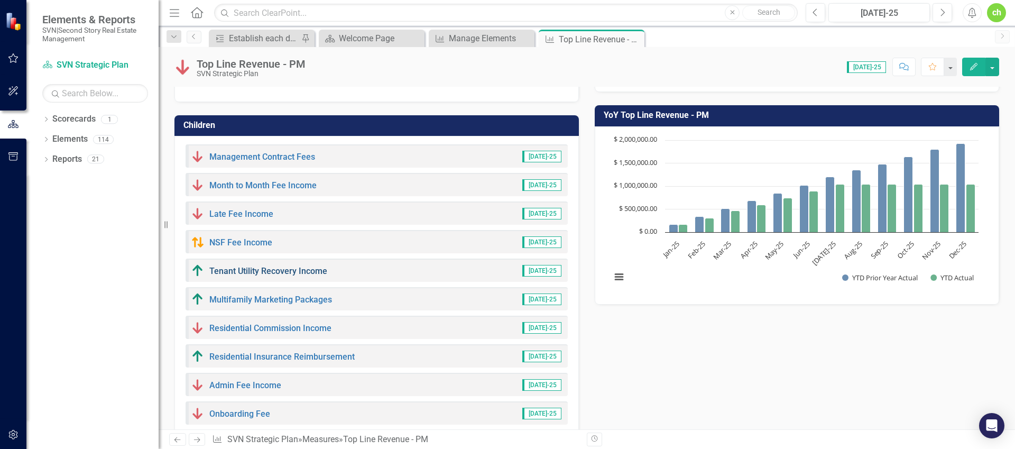
click at [272, 270] on link "Tenant Utility Recovery Income" at bounding box center [268, 271] width 118 height 10
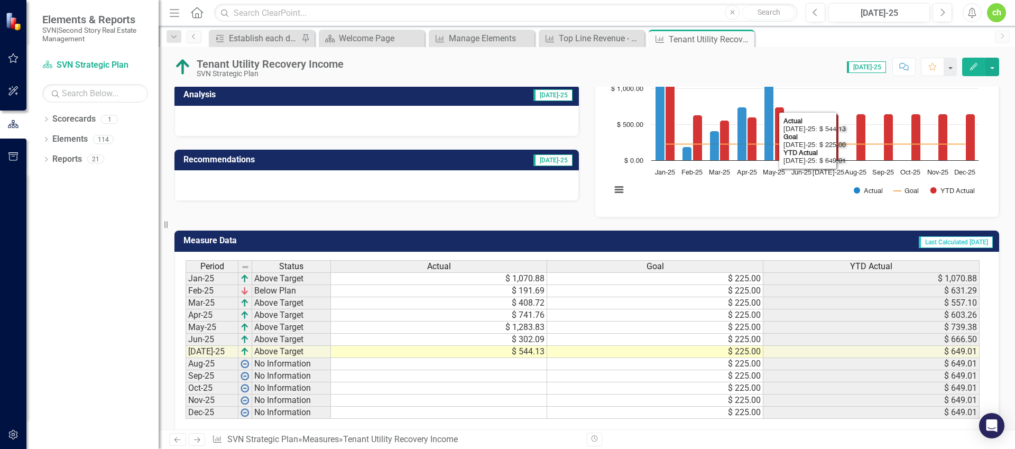
scroll to position [130, 0]
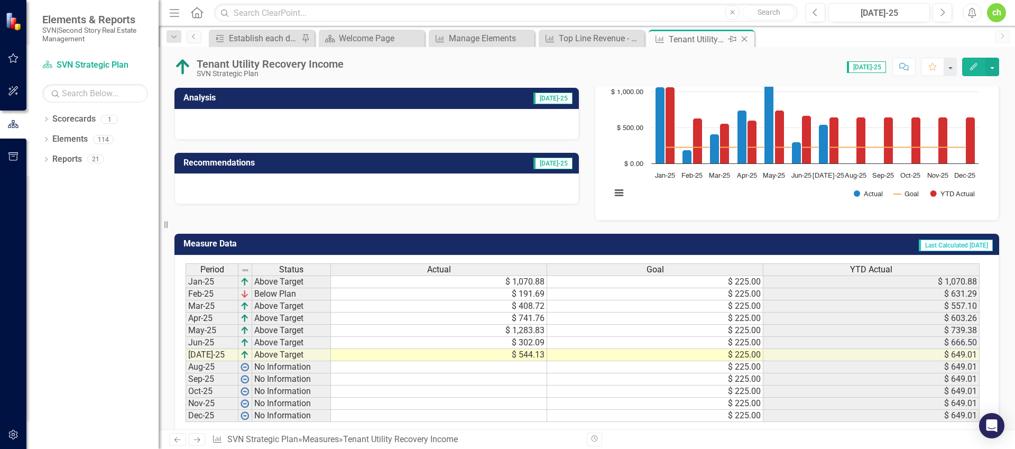
click at [747, 39] on icon "Close" at bounding box center [744, 39] width 11 height 8
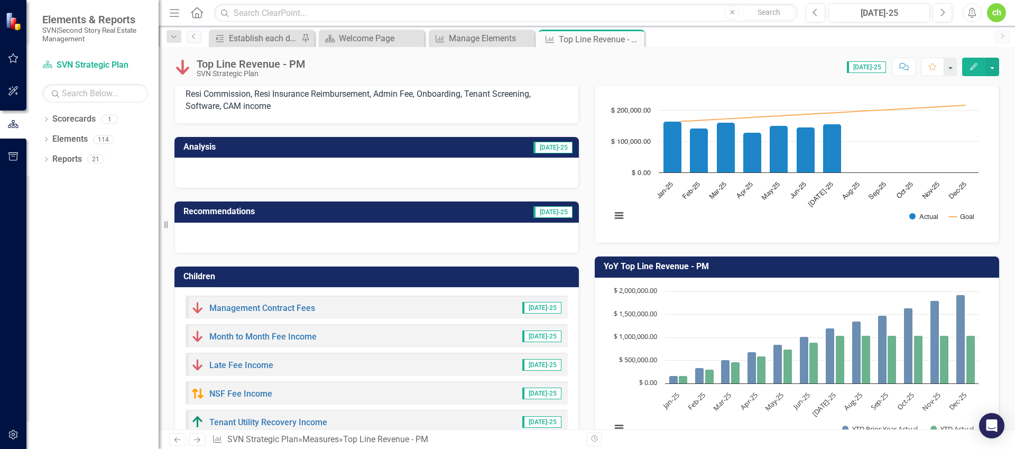
scroll to position [307, 0]
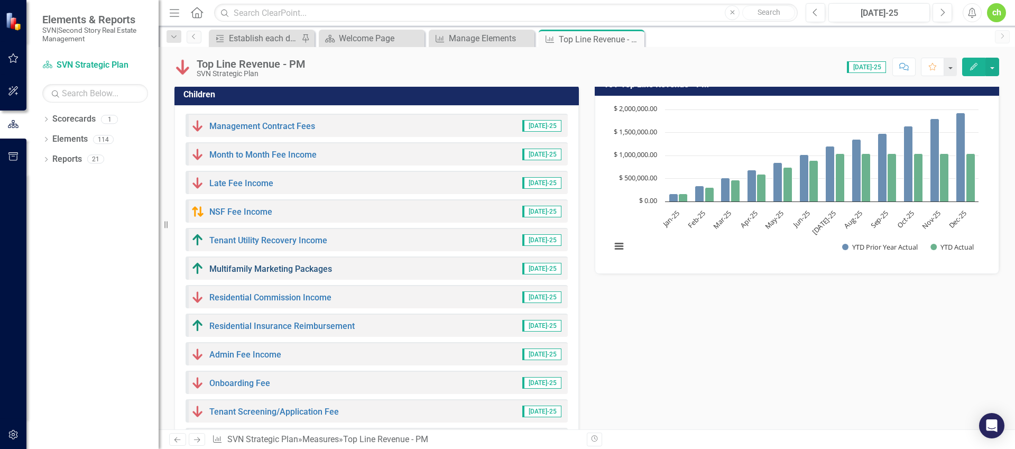
click at [268, 268] on link "Multifamily Marketing Packages" at bounding box center [270, 269] width 123 height 10
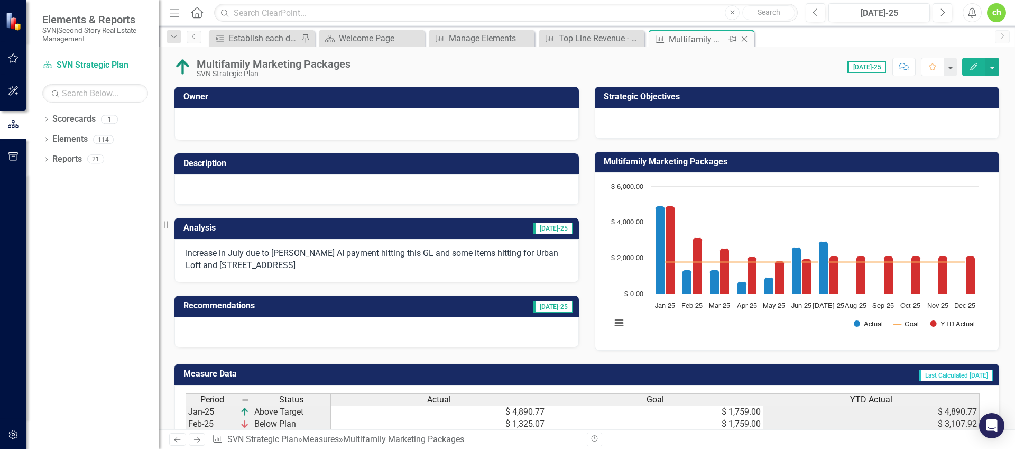
click at [747, 39] on icon "Close" at bounding box center [744, 39] width 11 height 8
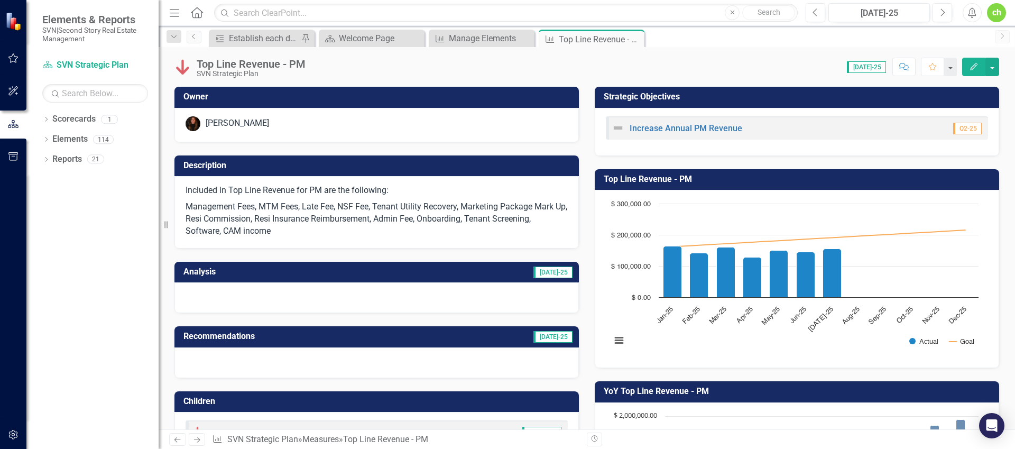
scroll to position [284, 0]
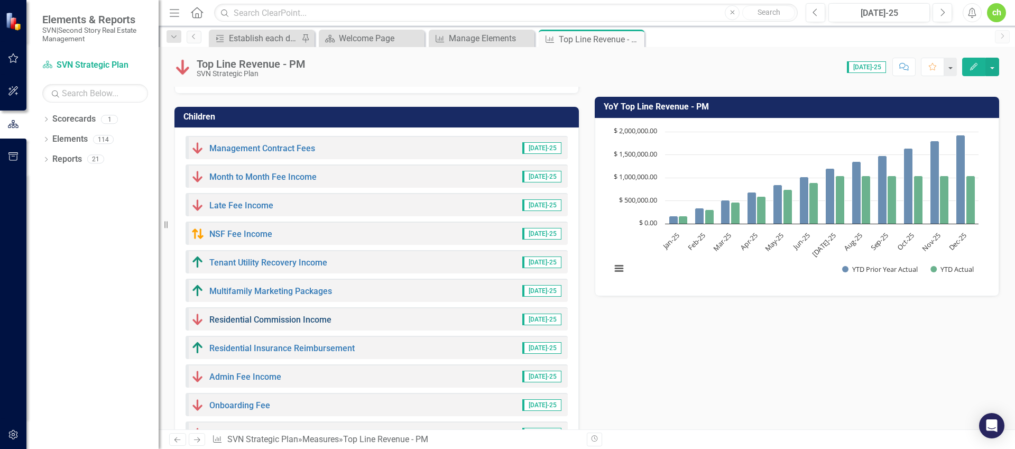
click at [297, 319] on link "Residential Commission Income" at bounding box center [270, 320] width 122 height 10
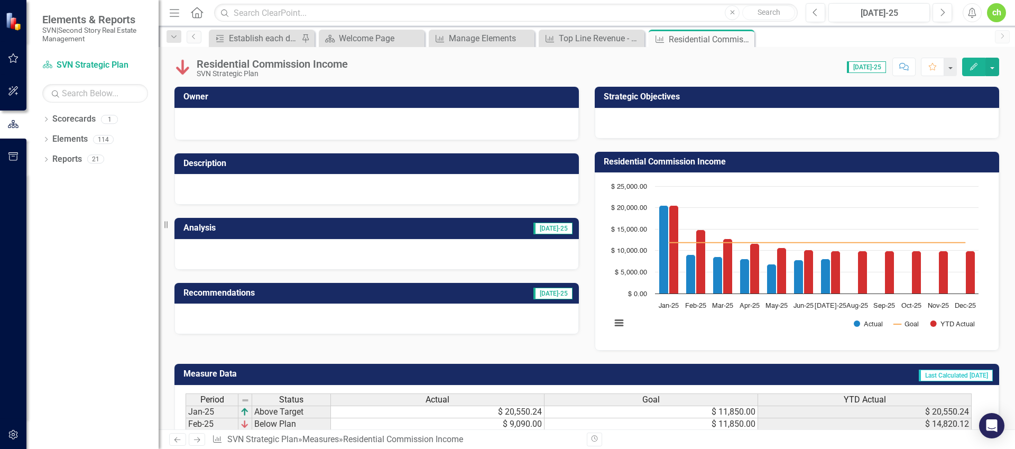
scroll to position [122, 0]
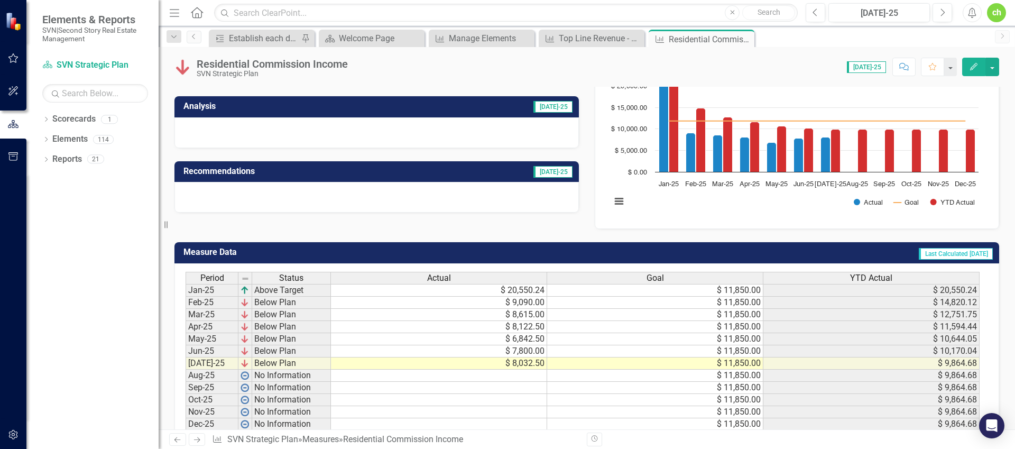
click at [519, 285] on td "$ 20,550.24" at bounding box center [439, 290] width 216 height 13
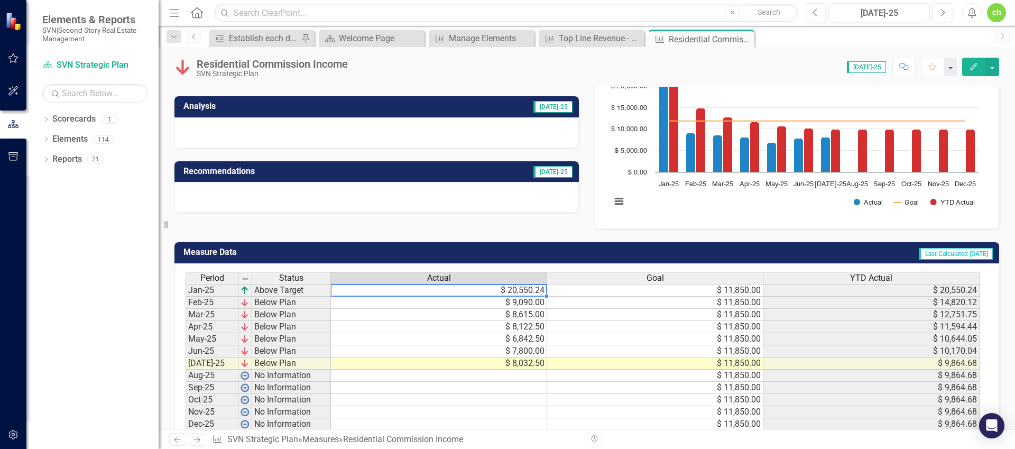
click at [527, 303] on td "$ 9,090.00" at bounding box center [439, 303] width 216 height 12
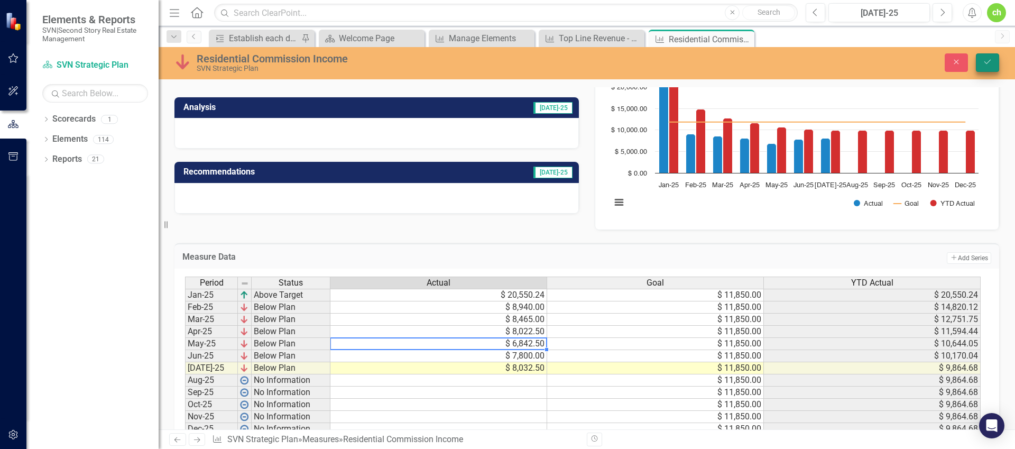
type textarea "6842.5"
click at [977, 64] on button "Save" at bounding box center [987, 62] width 23 height 19
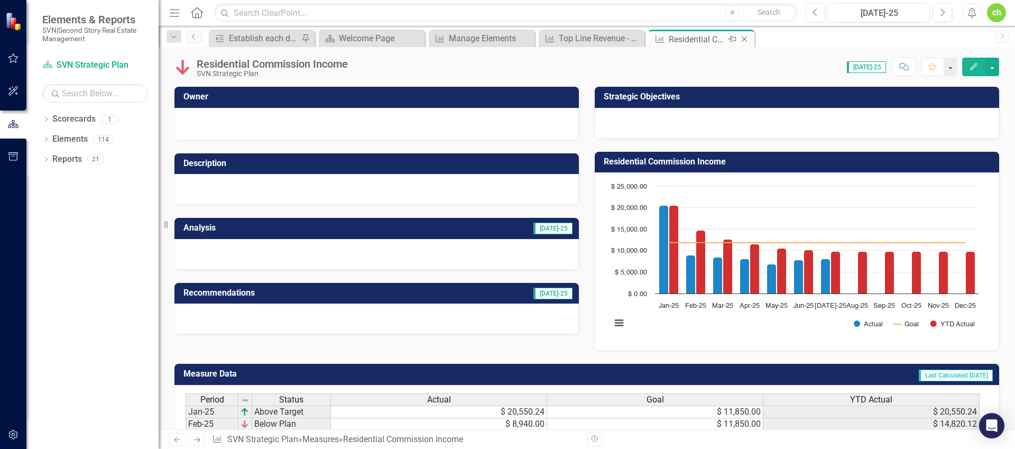
click at [746, 39] on icon "Close" at bounding box center [744, 39] width 11 height 8
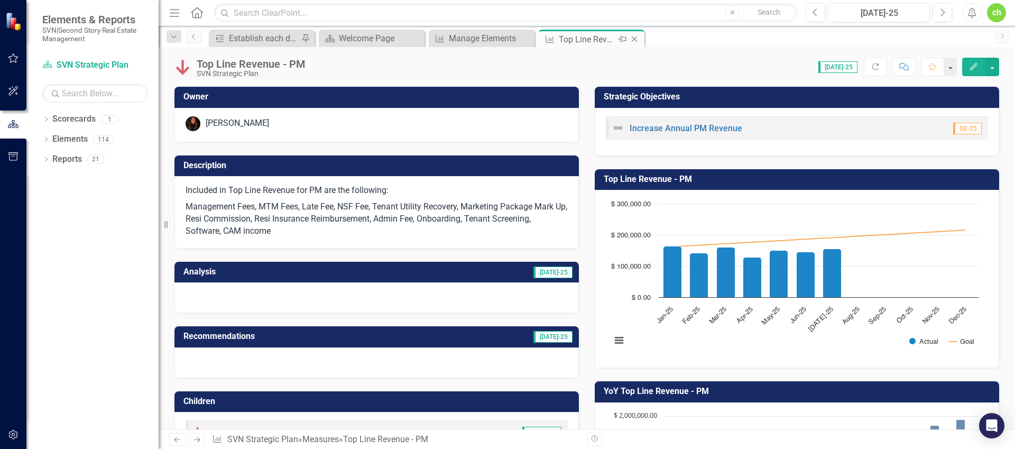
click at [635, 36] on icon "Close" at bounding box center [634, 39] width 11 height 8
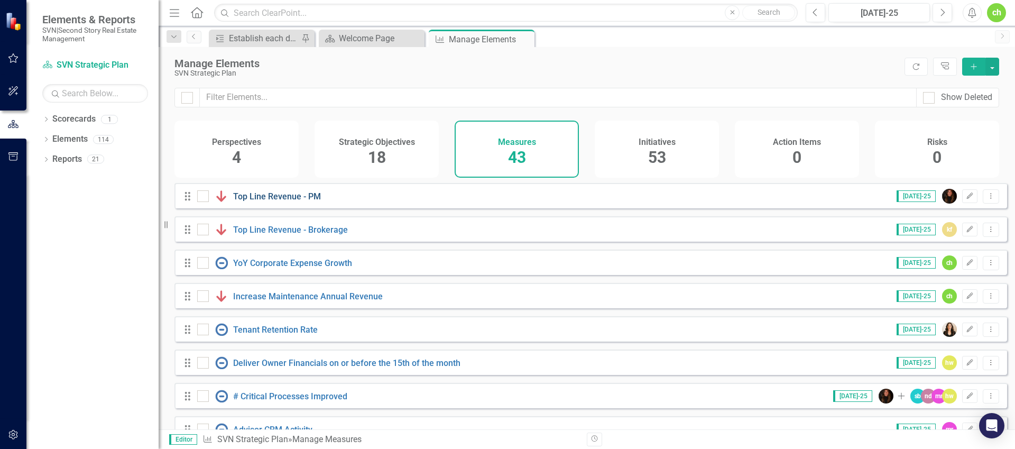
click at [291, 201] on link "Top Line Revenue - PM" at bounding box center [277, 196] width 88 height 10
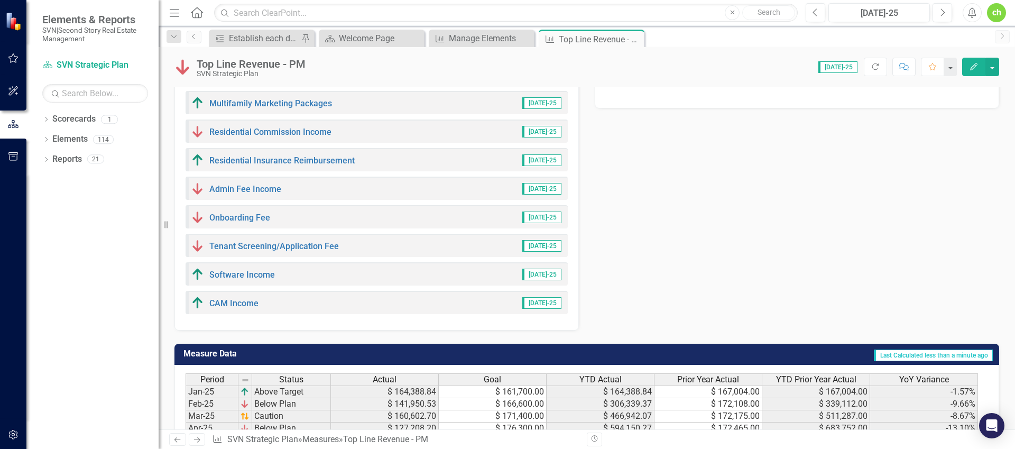
scroll to position [146, 0]
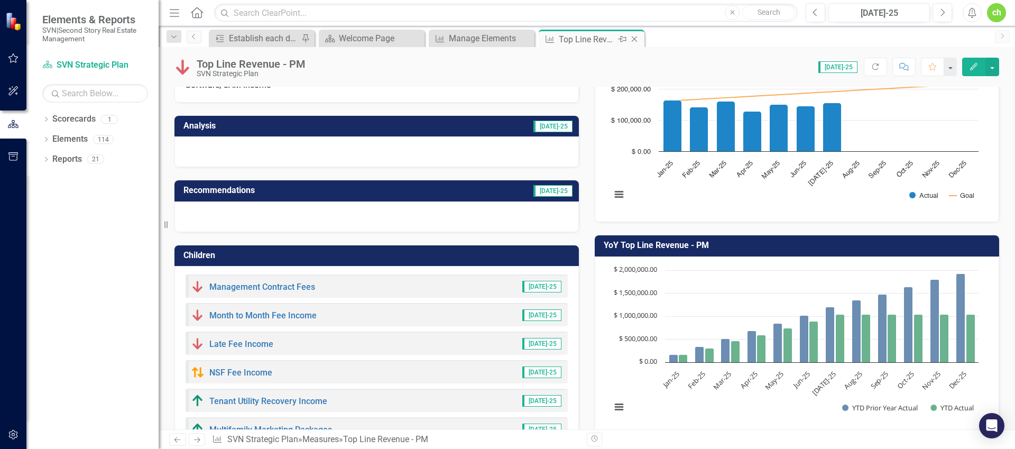
click at [637, 39] on icon "Close" at bounding box center [634, 39] width 11 height 8
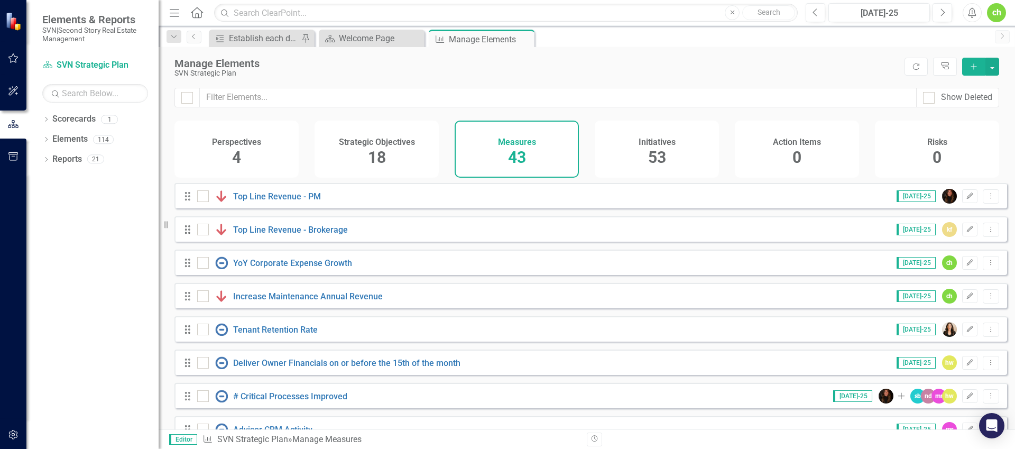
click at [268, 232] on div "Top Line Revenue - Brokerage" at bounding box center [273, 229] width 153 height 13
click at [273, 235] on link "Top Line Revenue - Brokerage" at bounding box center [290, 230] width 115 height 10
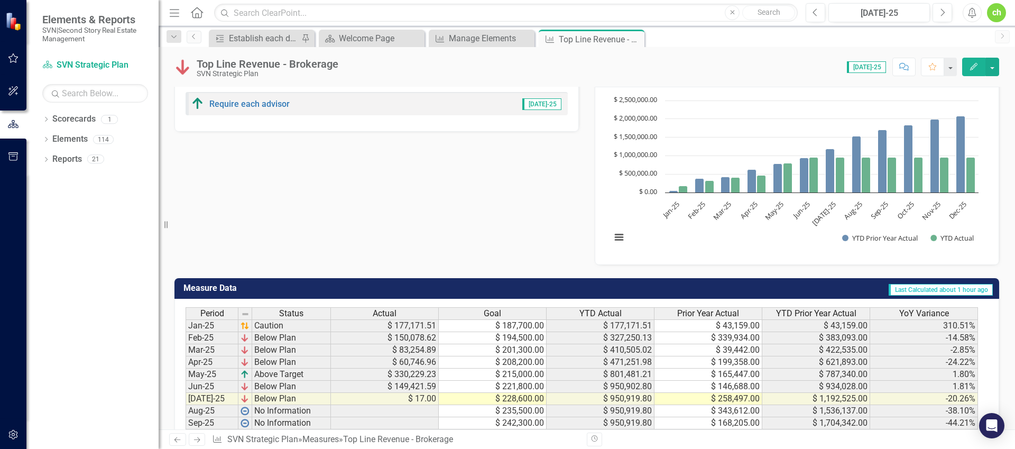
scroll to position [221, 0]
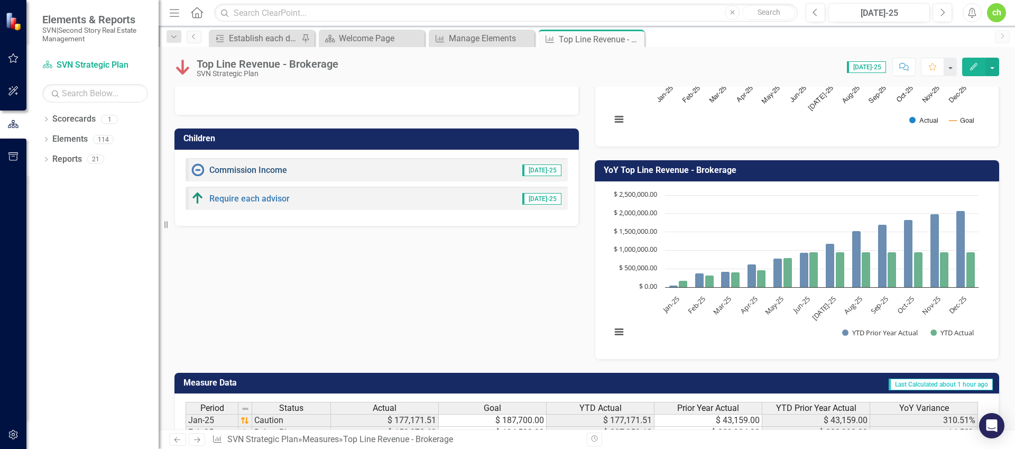
click at [264, 172] on link "Commission Income" at bounding box center [248, 170] width 78 height 10
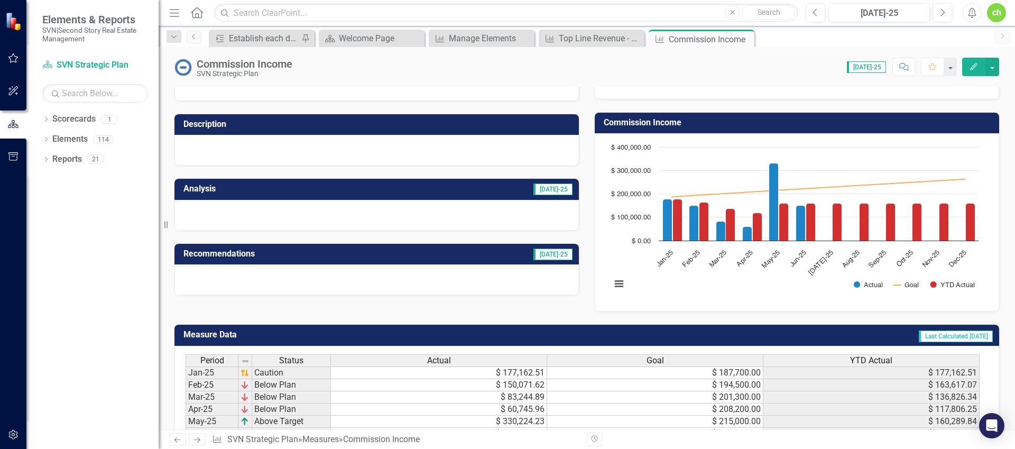
scroll to position [134, 0]
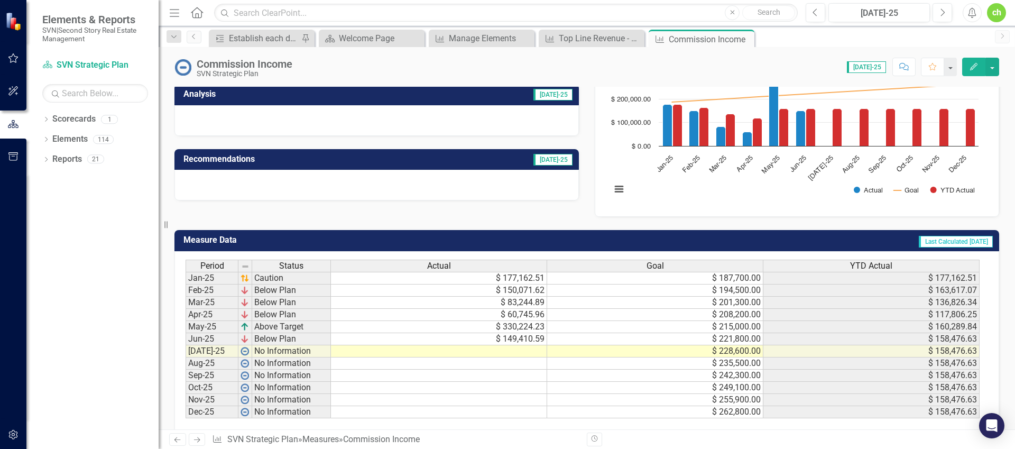
click at [186, 284] on div "Period Status Actual Goal YTD Actual Jan-25 Caution $ 177,162.51 $ 187,700.00 $…" at bounding box center [186, 339] width 0 height 159
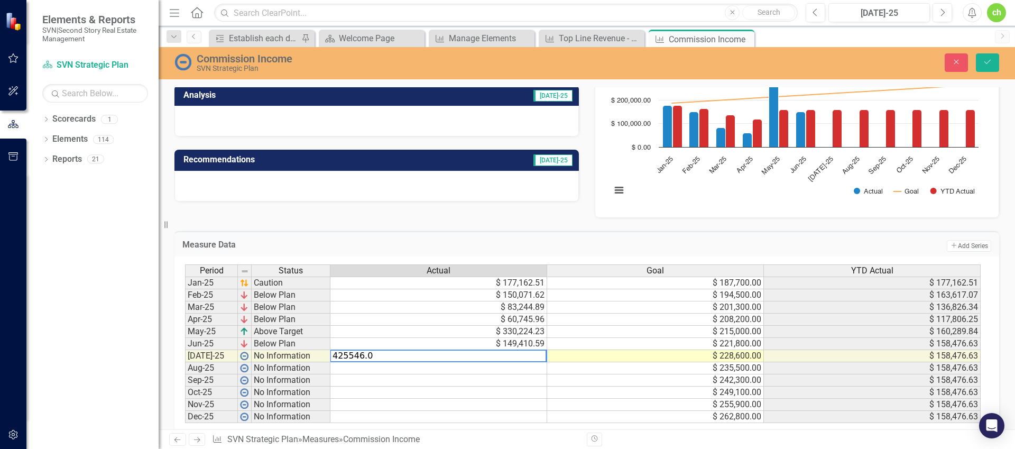
type textarea "425546.09"
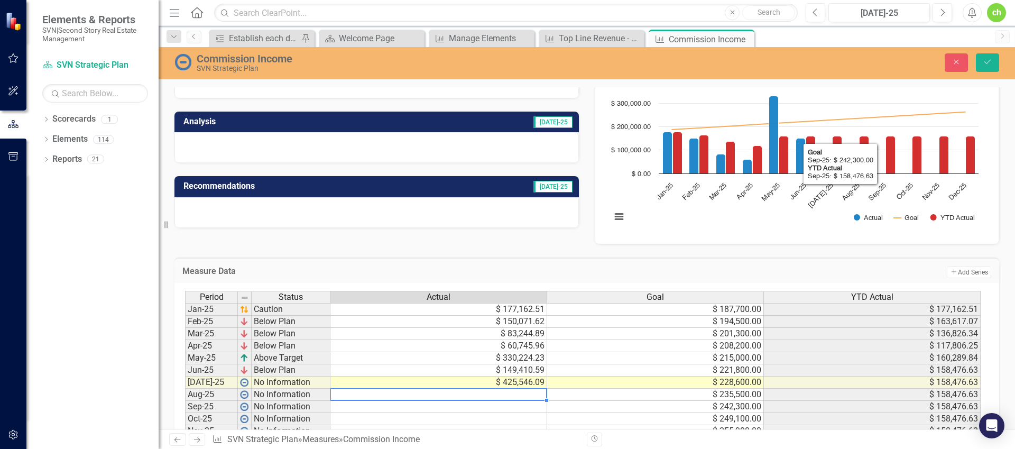
scroll to position [106, 0]
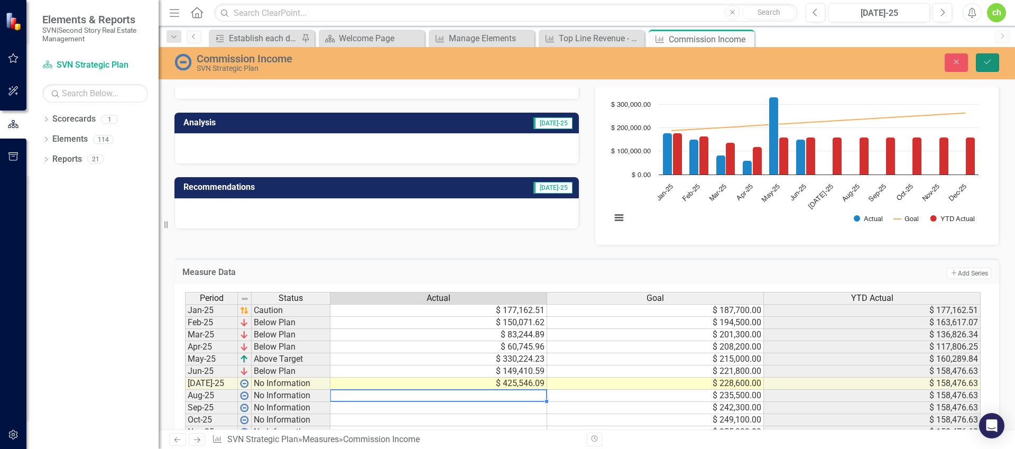
click at [983, 66] on button "Save" at bounding box center [987, 62] width 23 height 19
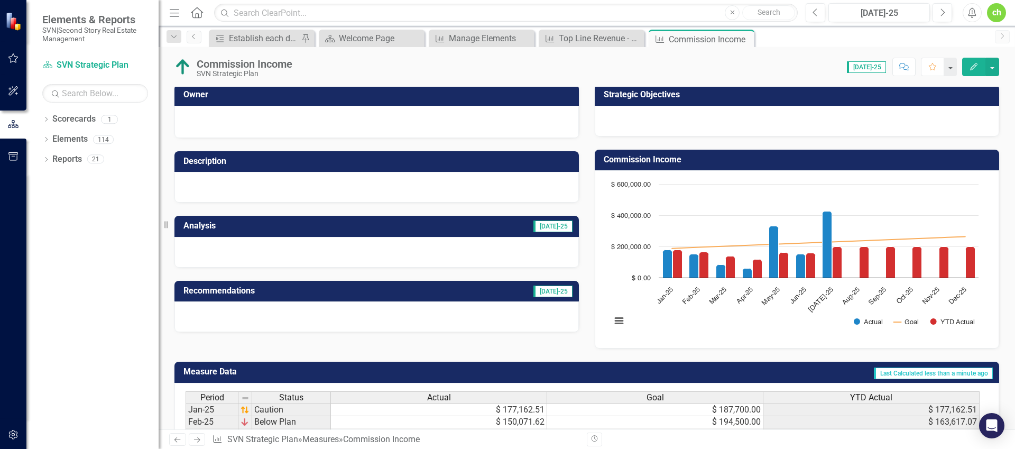
scroll to position [0, 0]
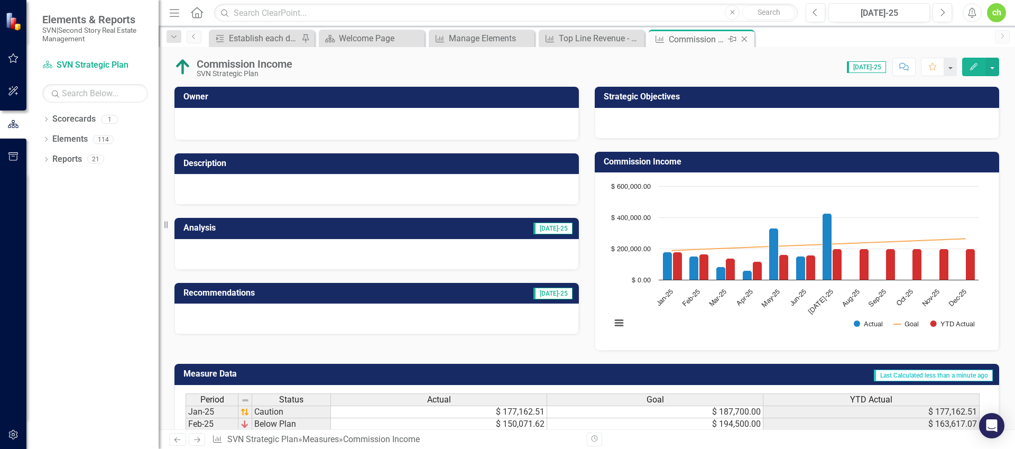
click at [744, 39] on icon "Close" at bounding box center [744, 39] width 11 height 8
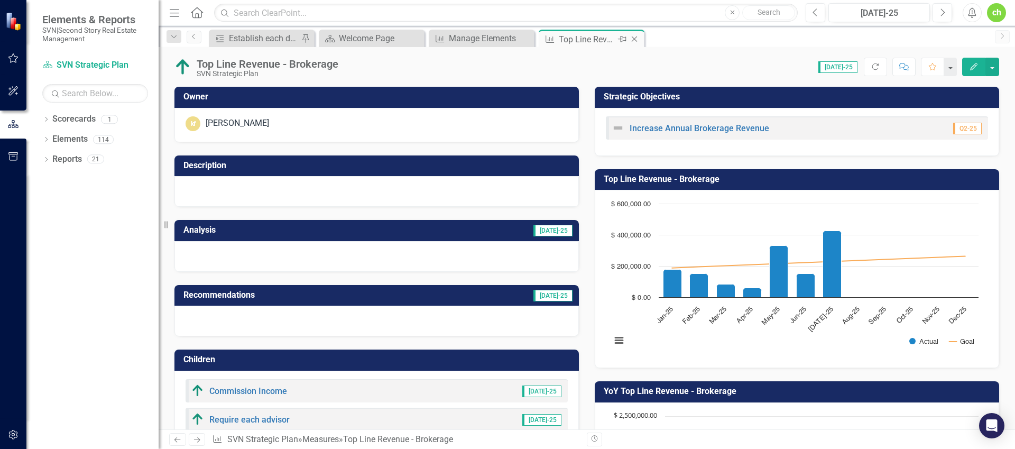
click at [632, 38] on icon at bounding box center [635, 39] width 6 height 6
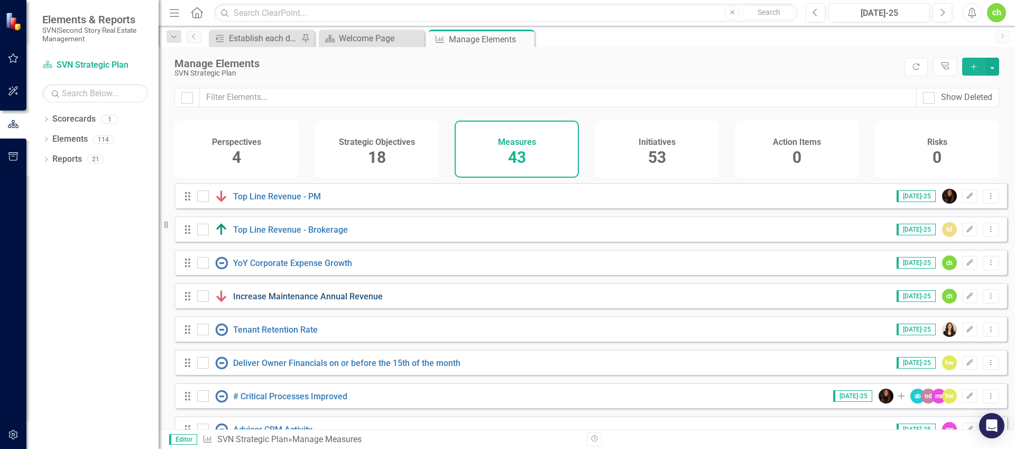
click at [296, 301] on link "Increase Maintenance Annual Revenue" at bounding box center [308, 296] width 150 height 10
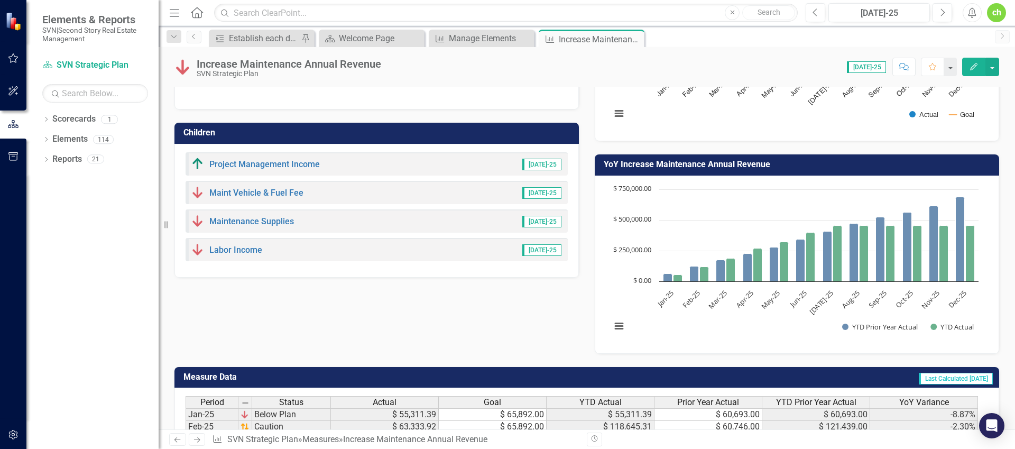
scroll to position [262, 0]
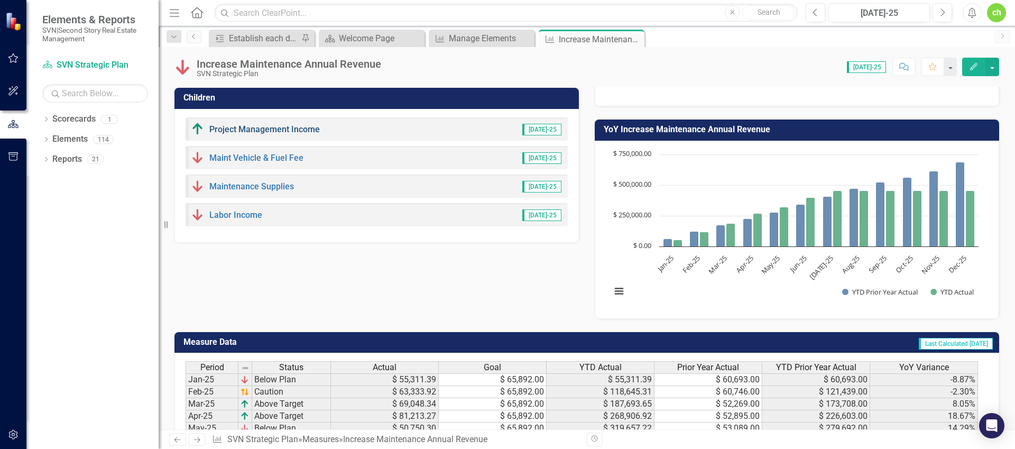
click at [275, 126] on link "Project Management Income" at bounding box center [264, 129] width 110 height 10
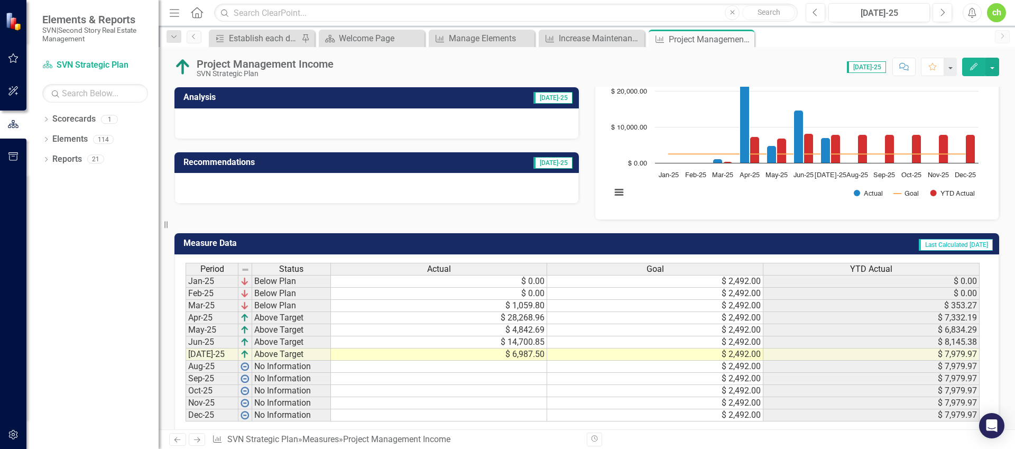
scroll to position [135, 0]
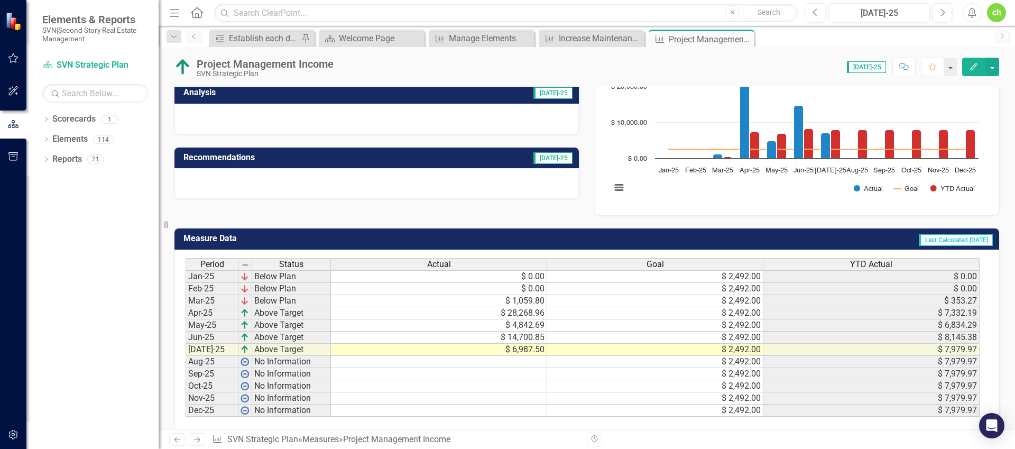
click at [531, 273] on td "$ 0.00" at bounding box center [439, 276] width 216 height 13
click at [973, 65] on icon "button" at bounding box center [973, 66] width 7 height 7
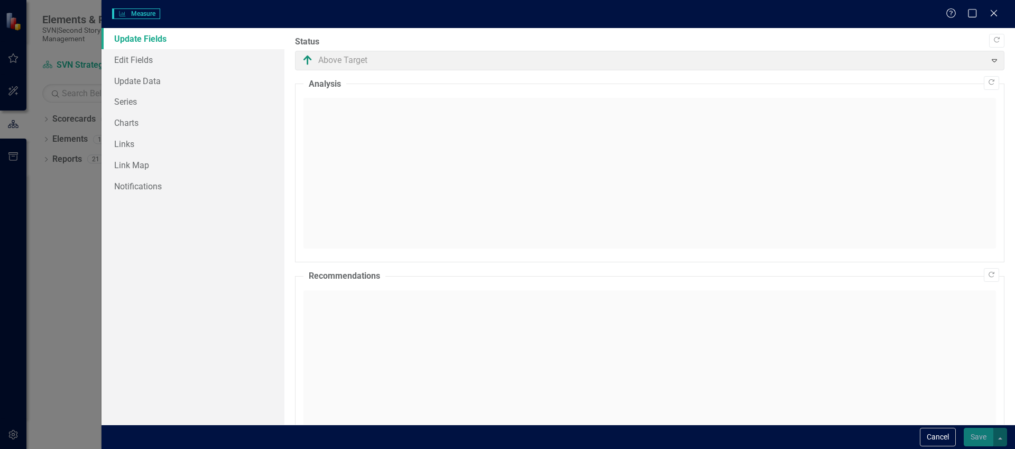
click at [430, 270] on fieldset "Recommendations" at bounding box center [649, 362] width 709 height 185
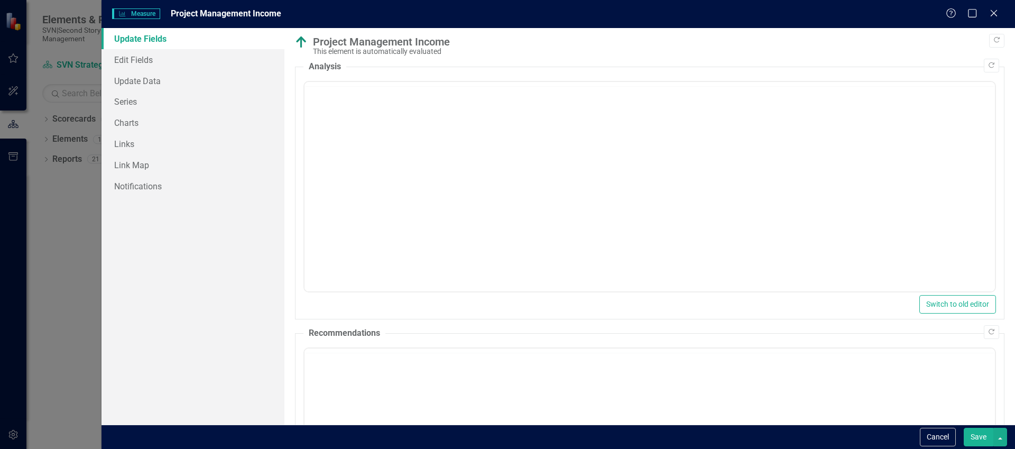
scroll to position [0, 0]
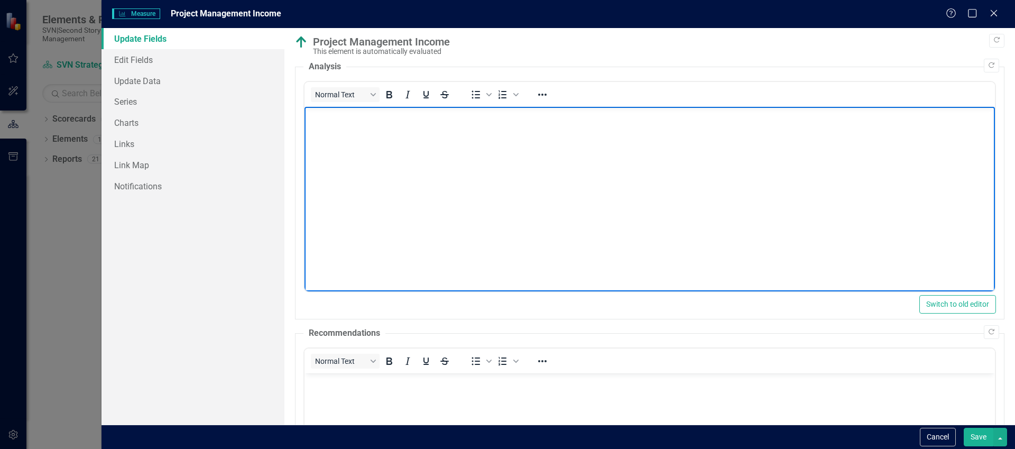
click at [389, 184] on body "Rich Text Area. Press ALT-0 for help." at bounding box center [649, 186] width 690 height 159
click at [967, 435] on button "Save" at bounding box center [979, 437] width 30 height 19
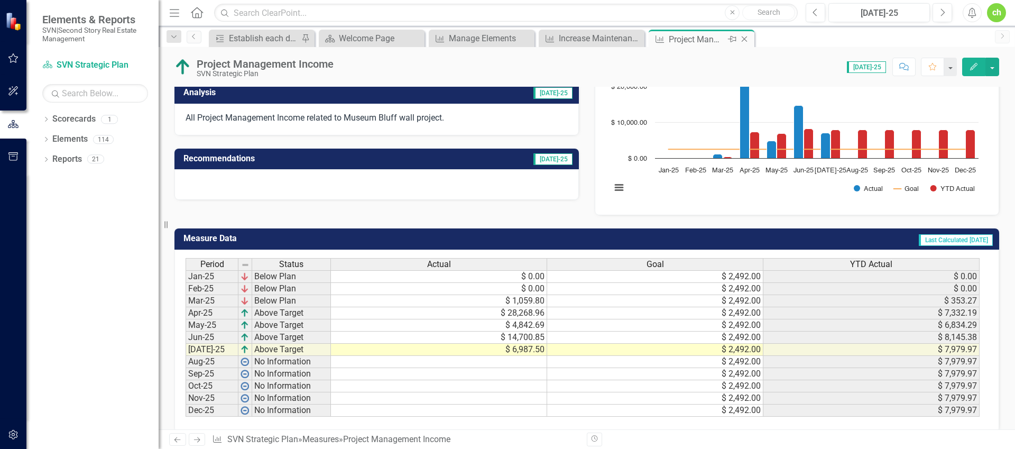
click at [744, 39] on icon "Close" at bounding box center [744, 39] width 11 height 8
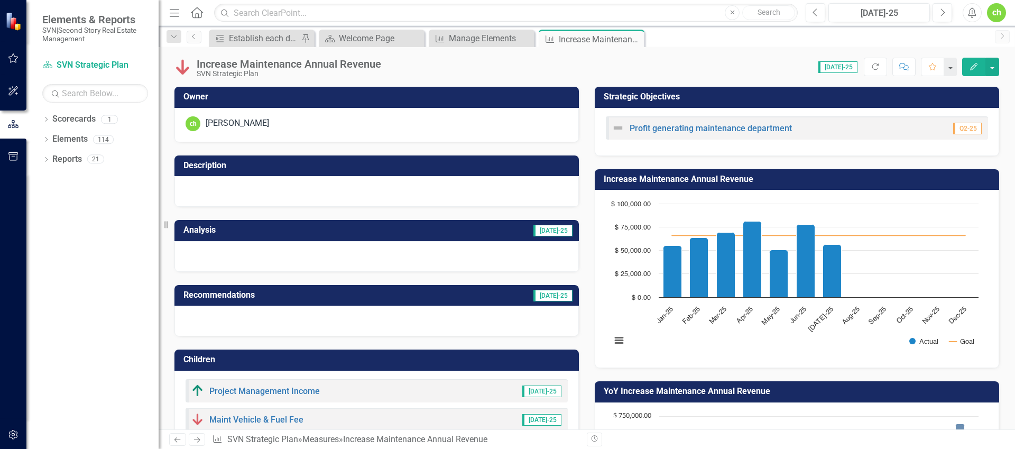
scroll to position [141, 0]
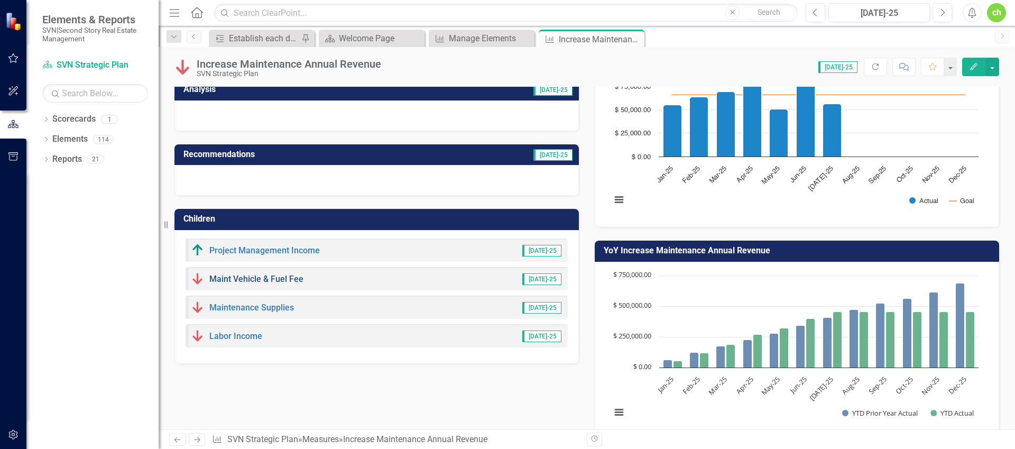
click at [242, 280] on link "Maint Vehicle & Fuel Fee" at bounding box center [256, 279] width 94 height 10
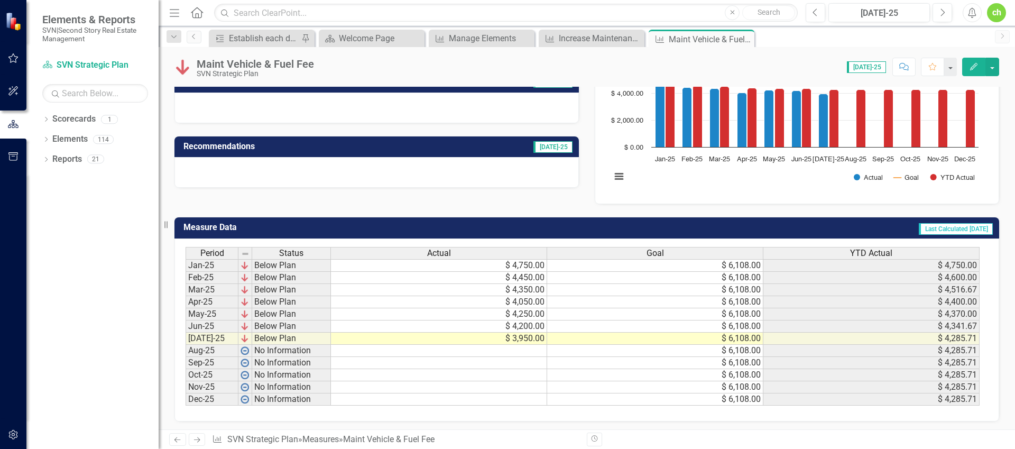
scroll to position [149, 0]
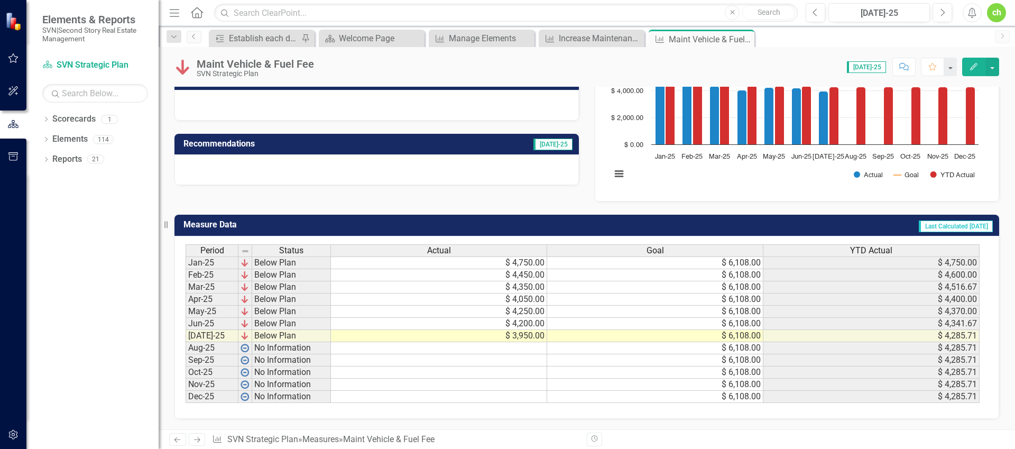
click at [524, 266] on td "$ 4,750.00" at bounding box center [439, 262] width 216 height 13
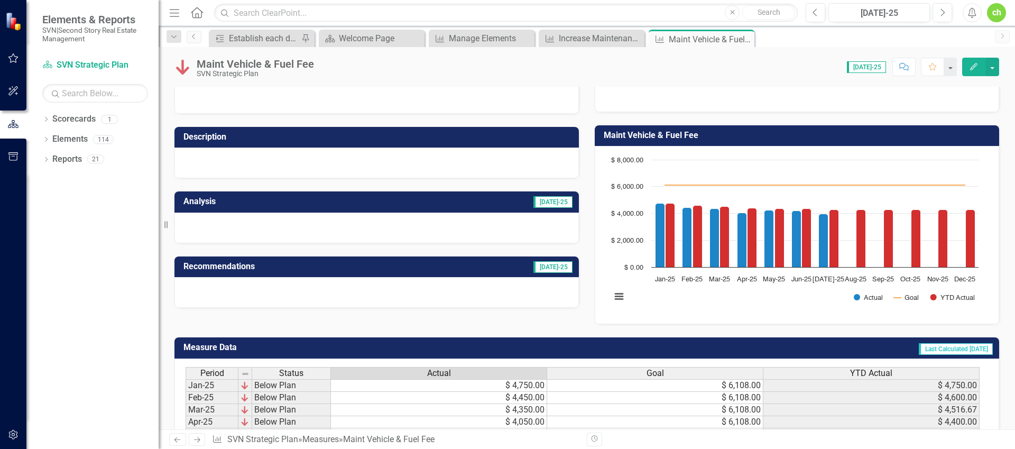
scroll to position [21, 0]
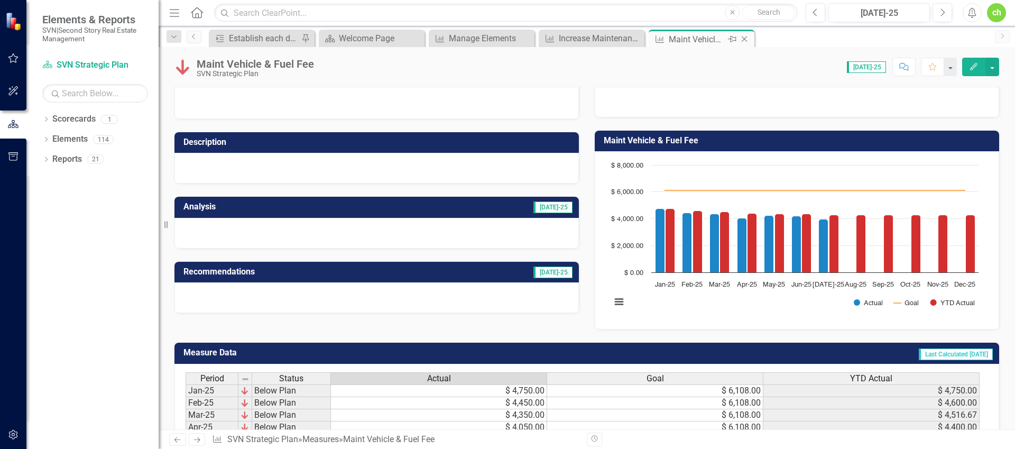
click at [745, 41] on icon "Close" at bounding box center [744, 39] width 11 height 8
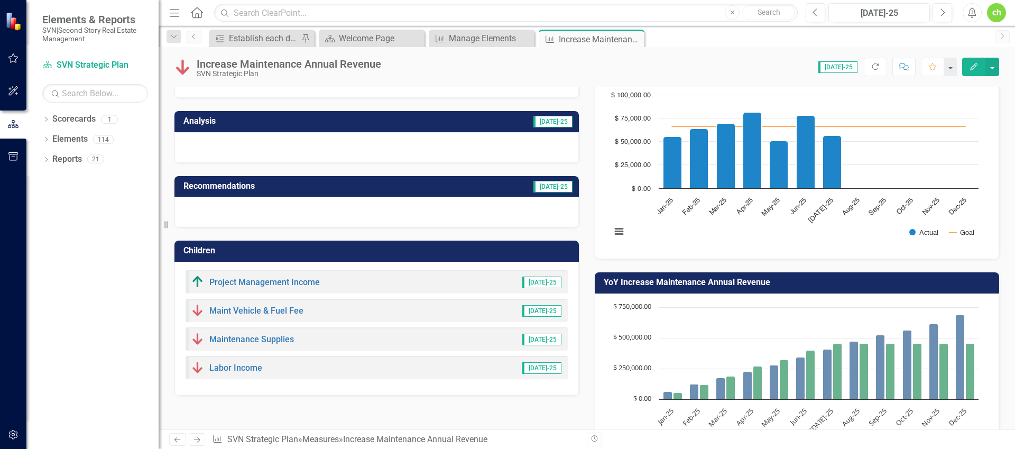
scroll to position [127, 0]
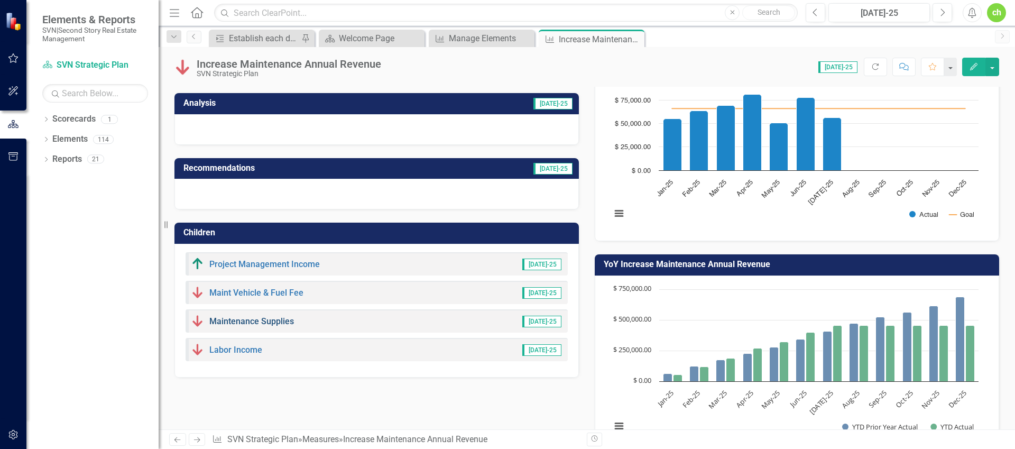
click at [260, 326] on link "Maintenance Supplies" at bounding box center [251, 321] width 85 height 10
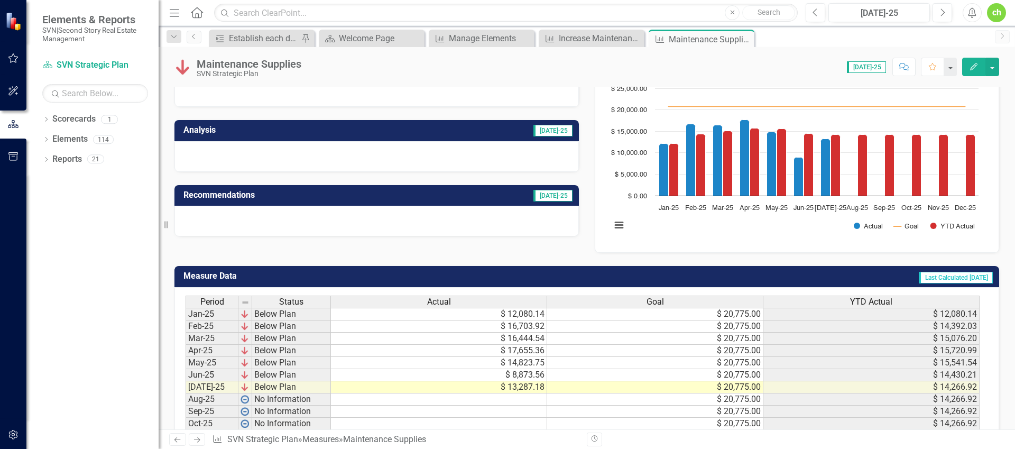
scroll to position [117, 0]
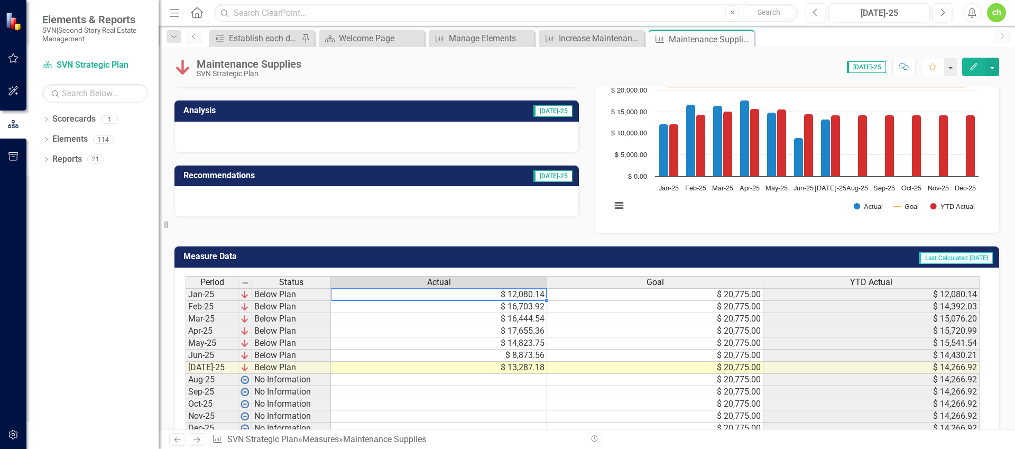
click at [536, 293] on td "$ 12,080.14" at bounding box center [439, 294] width 216 height 13
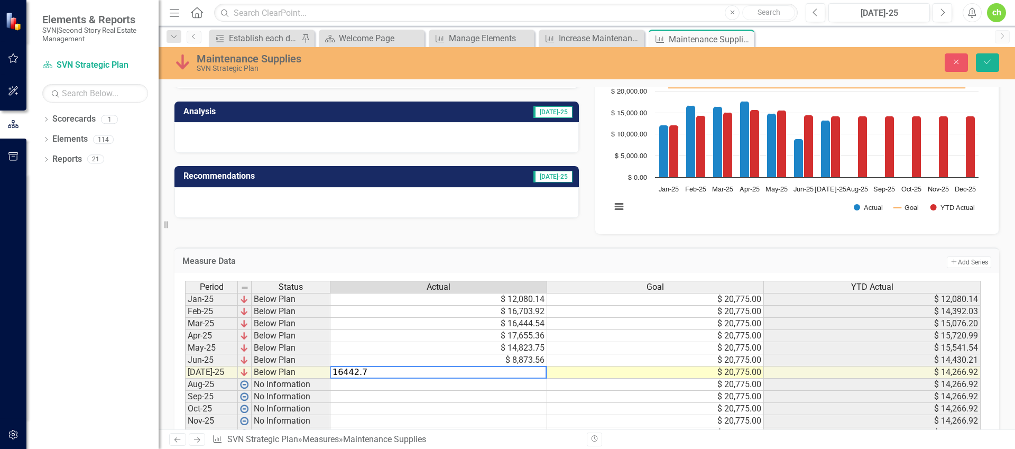
type textarea "16442.70"
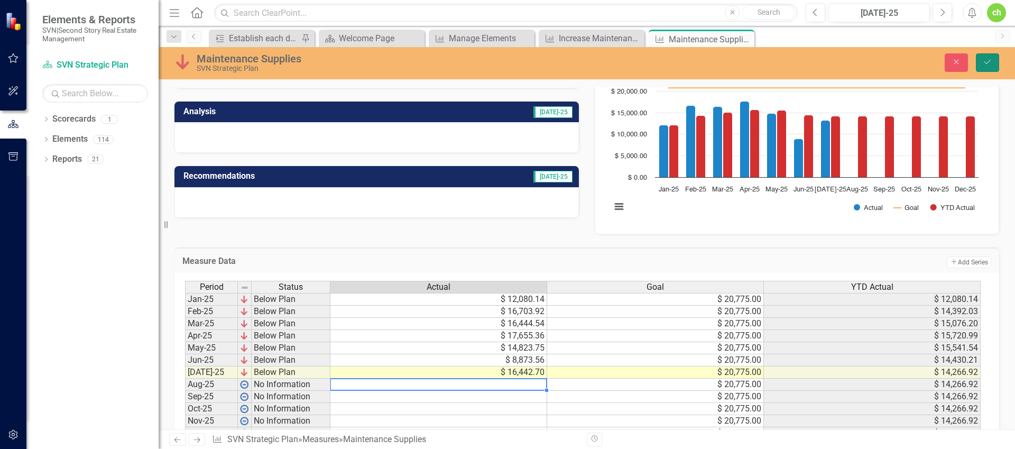
click at [981, 67] on button "Save" at bounding box center [987, 62] width 23 height 19
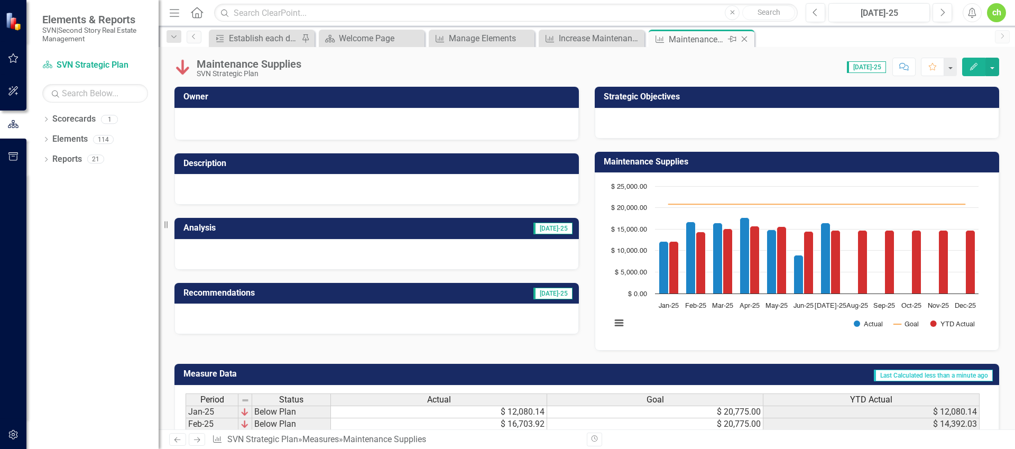
click at [749, 38] on icon "Close" at bounding box center [744, 39] width 11 height 8
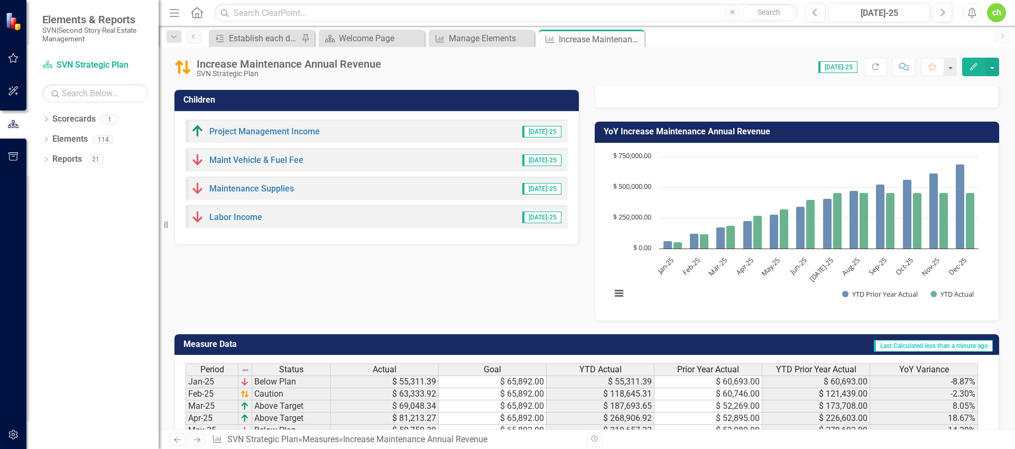
scroll to position [269, 0]
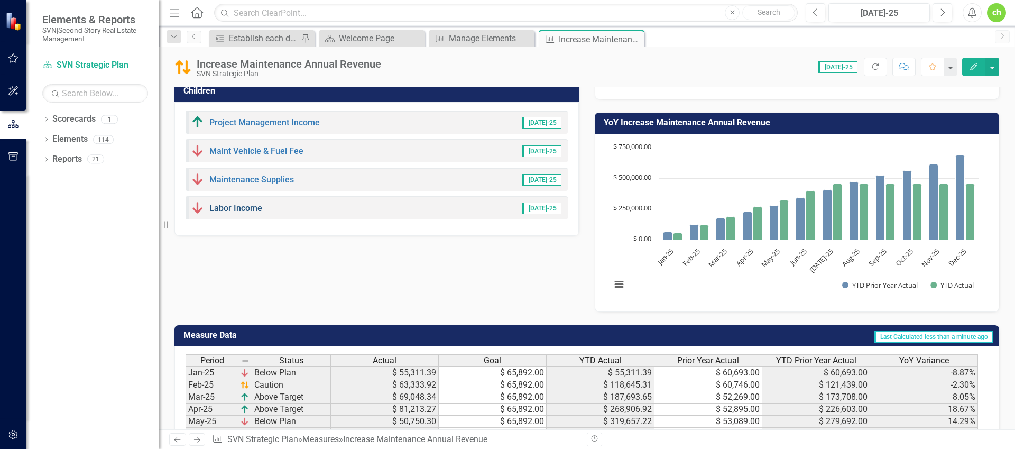
click at [228, 210] on link "Labor Income" at bounding box center [235, 208] width 53 height 10
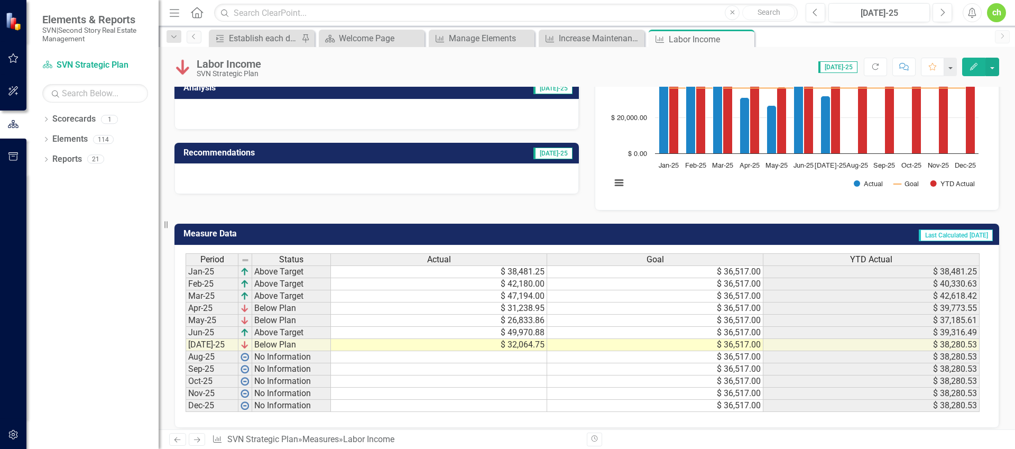
scroll to position [149, 0]
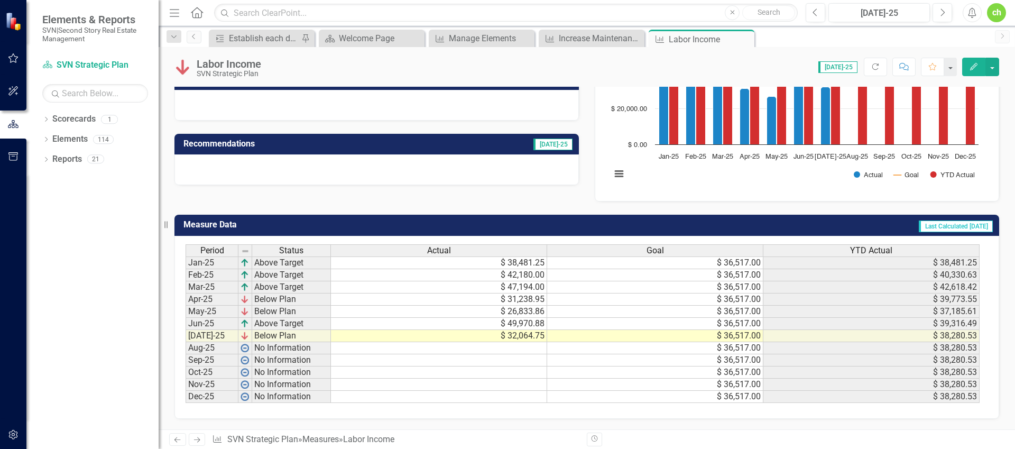
click at [472, 263] on td "$ 38,481.25" at bounding box center [439, 262] width 216 height 13
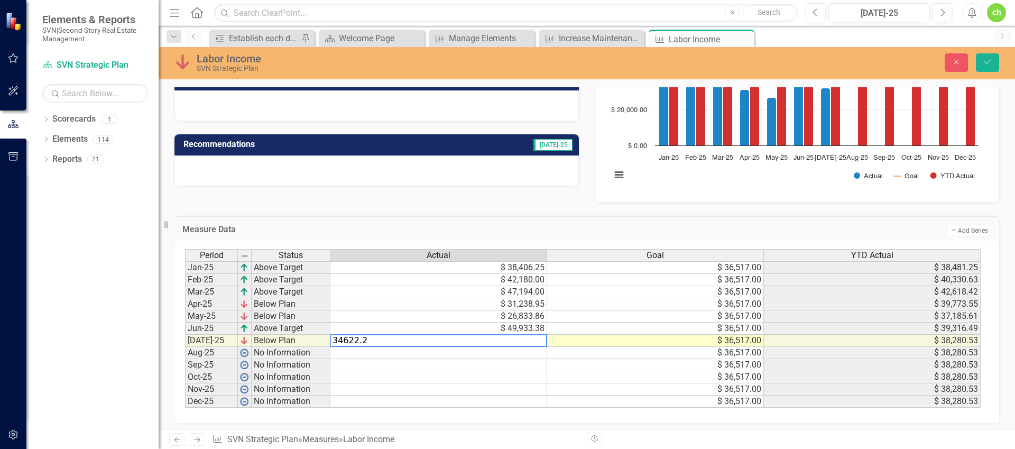
type textarea "34622.25"
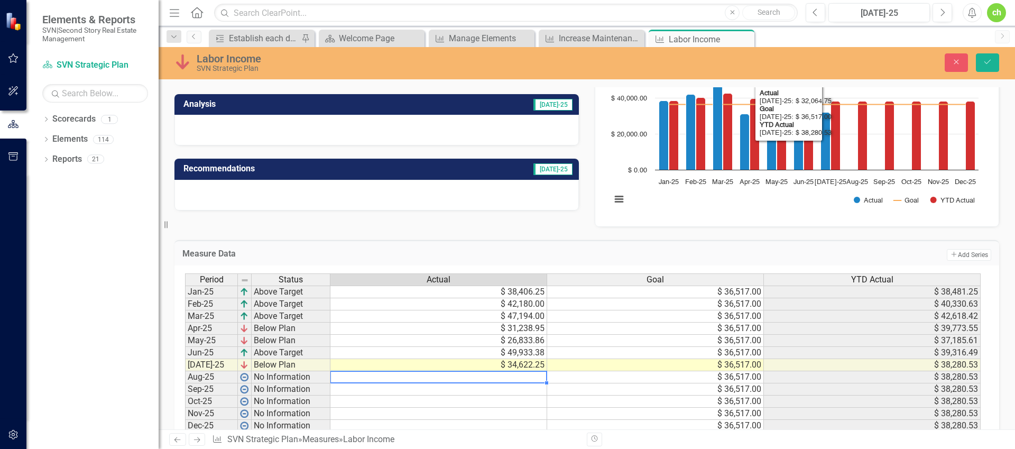
scroll to position [123, 0]
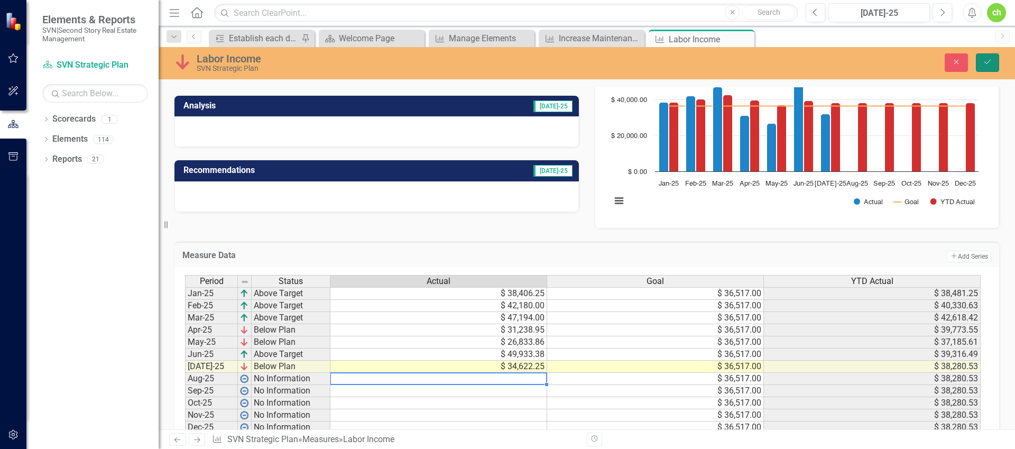
click at [981, 60] on button "Save" at bounding box center [987, 62] width 23 height 19
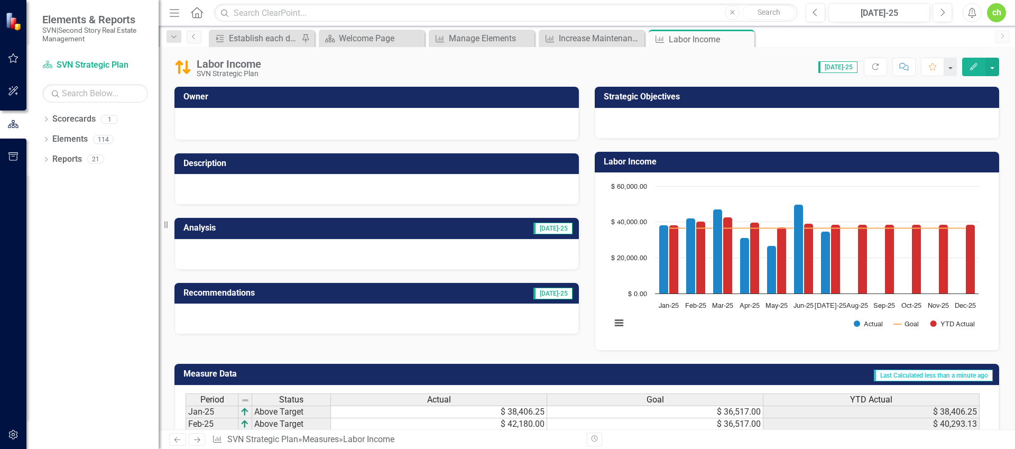
click at [970, 68] on icon "Edit" at bounding box center [974, 66] width 10 height 7
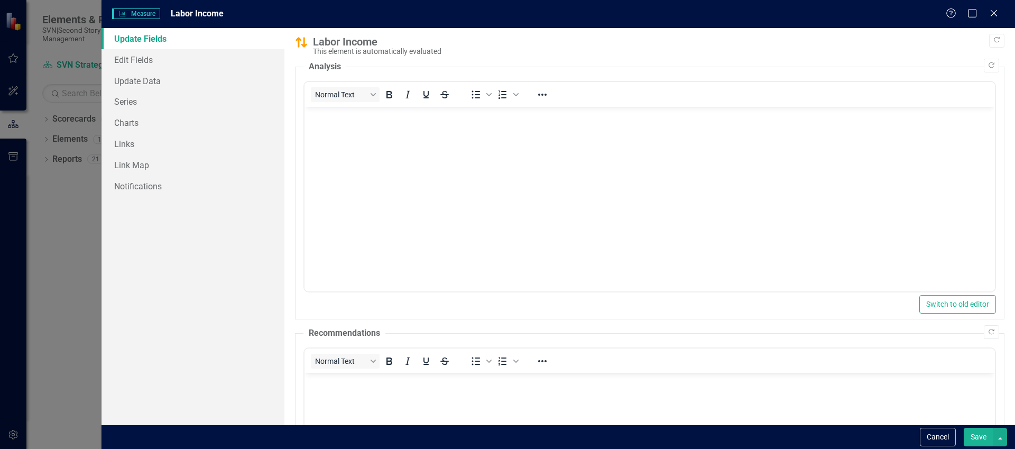
scroll to position [0, 0]
click at [429, 183] on body "Rich Text Area. Press ALT-0 for help." at bounding box center [649, 186] width 690 height 159
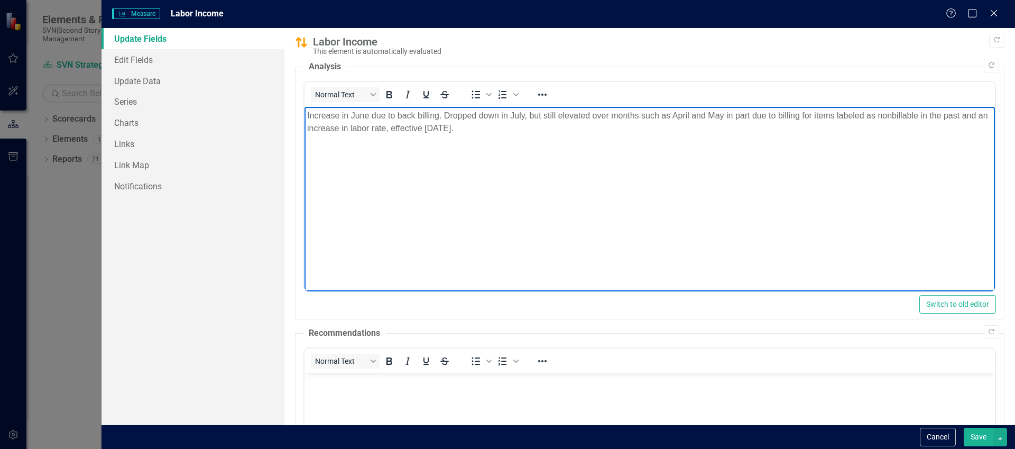
click at [976, 440] on button "Save" at bounding box center [979, 437] width 30 height 19
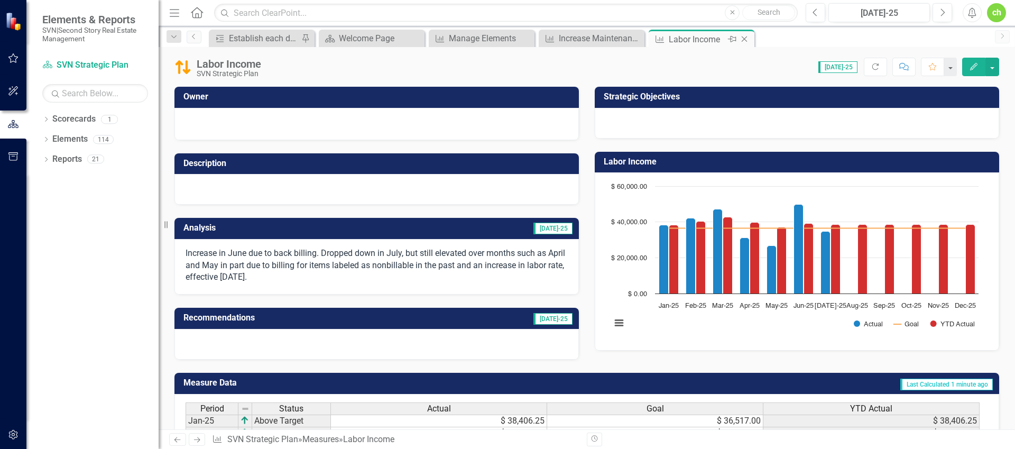
click at [744, 40] on icon "Close" at bounding box center [744, 39] width 11 height 8
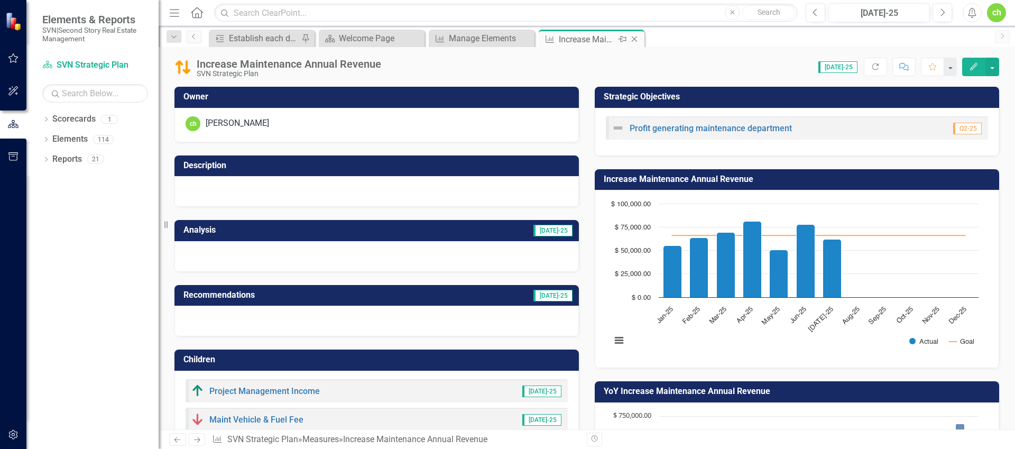
click at [635, 39] on icon "Close" at bounding box center [634, 39] width 11 height 8
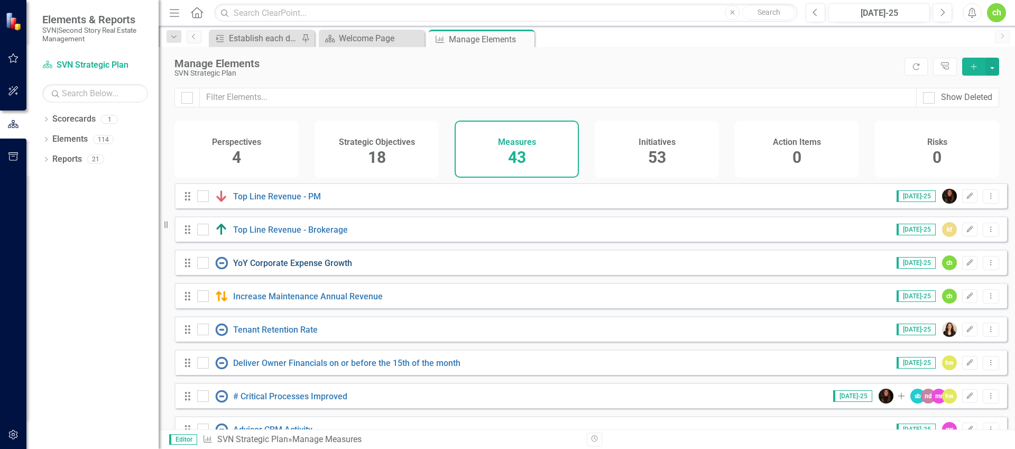
click at [312, 268] on link "YoY Corporate Expense Growth" at bounding box center [292, 263] width 119 height 10
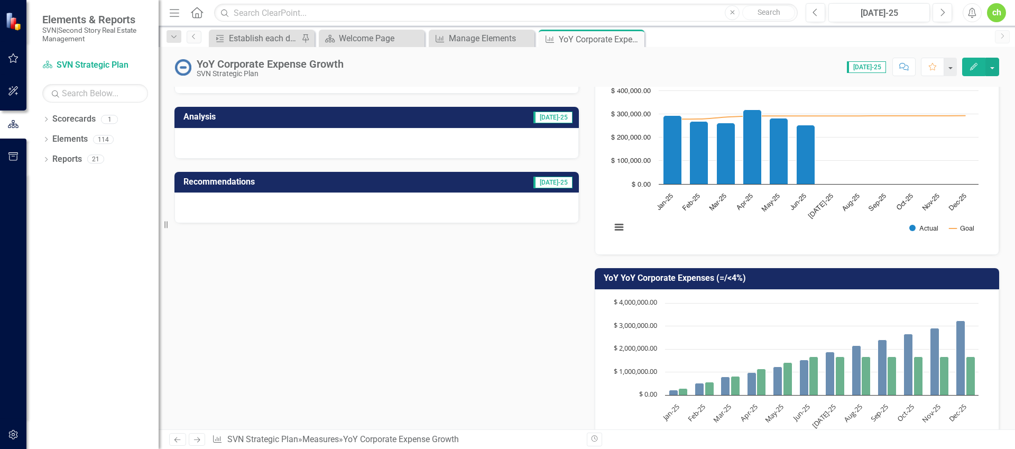
scroll to position [379, 0]
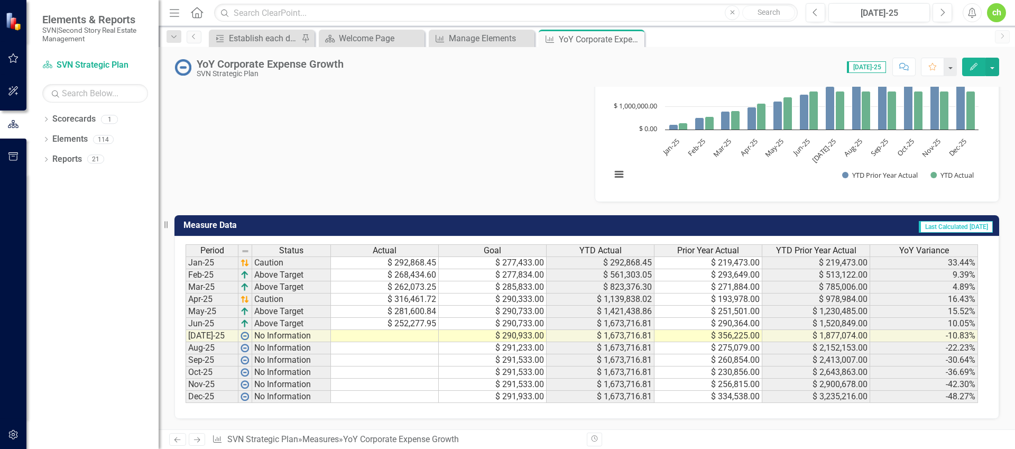
click at [519, 268] on td "$ 277,433.00" at bounding box center [493, 262] width 108 height 13
click at [523, 279] on td "$ 277,834.00" at bounding box center [493, 275] width 108 height 12
click at [523, 287] on td "$ 285,833.00" at bounding box center [493, 287] width 108 height 12
click at [522, 296] on td "$ 290,333.00" at bounding box center [493, 299] width 108 height 12
click at [520, 311] on td "$ 290,733.00" at bounding box center [493, 312] width 108 height 12
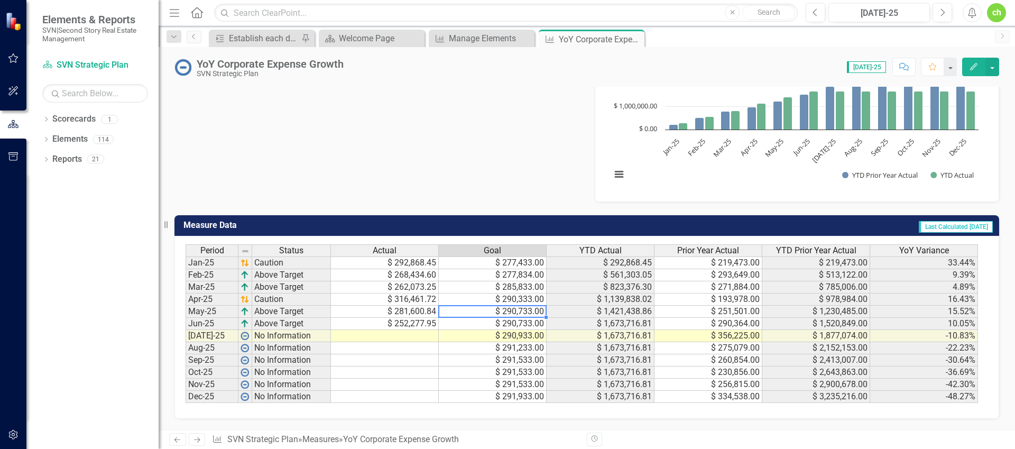
click at [186, 328] on div "Period Status Actual Goal YTD Actual Prior Year Actual YTD Prior Year Actual Yo…" at bounding box center [186, 323] width 0 height 159
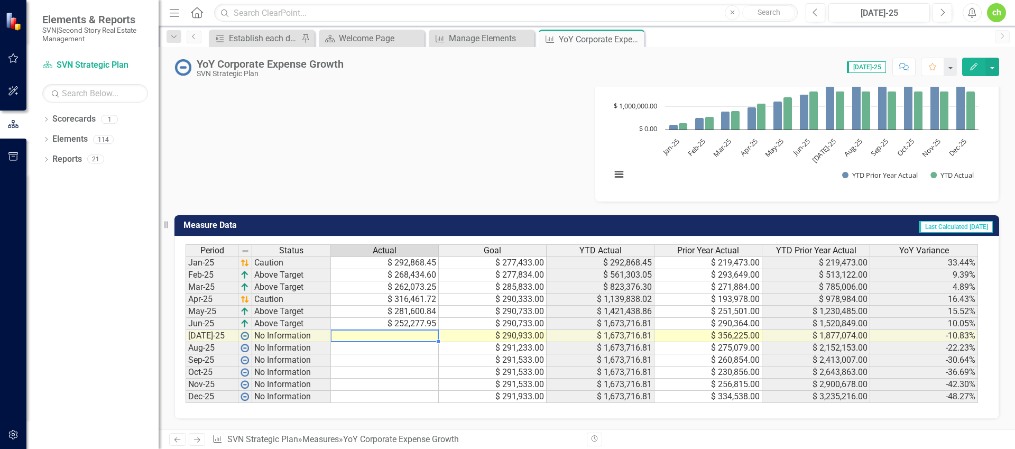
drag, startPoint x: 412, startPoint y: 333, endPoint x: 503, endPoint y: 333, distance: 90.4
click at [412, 333] on td at bounding box center [385, 336] width 108 height 12
click at [422, 261] on td "$ 292,868.45" at bounding box center [385, 262] width 108 height 13
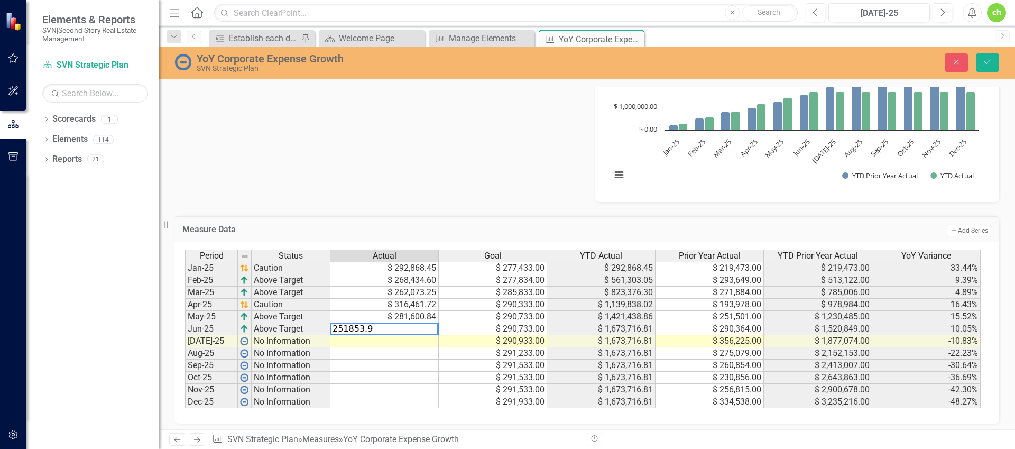
type textarea "251853.95"
type textarea "253607.32"
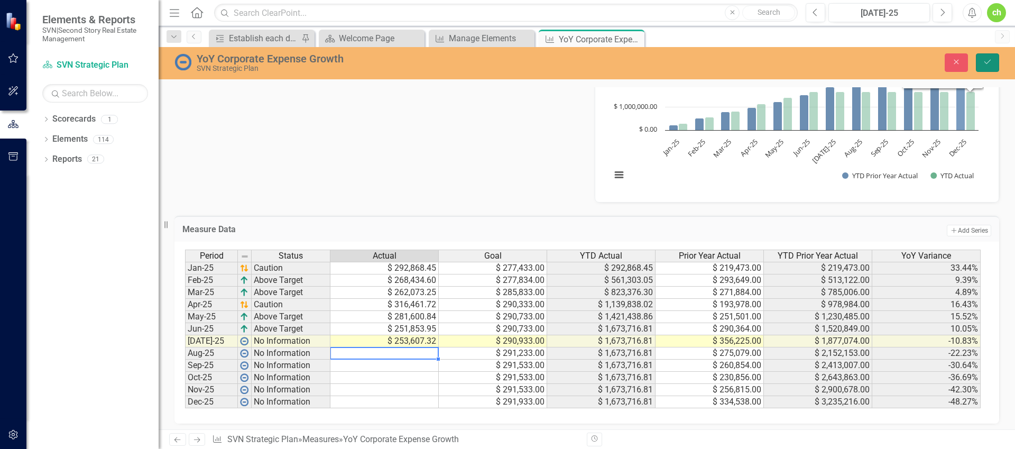
click at [983, 67] on button "Save" at bounding box center [987, 62] width 23 height 19
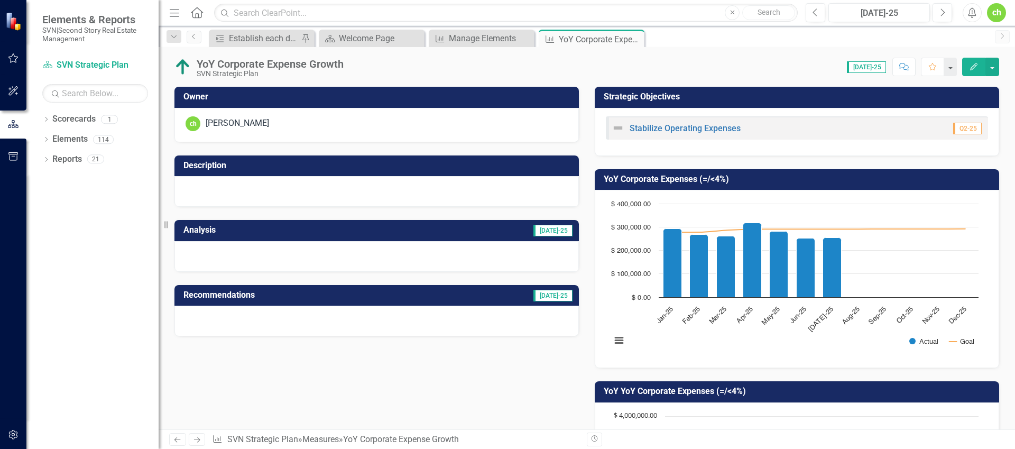
click at [968, 64] on button "Edit" at bounding box center [973, 67] width 23 height 19
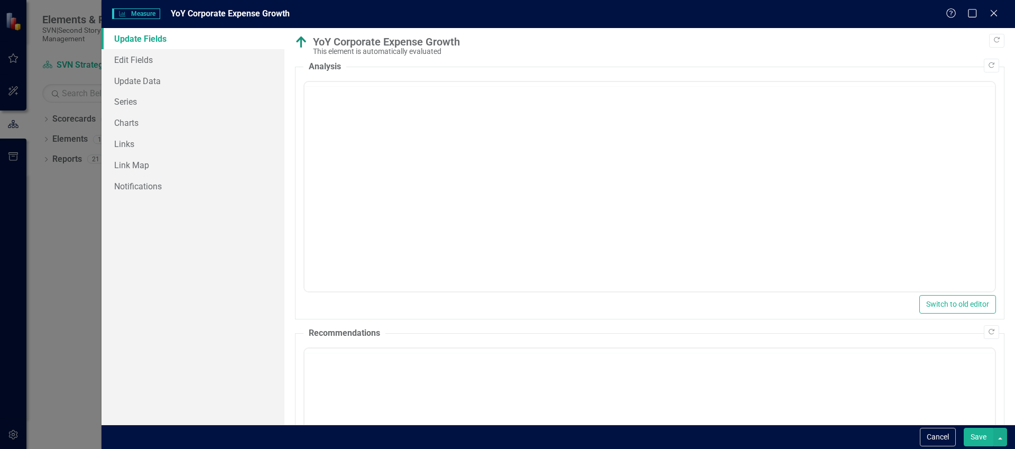
scroll to position [0, 0]
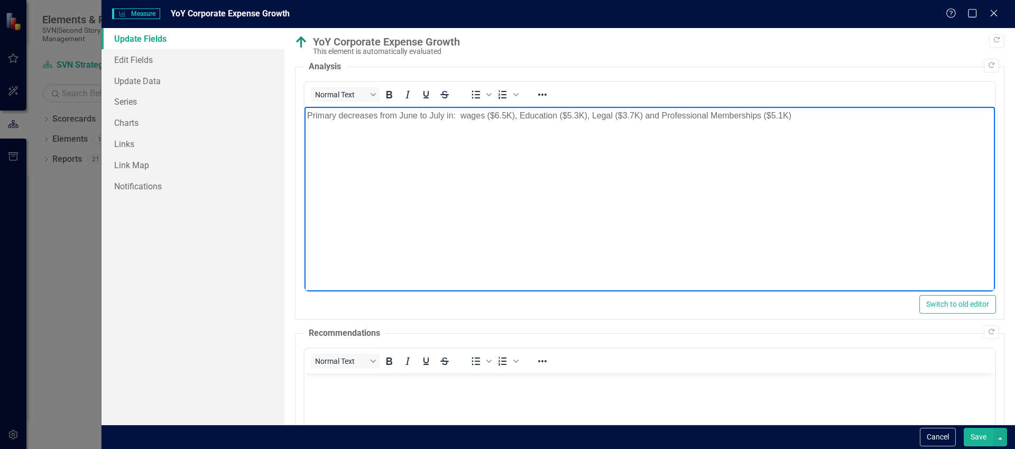
drag, startPoint x: 802, startPoint y: 115, endPoint x: 807, endPoint y: 119, distance: 6.8
click at [803, 115] on p "Primary decreases from June to July in: wages ($6.5K), Education ($5.3K), Legal…" at bounding box center [649, 115] width 685 height 13
click at [399, 125] on p "Primary decreases from June to July in: wages ($6.5K), Education ($5.3K), Legal…" at bounding box center [649, 121] width 685 height 25
click at [488, 168] on body "Primary decreases from June to July in: wages ($6.5K), Education ($5.3K), Legal…" at bounding box center [649, 186] width 690 height 159
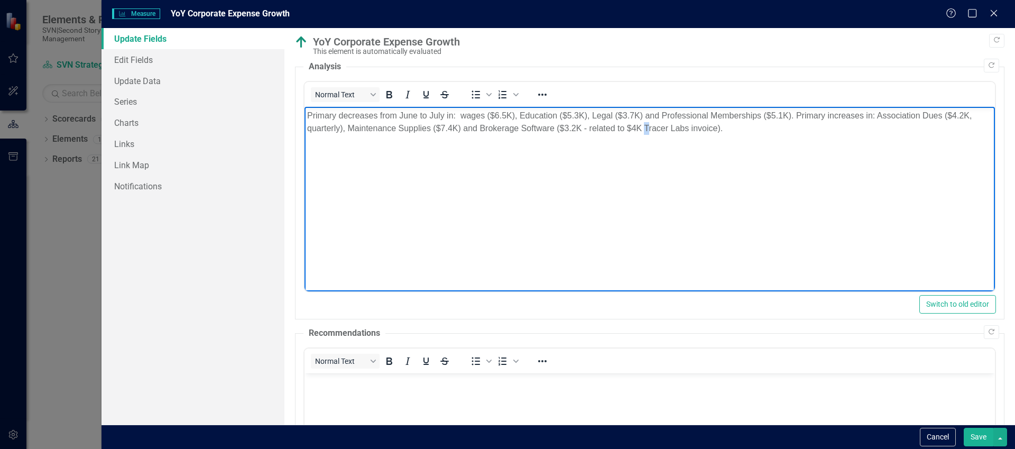
drag, startPoint x: 648, startPoint y: 128, endPoint x: 642, endPoint y: 128, distance: 6.4
click at [642, 128] on p "Primary decreases from June to July in: wages ($6.5K), Education ($5.3K), Legal…" at bounding box center [649, 121] width 685 height 25
drag, startPoint x: 762, startPoint y: 135, endPoint x: 760, endPoint y: 141, distance: 5.7
click at [762, 135] on body "Primary decreases from June to July in: wages ($6.5K), Education ($5.3K), Legal…" at bounding box center [649, 186] width 690 height 159
click at [652, 127] on p "Primary decreases from June to July in: wages ($6.5K), Education ($5.3K), Legal…" at bounding box center [649, 121] width 685 height 25
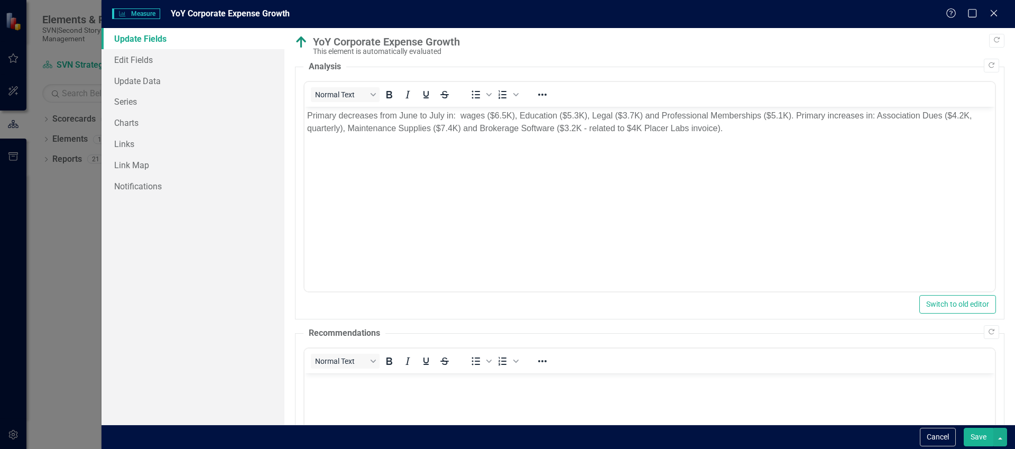
click at [972, 440] on button "Save" at bounding box center [979, 437] width 30 height 19
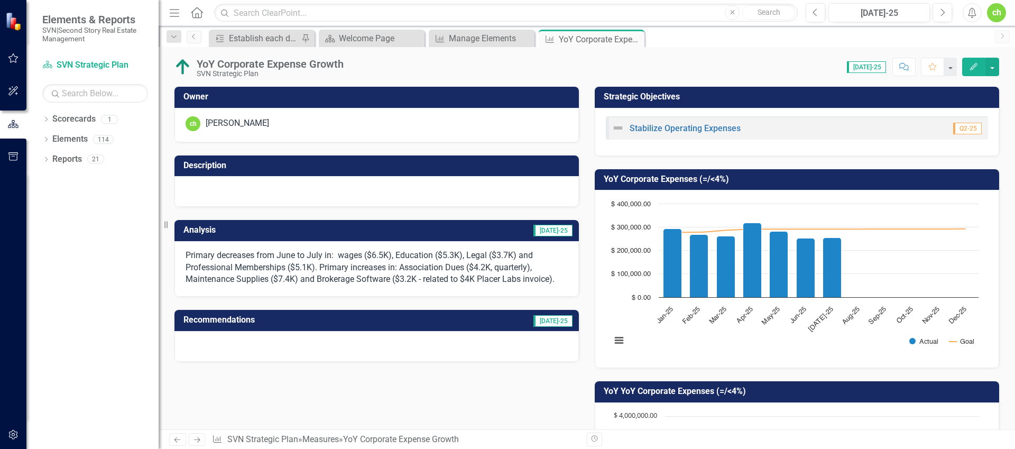
click at [0, 0] on icon "Close" at bounding box center [0, 0] width 0 height 0
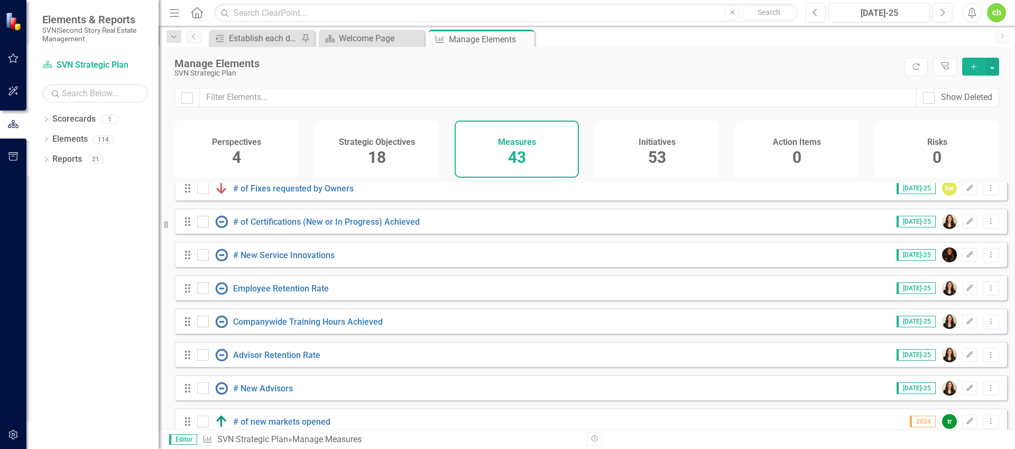
scroll to position [276, 0]
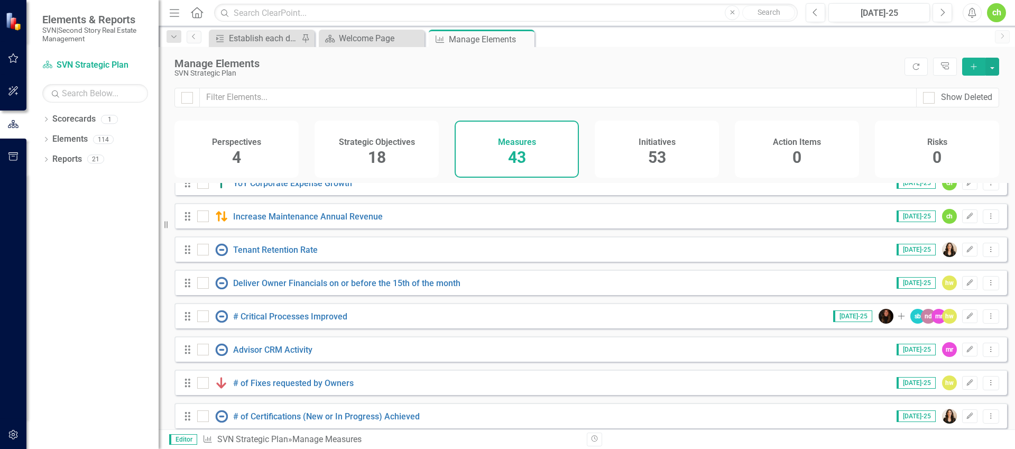
scroll to position [80, 0]
click at [306, 288] on link "Deliver Owner Financials on or before the 15th of the month" at bounding box center [346, 283] width 227 height 10
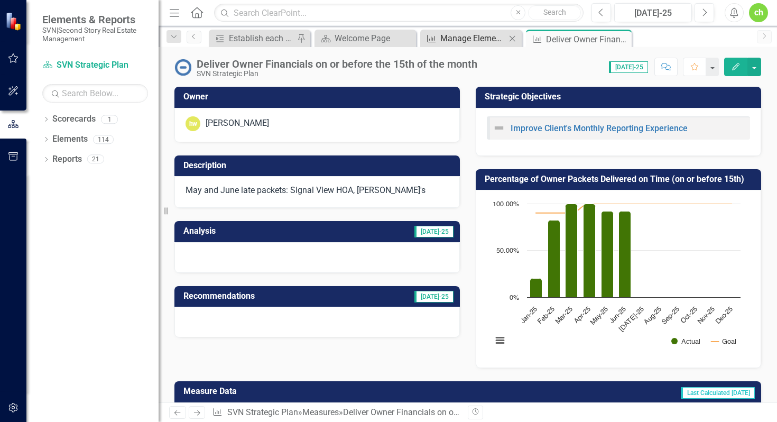
click at [466, 40] on div "Manage Elements" at bounding box center [473, 38] width 66 height 13
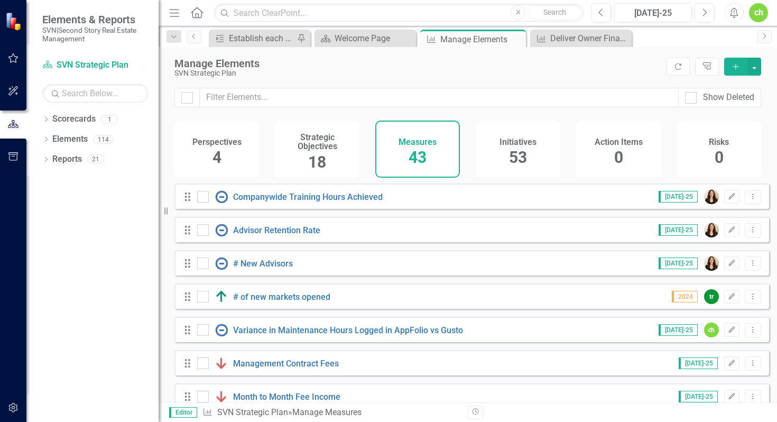
scroll to position [412, 0]
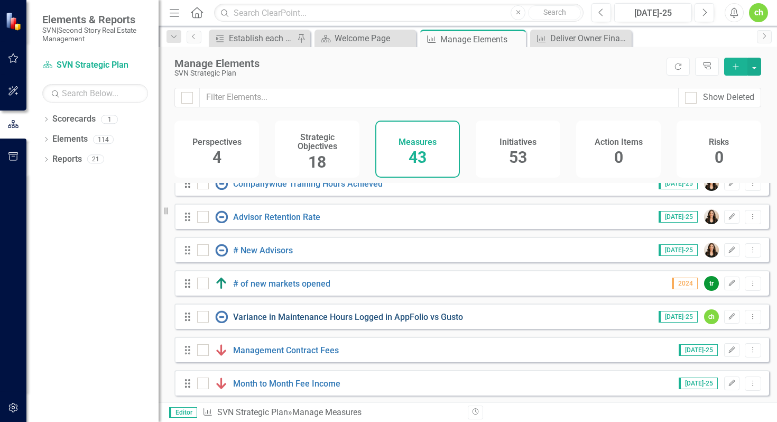
click at [397, 322] on link "Variance in Maintenance Hours Logged in AppFolio vs Gusto" at bounding box center [348, 317] width 230 height 10
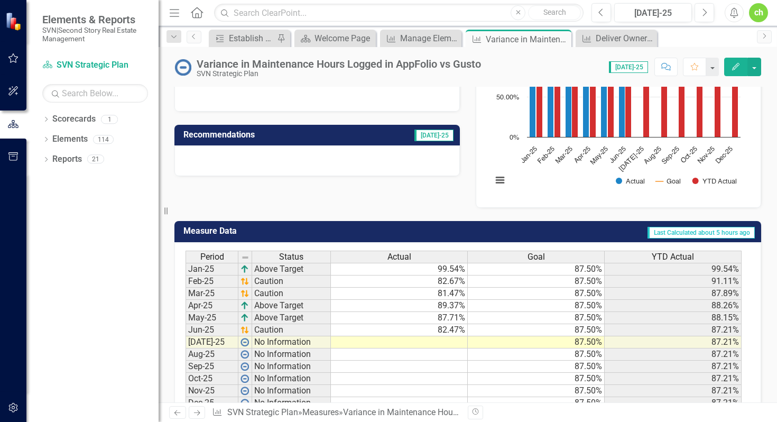
scroll to position [193, 0]
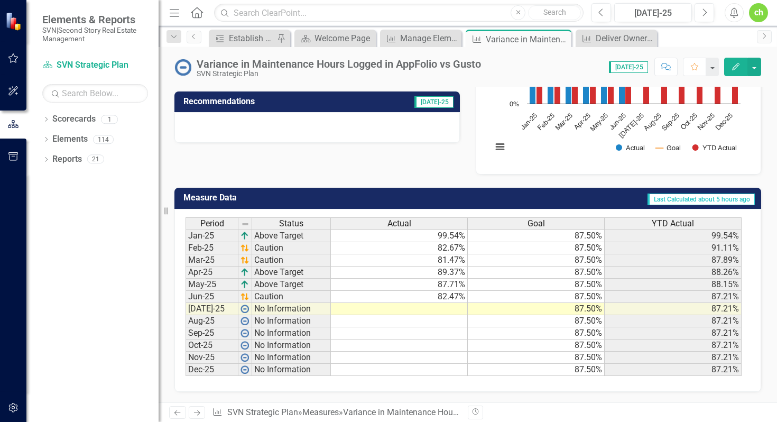
drag, startPoint x: 442, startPoint y: 308, endPoint x: 462, endPoint y: 309, distance: 20.2
click at [442, 307] on td at bounding box center [399, 309] width 137 height 12
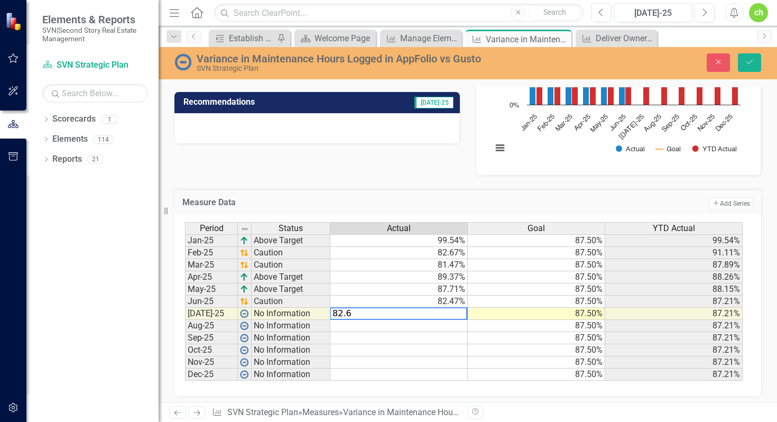
type textarea "82.69"
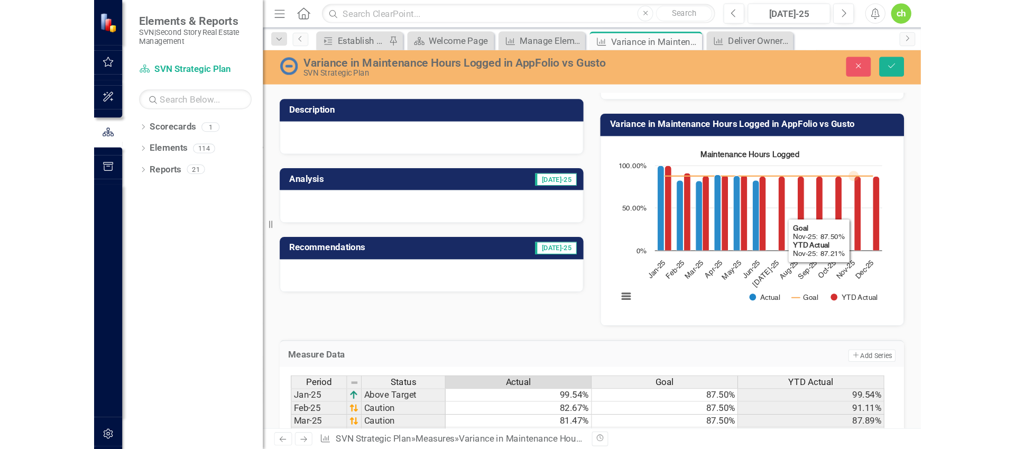
scroll to position [58, 0]
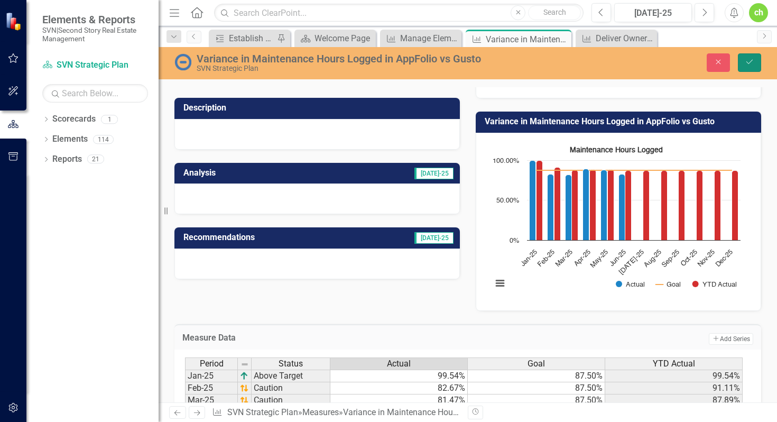
click at [744, 63] on button "Save" at bounding box center [749, 62] width 23 height 19
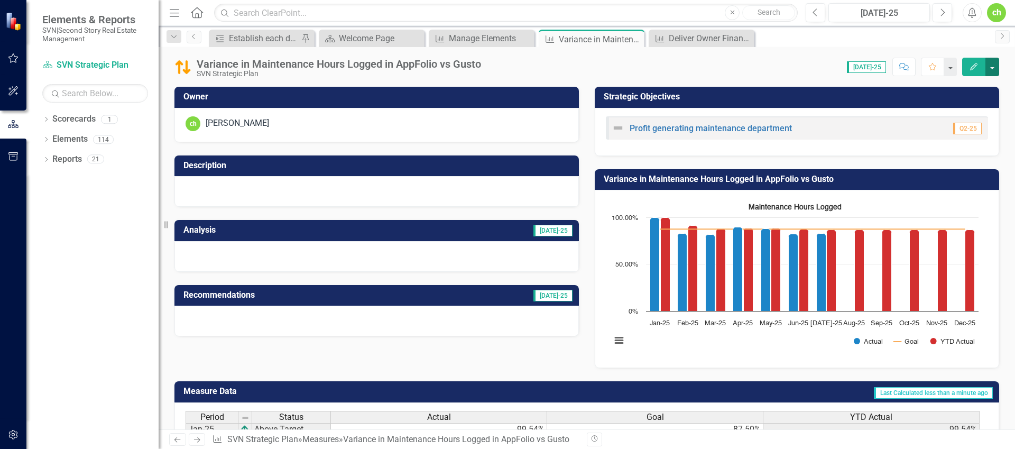
click at [998, 67] on button "button" at bounding box center [992, 67] width 14 height 19
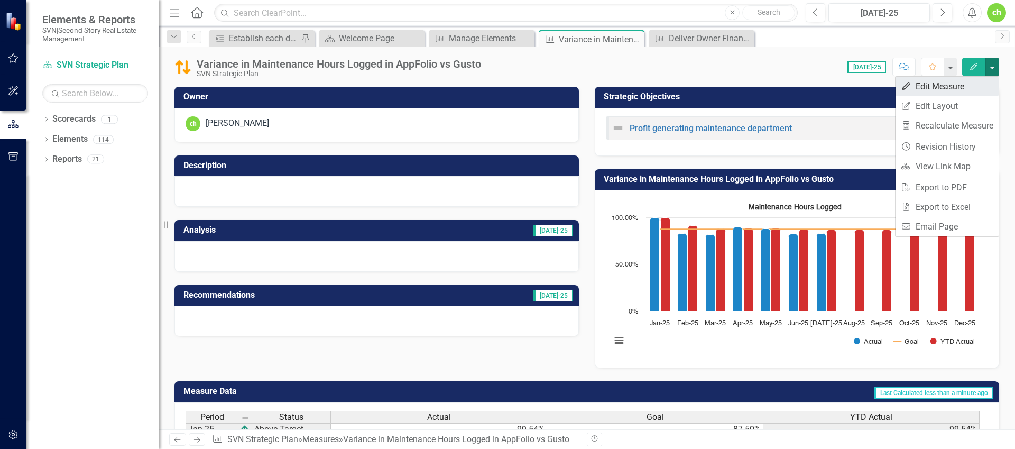
click at [943, 89] on link "Edit Edit Measure" at bounding box center [947, 87] width 103 height 20
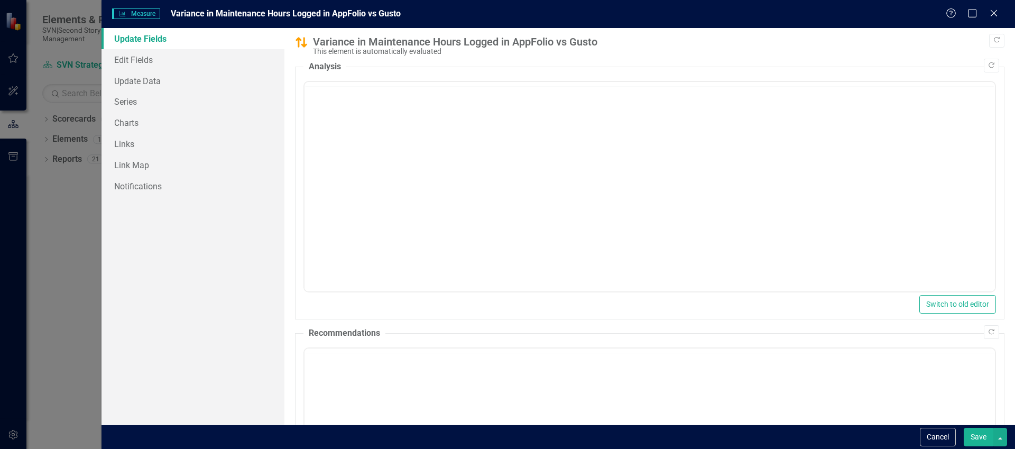
scroll to position [0, 0]
click at [493, 176] on body "Rich Text Area. Press ALT-0 for help." at bounding box center [649, 186] width 690 height 159
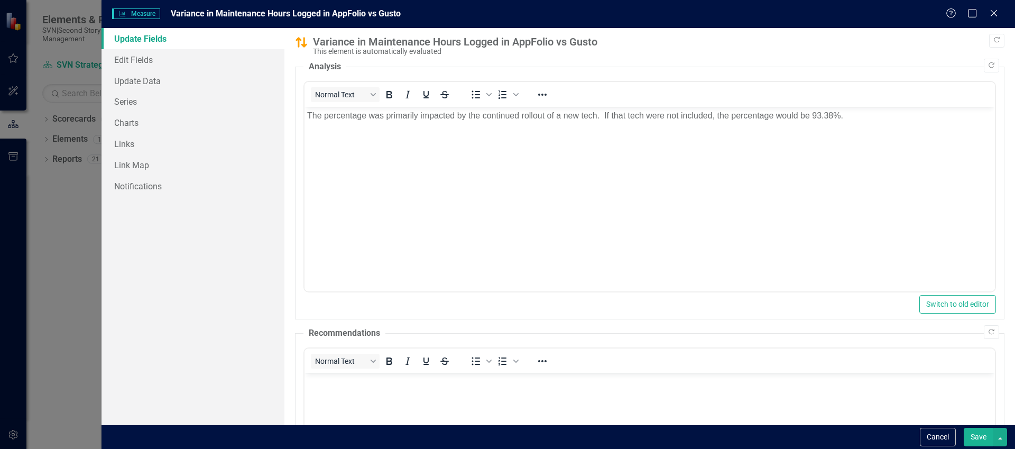
click at [976, 439] on button "Save" at bounding box center [979, 437] width 30 height 19
